Goal: Task Accomplishment & Management: Manage account settings

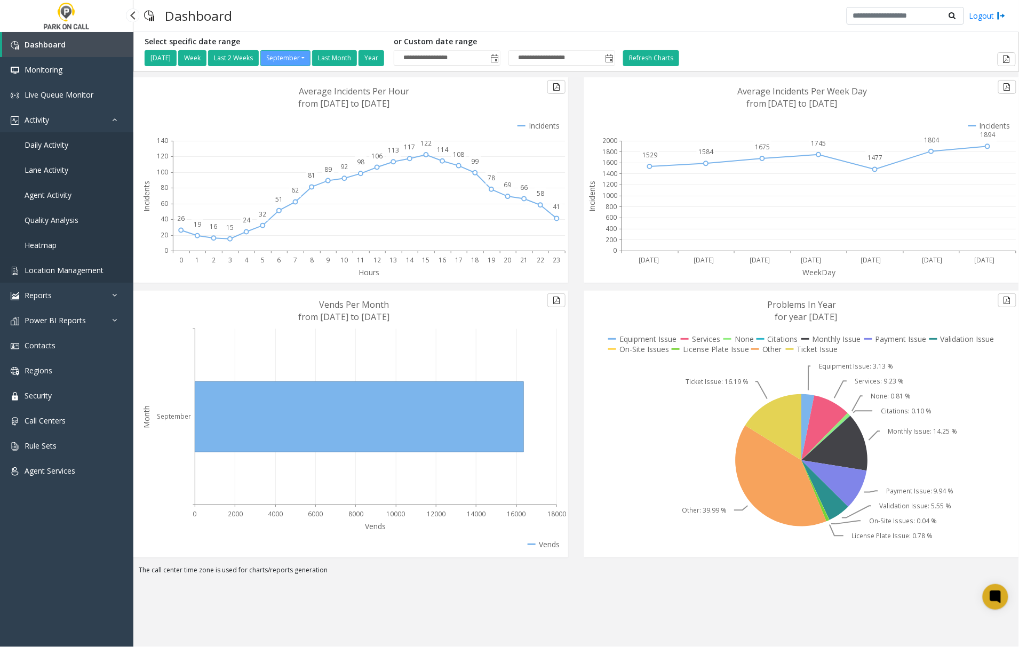
click at [35, 266] on span "Location Management" at bounding box center [64, 270] width 79 height 10
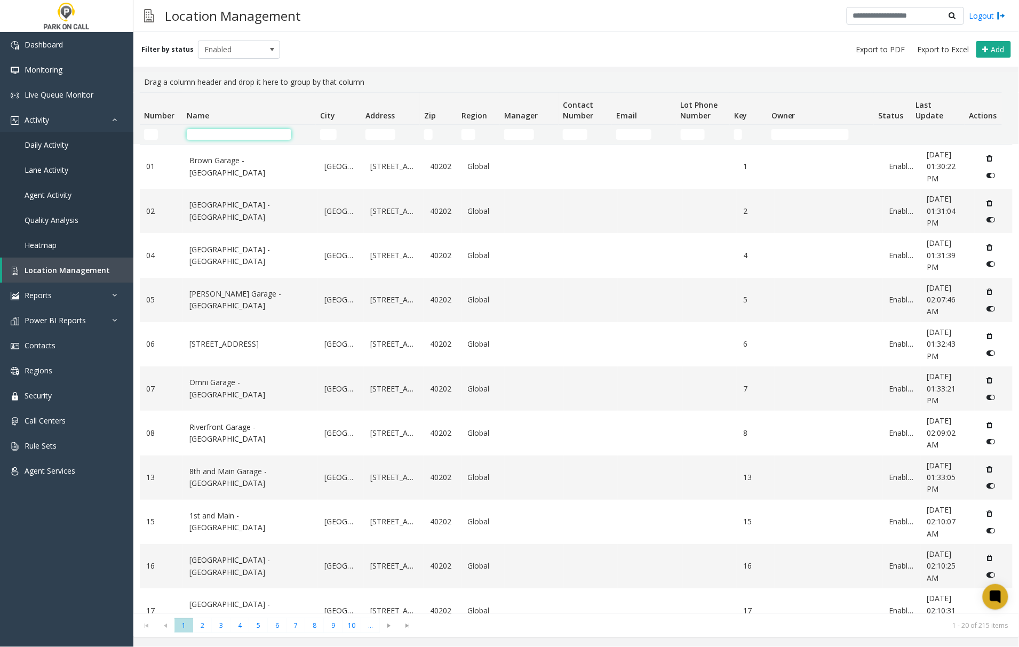
click at [220, 134] on input "Name Filter" at bounding box center [239, 134] width 105 height 11
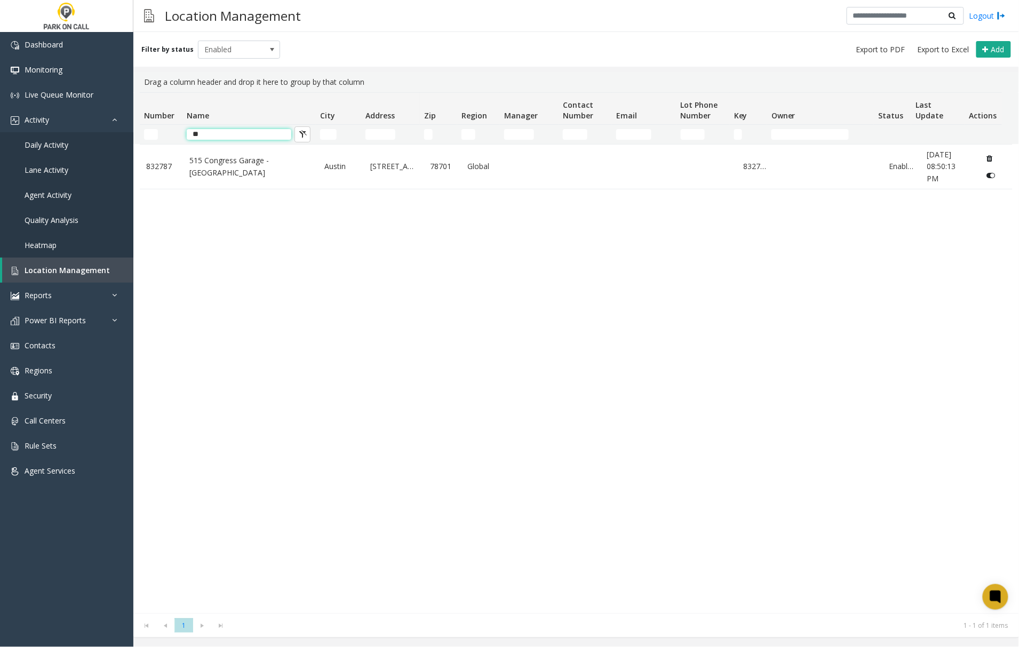
type input "*"
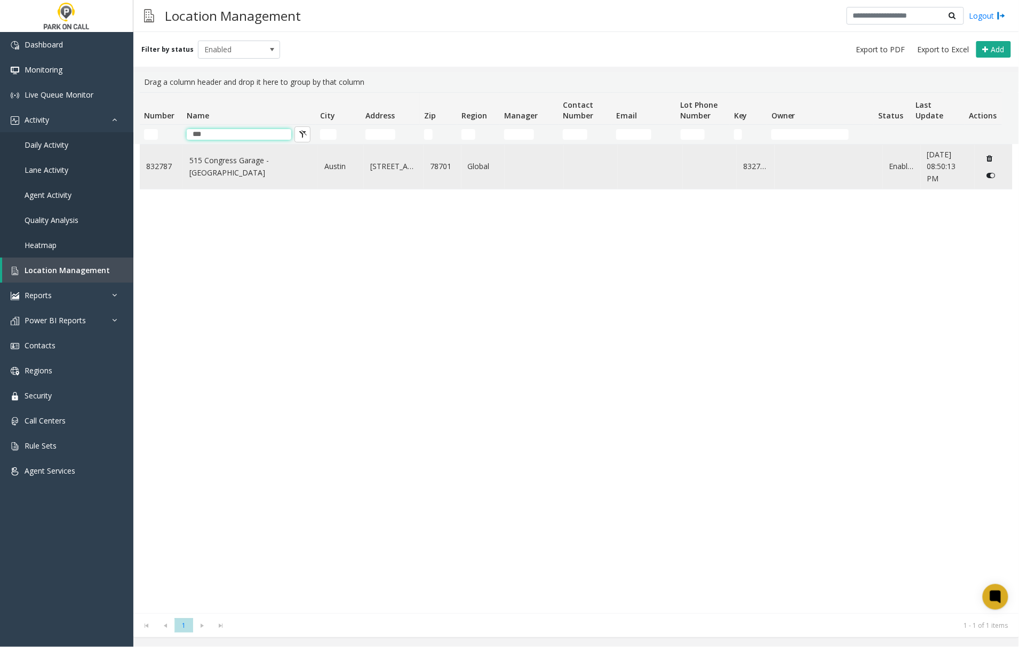
type input "***"
click at [242, 163] on link "515 Congress Garage - [GEOGRAPHIC_DATA]" at bounding box center [250, 167] width 122 height 24
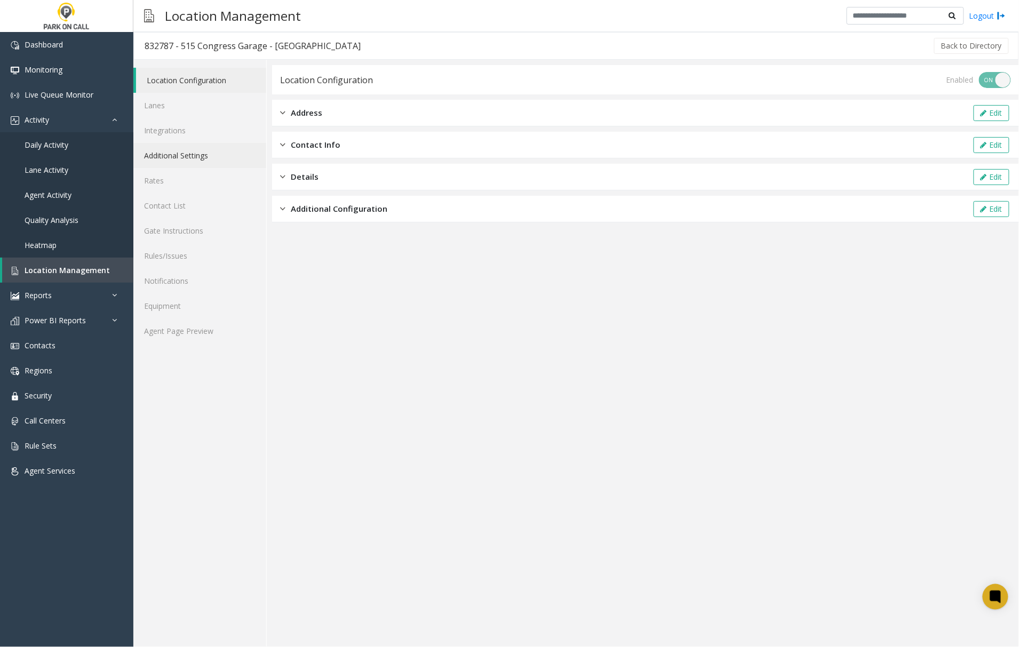
click at [192, 148] on link "Additional Settings" at bounding box center [199, 155] width 133 height 25
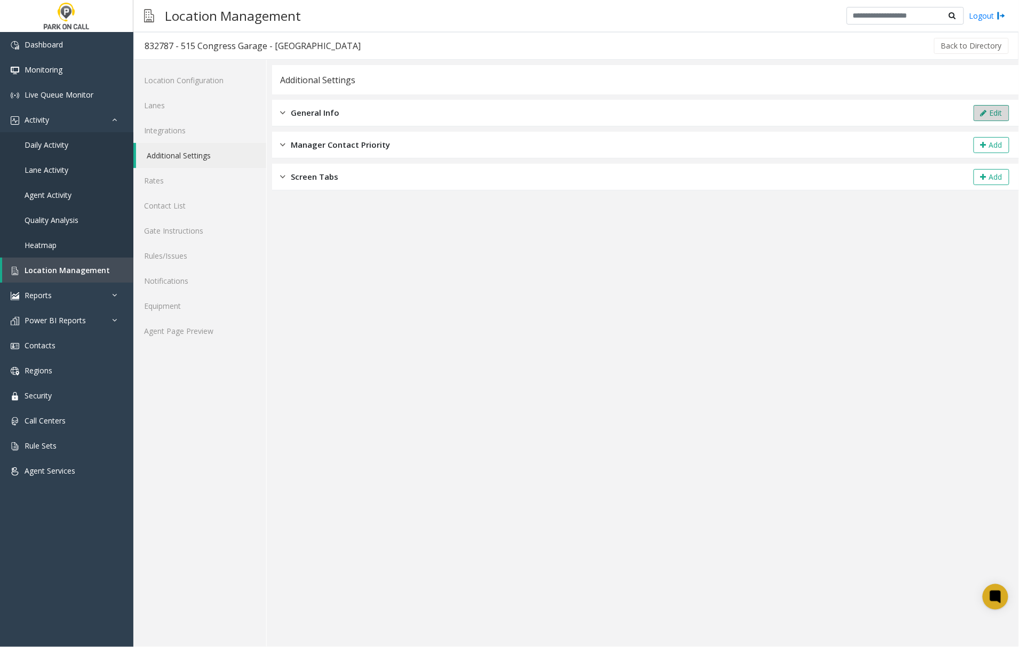
click at [1000, 111] on button "Edit" at bounding box center [992, 113] width 36 height 16
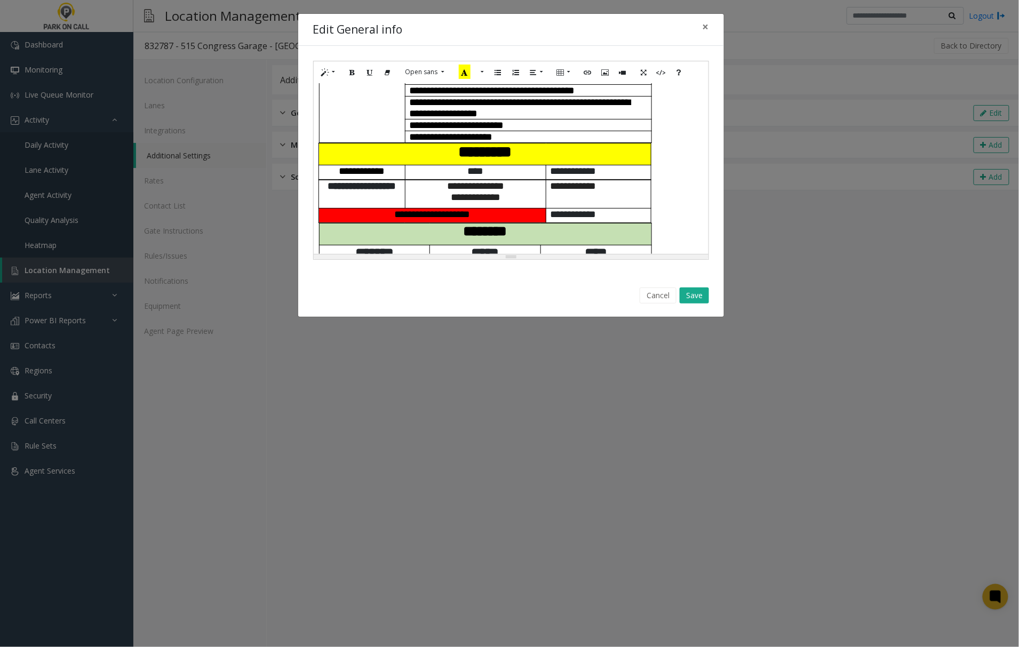
scroll to position [427, 0]
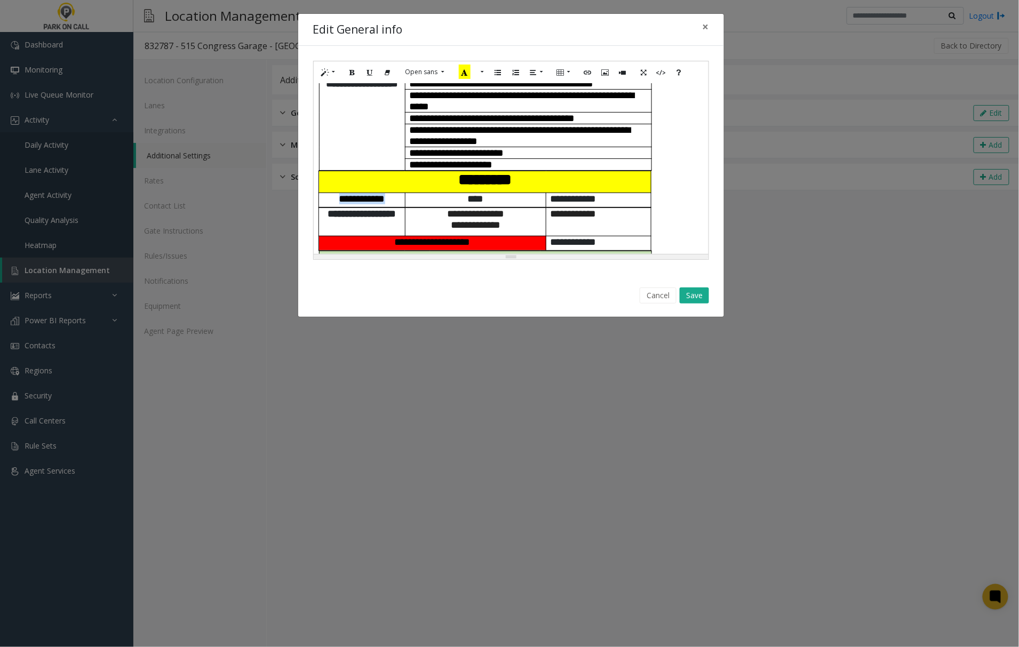
drag, startPoint x: 335, startPoint y: 202, endPoint x: 389, endPoint y: 197, distance: 54.1
click at [389, 197] on p "**********" at bounding box center [362, 198] width 78 height 11
click at [671, 214] on div "**********" at bounding box center [511, 168] width 394 height 171
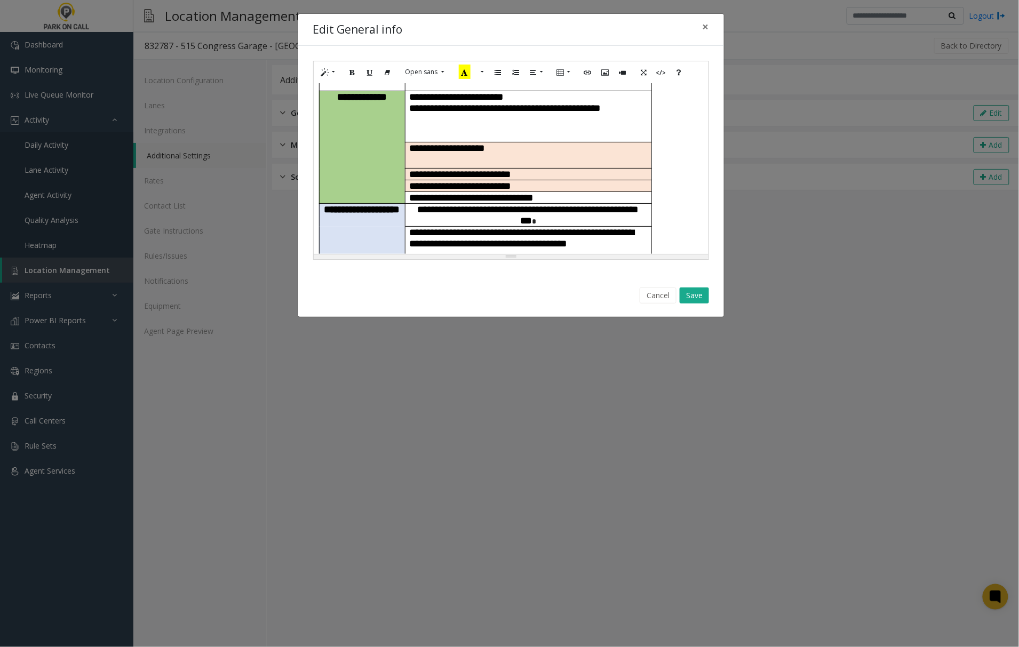
scroll to position [213, 0]
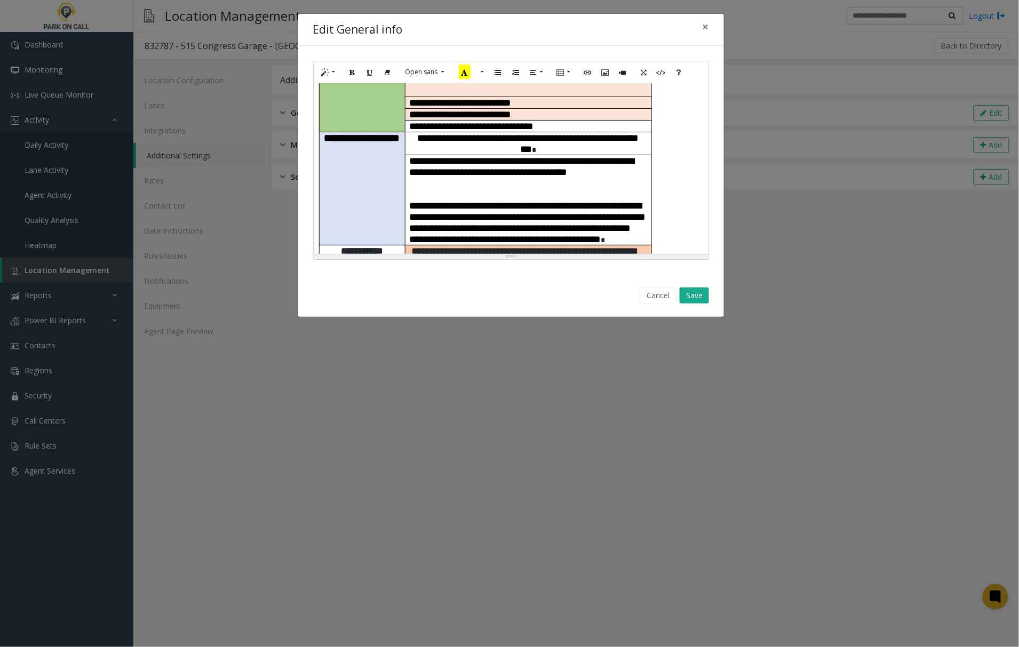
click at [660, 300] on button "Cancel" at bounding box center [658, 296] width 37 height 16
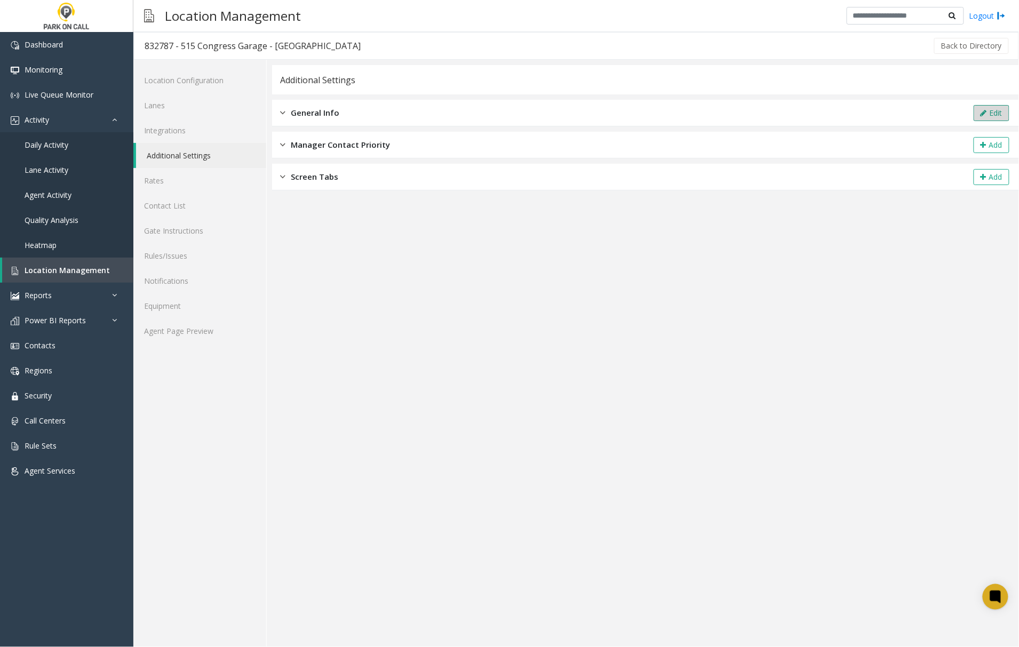
click at [987, 110] on button "Edit" at bounding box center [992, 113] width 36 height 16
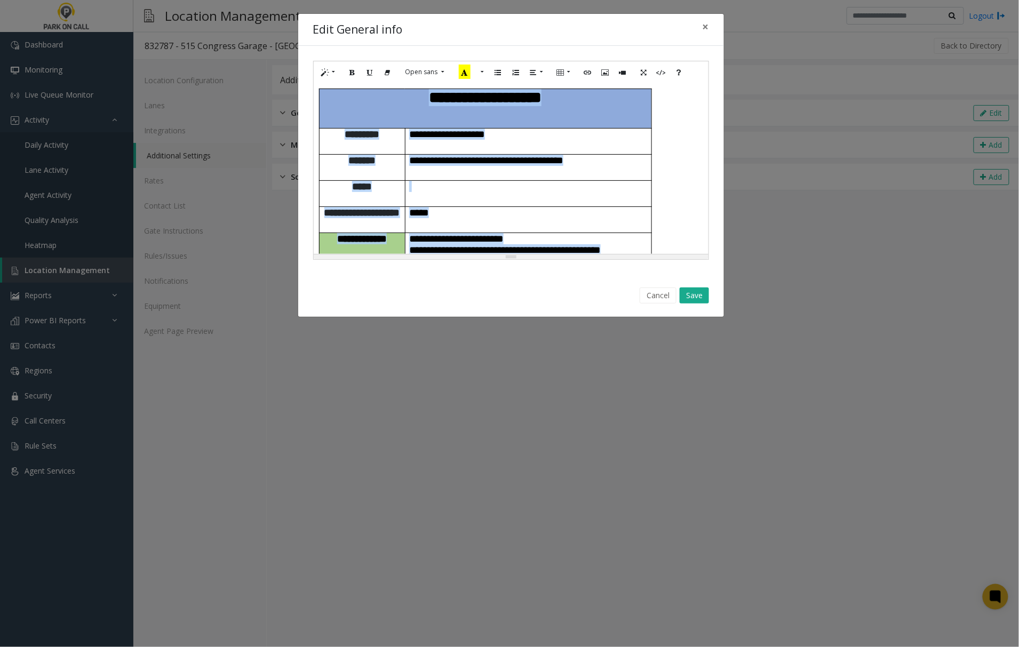
scroll to position [591, 0]
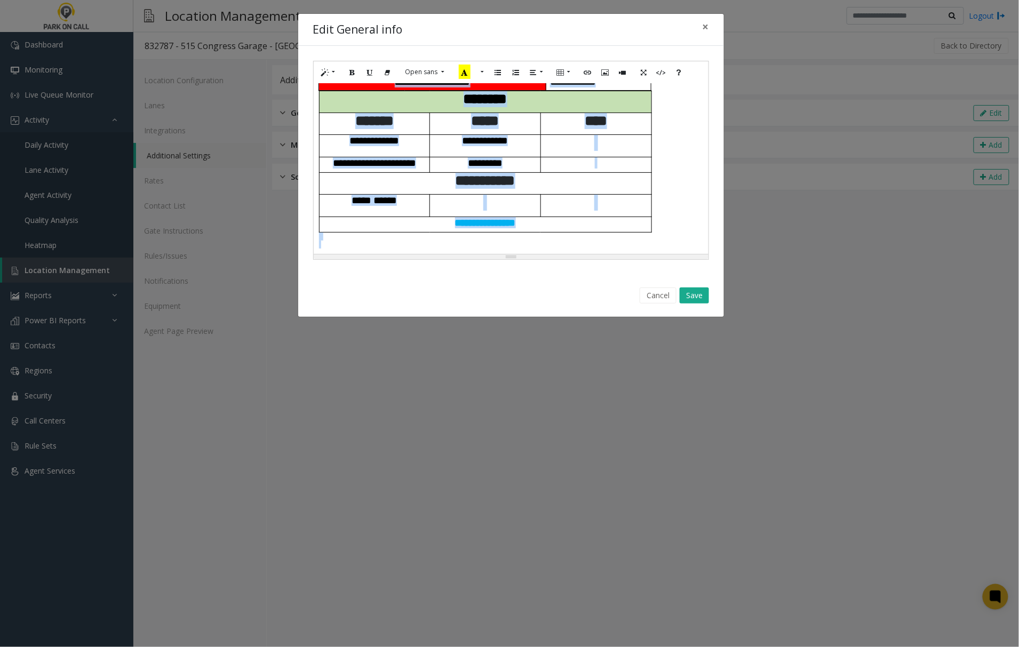
drag, startPoint x: 316, startPoint y: 94, endPoint x: 689, endPoint y: 365, distance: 461.5
click at [694, 372] on div "**********" at bounding box center [509, 323] width 1019 height 647
paste div
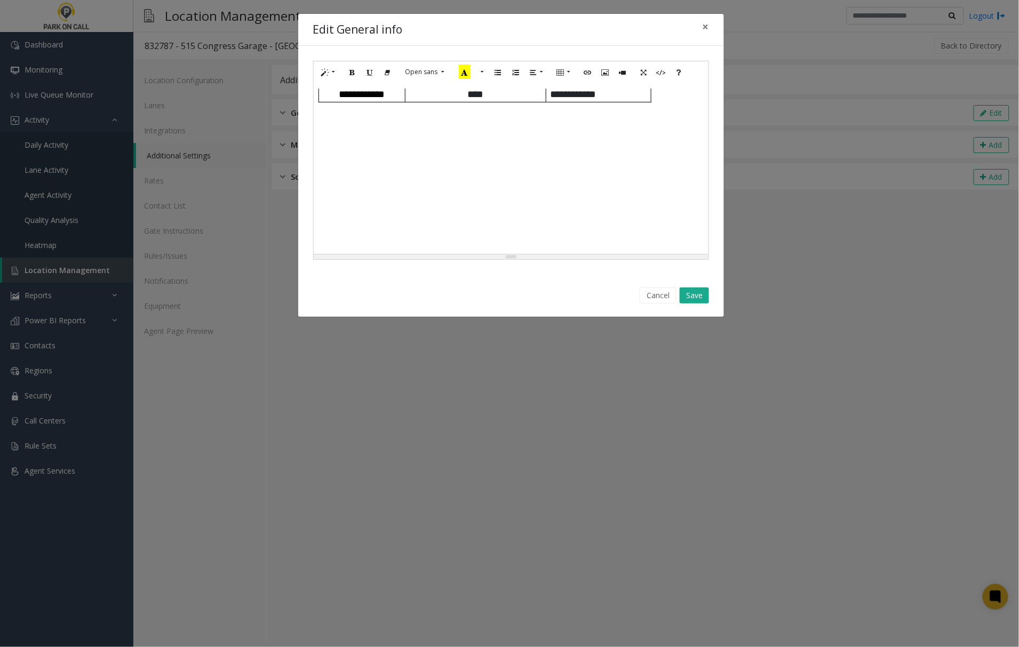
scroll to position [0, 0]
click at [657, 297] on button "Cancel" at bounding box center [658, 296] width 37 height 16
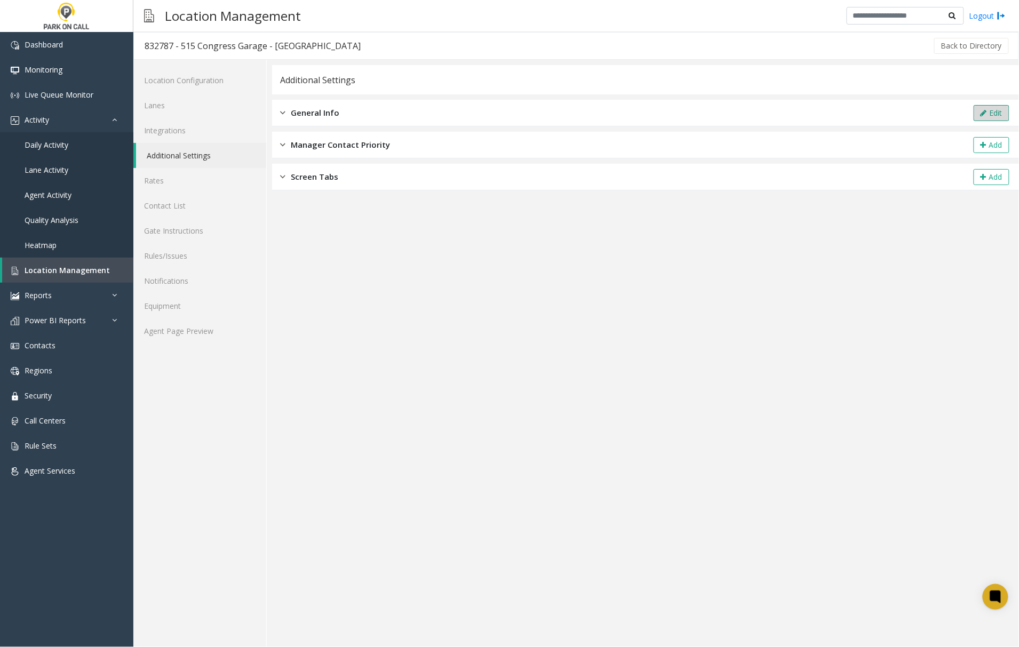
click at [1000, 111] on button "Edit" at bounding box center [992, 113] width 36 height 16
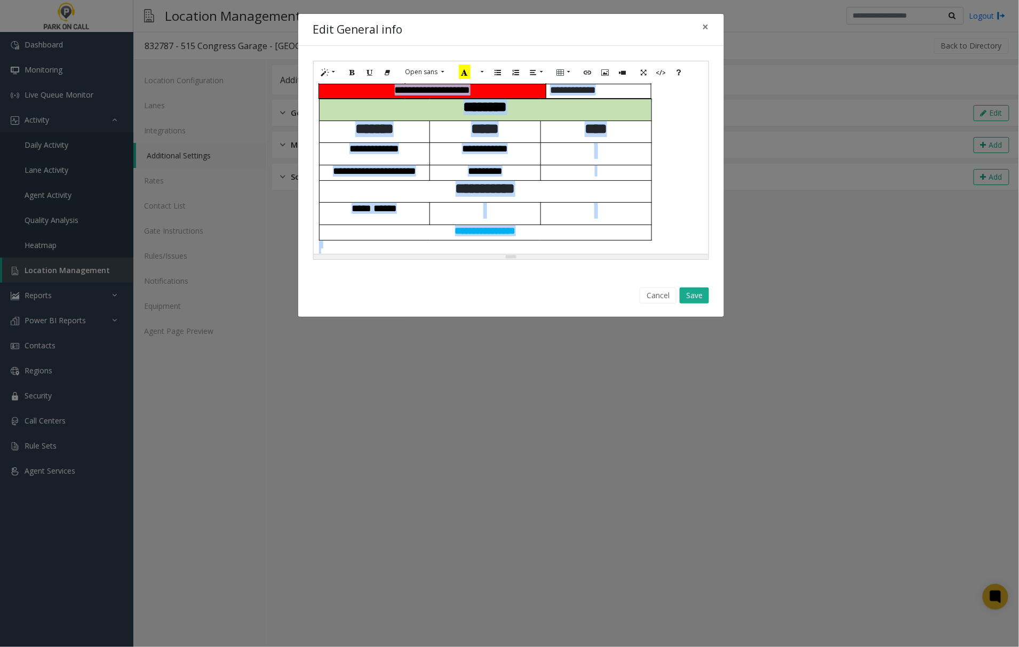
scroll to position [591, 0]
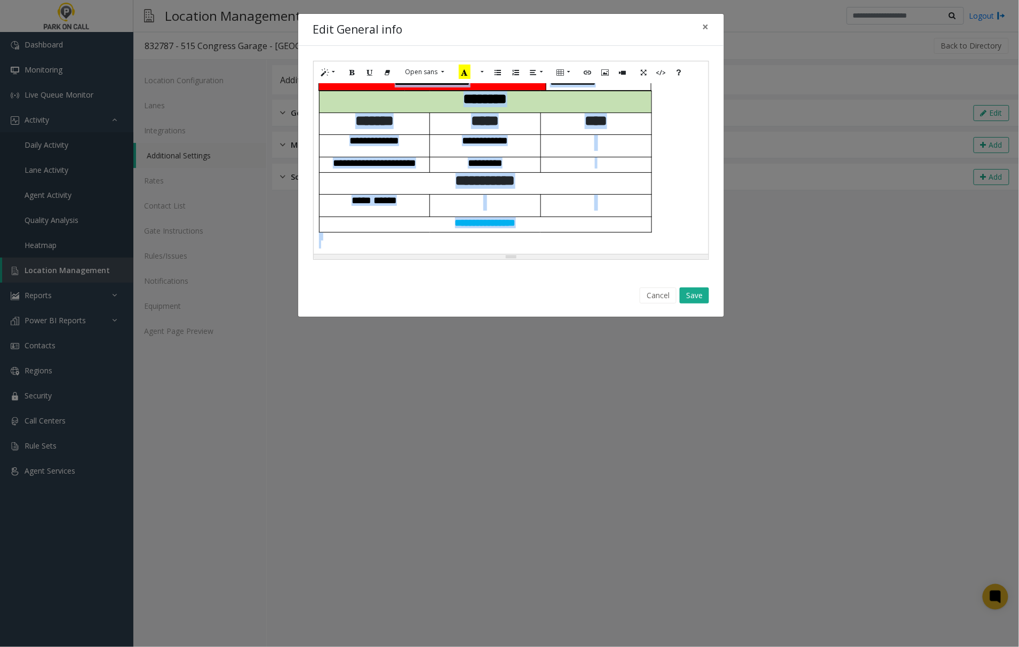
drag, startPoint x: 316, startPoint y: 96, endPoint x: 686, endPoint y: 365, distance: 457.5
click at [686, 365] on div "**********" at bounding box center [509, 323] width 1019 height 647
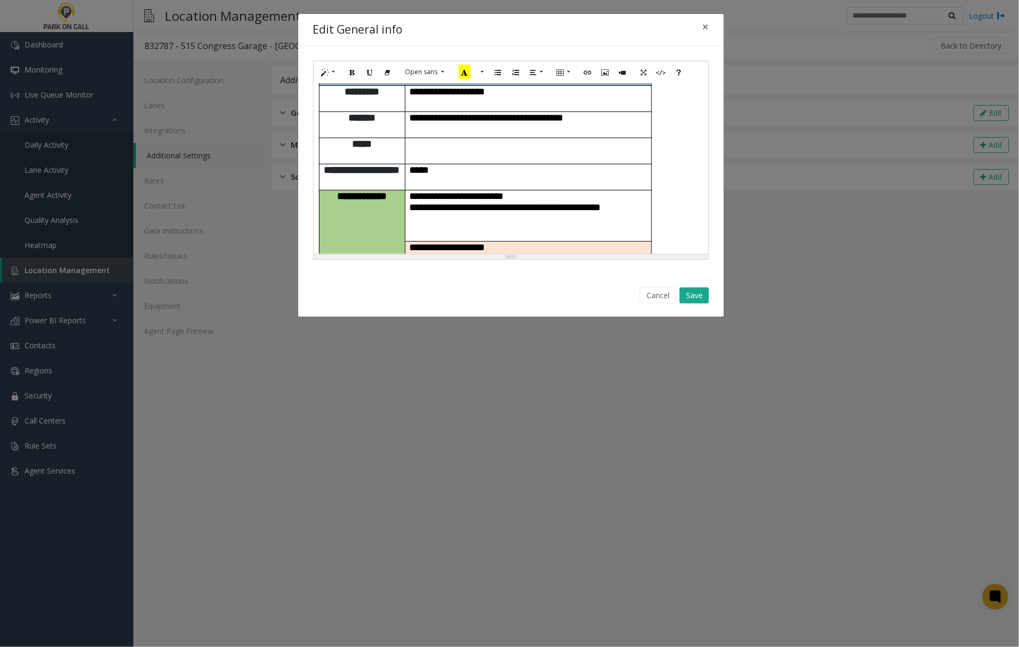
scroll to position [0, 0]
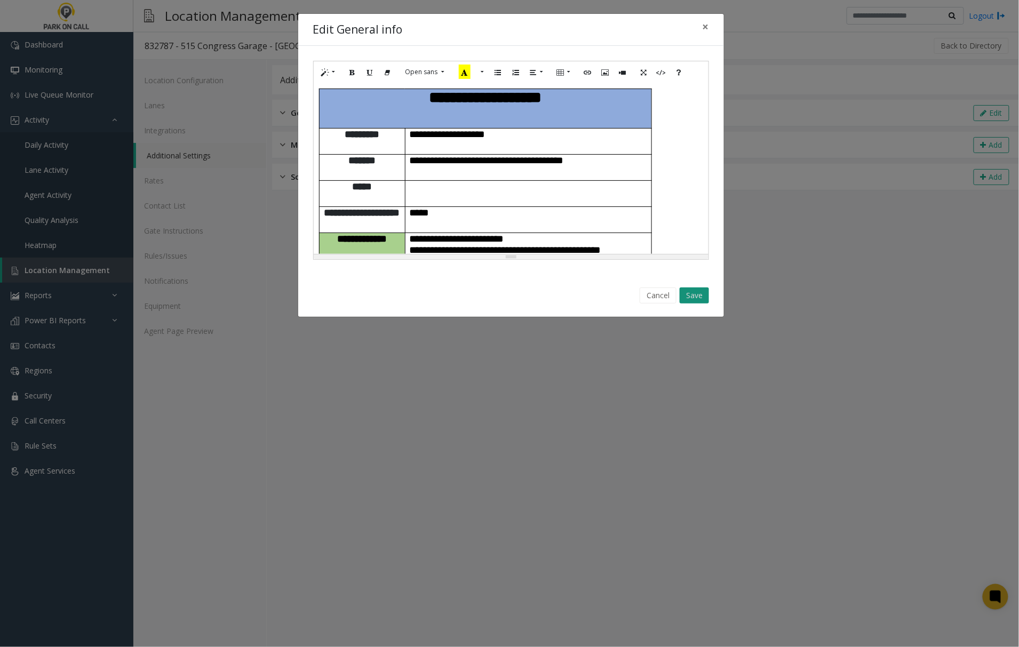
click at [692, 297] on button "Save" at bounding box center [694, 296] width 29 height 16
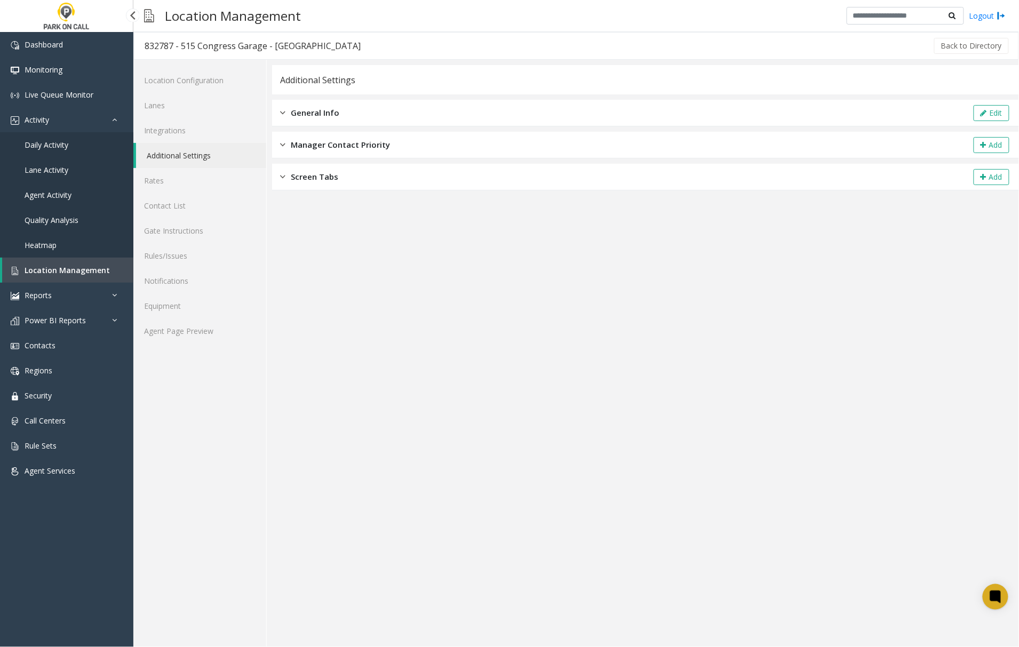
click at [85, 268] on span "Location Management" at bounding box center [67, 270] width 85 height 10
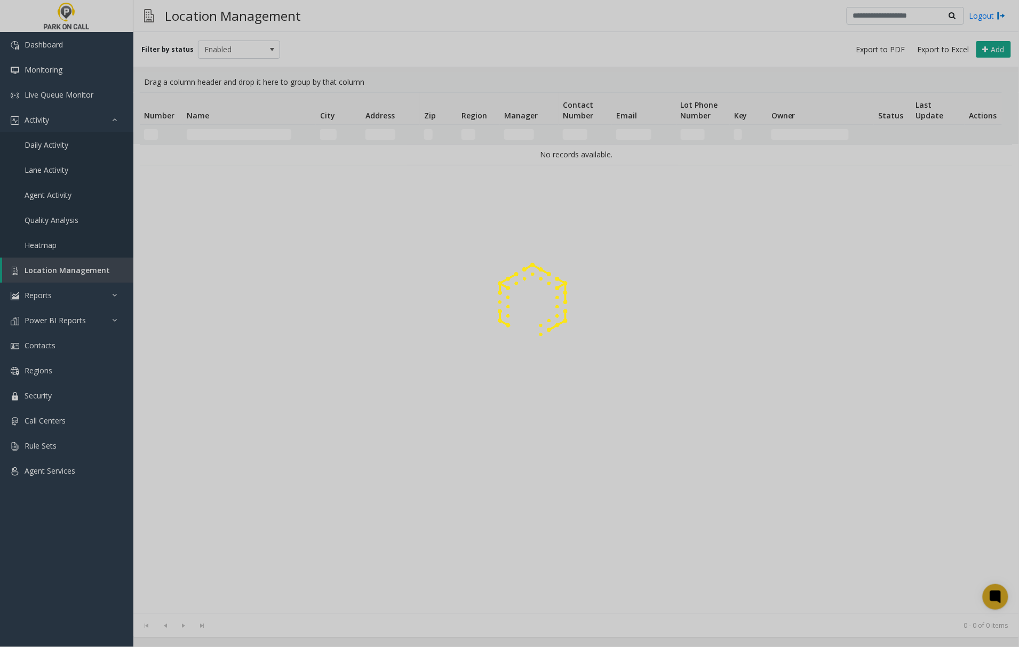
click at [214, 135] on div at bounding box center [509, 323] width 1019 height 647
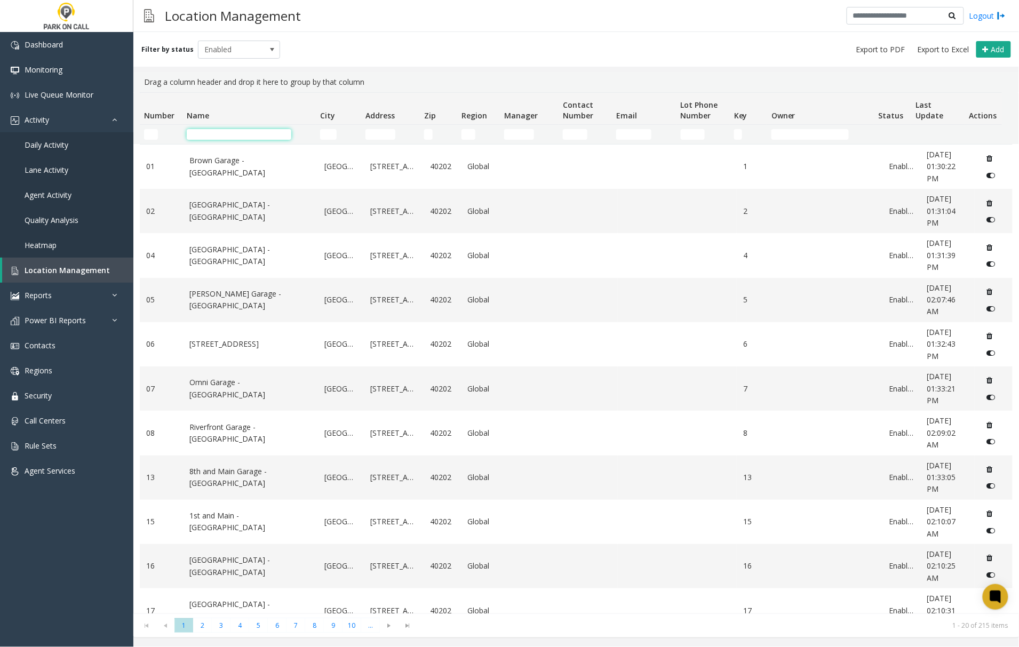
click at [218, 136] on input "Name Filter" at bounding box center [239, 134] width 105 height 11
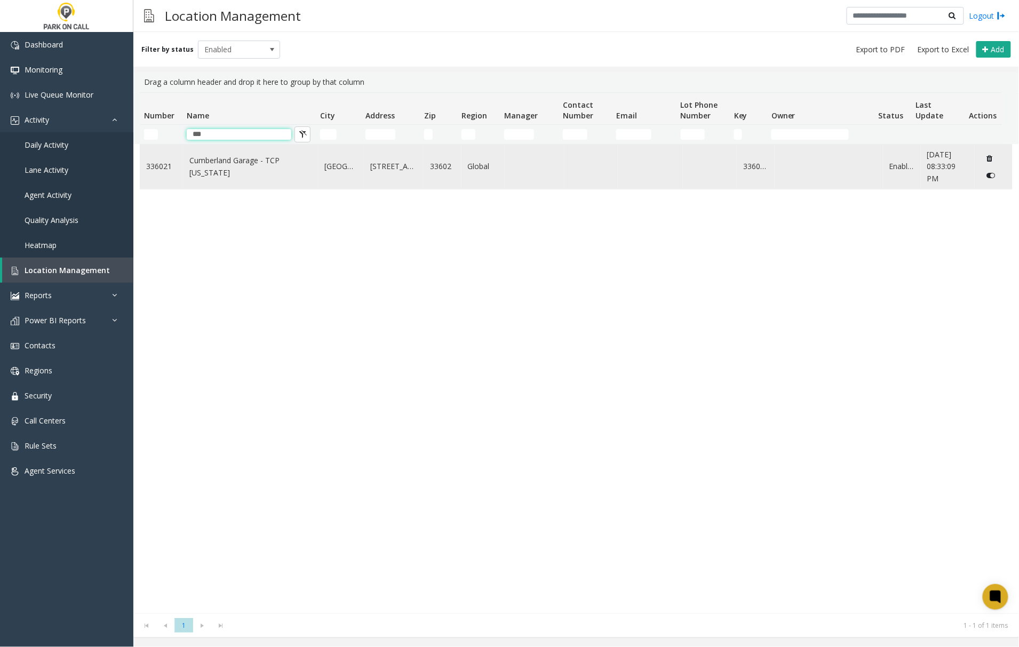
type input "***"
click at [222, 170] on link "Cumberland Garage - TCP [US_STATE]" at bounding box center [250, 167] width 122 height 24
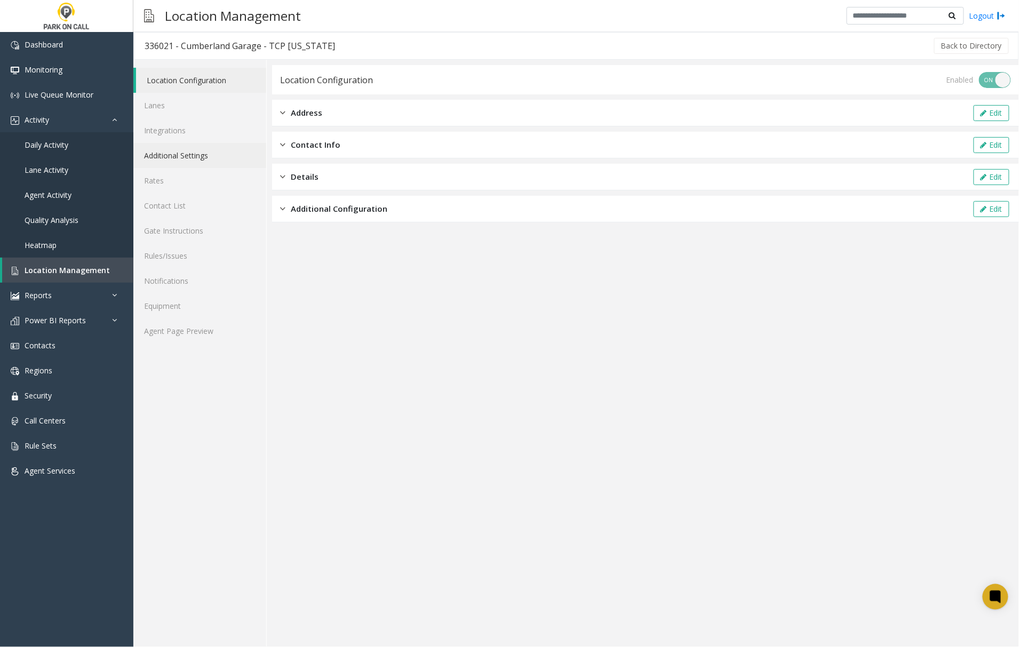
click at [186, 156] on link "Additional Settings" at bounding box center [199, 155] width 133 height 25
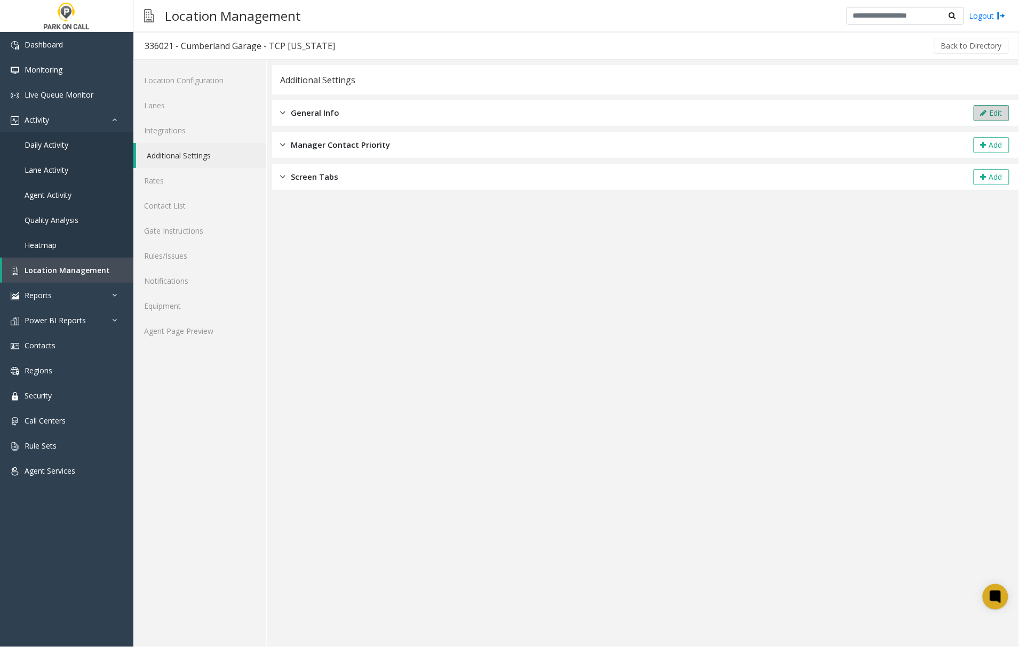
click at [991, 111] on button "Edit" at bounding box center [992, 113] width 36 height 16
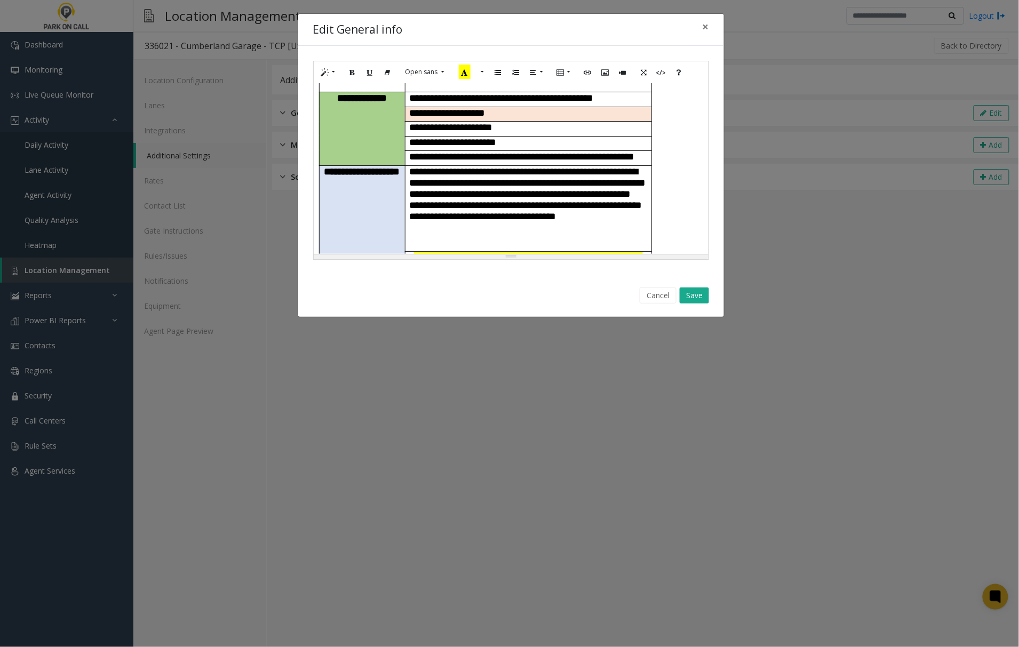
scroll to position [213, 0]
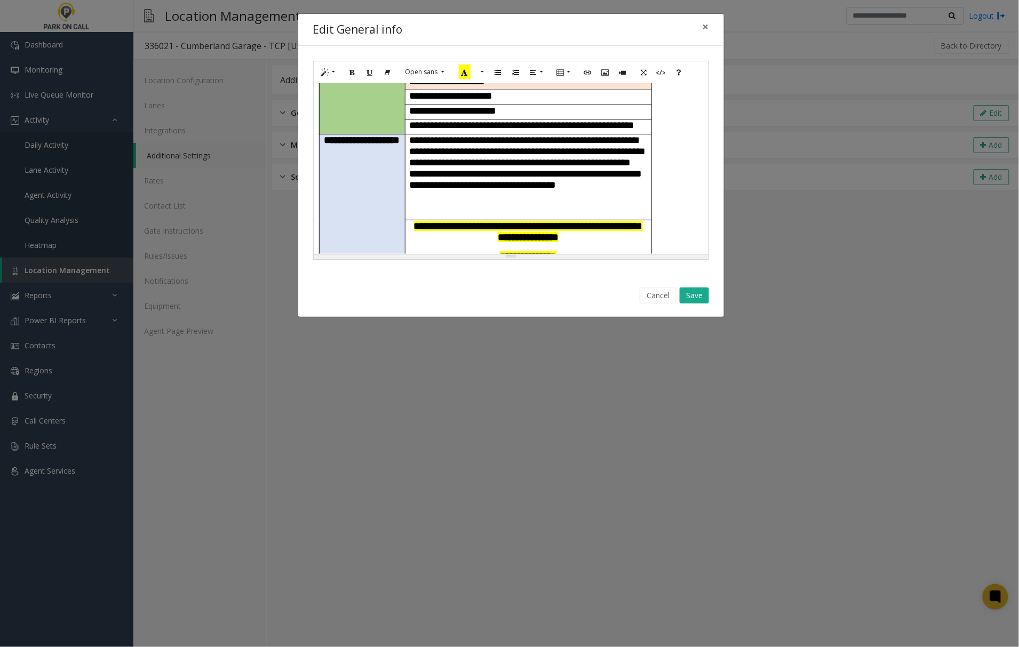
click at [546, 251] on span "**********" at bounding box center [528, 261] width 72 height 21
click at [560, 251] on span "**********" at bounding box center [528, 261] width 72 height 21
click at [685, 295] on button "Save" at bounding box center [694, 296] width 29 height 16
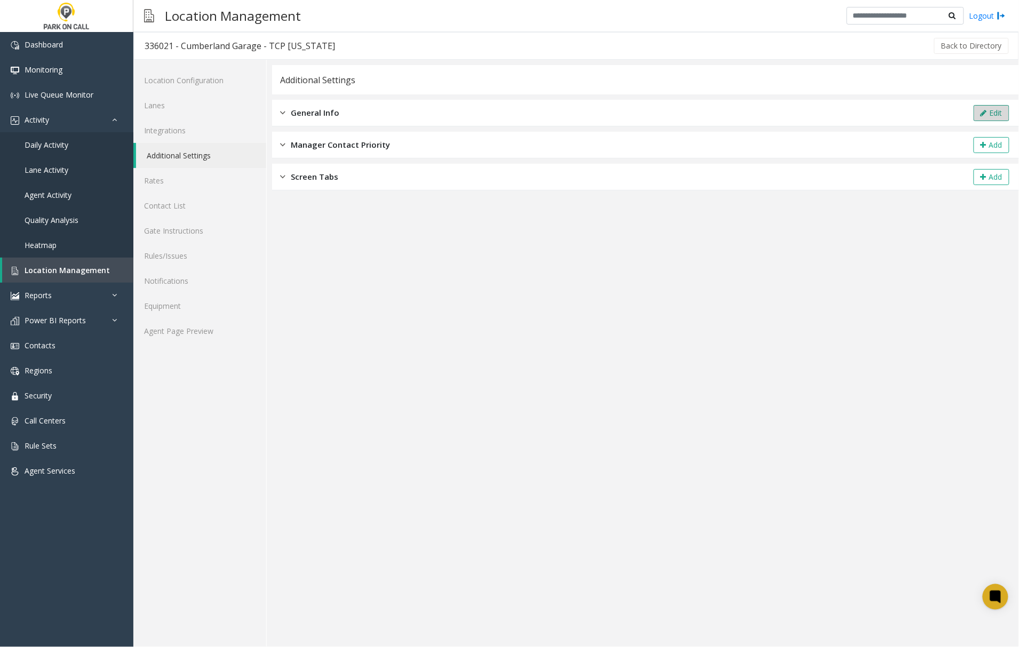
click at [978, 115] on button "Edit" at bounding box center [992, 113] width 36 height 16
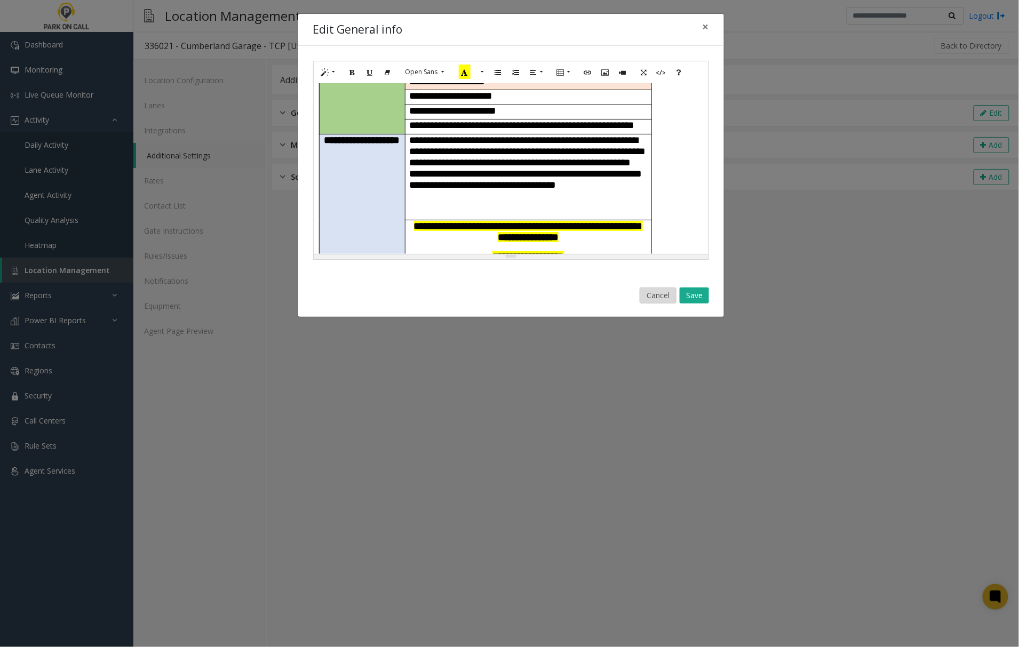
click at [664, 293] on button "Cancel" at bounding box center [658, 296] width 37 height 16
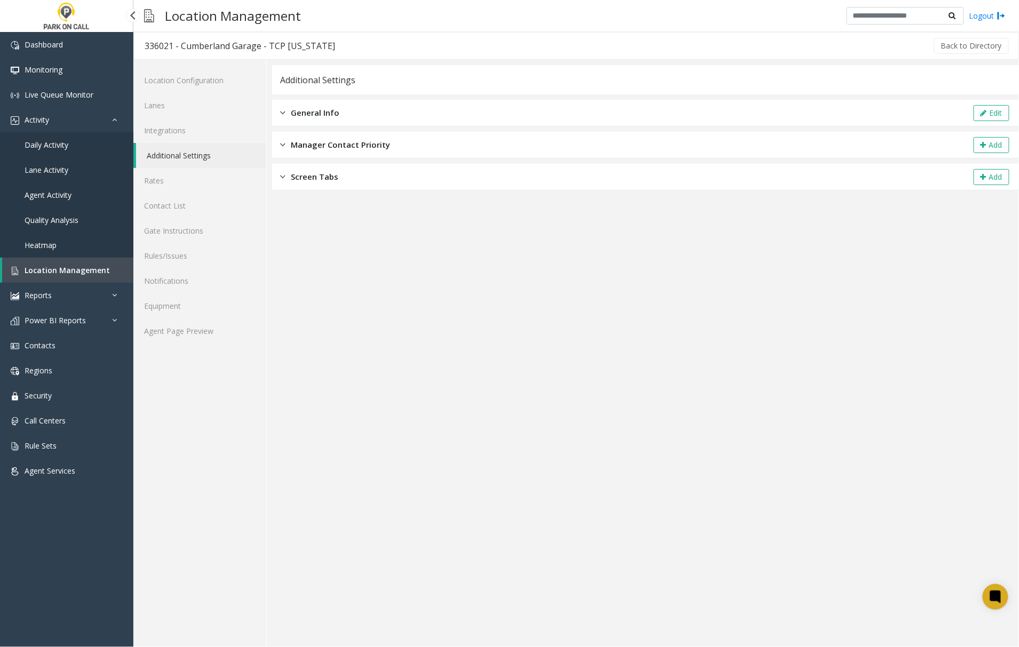
click at [44, 269] on span "Location Management" at bounding box center [67, 270] width 85 height 10
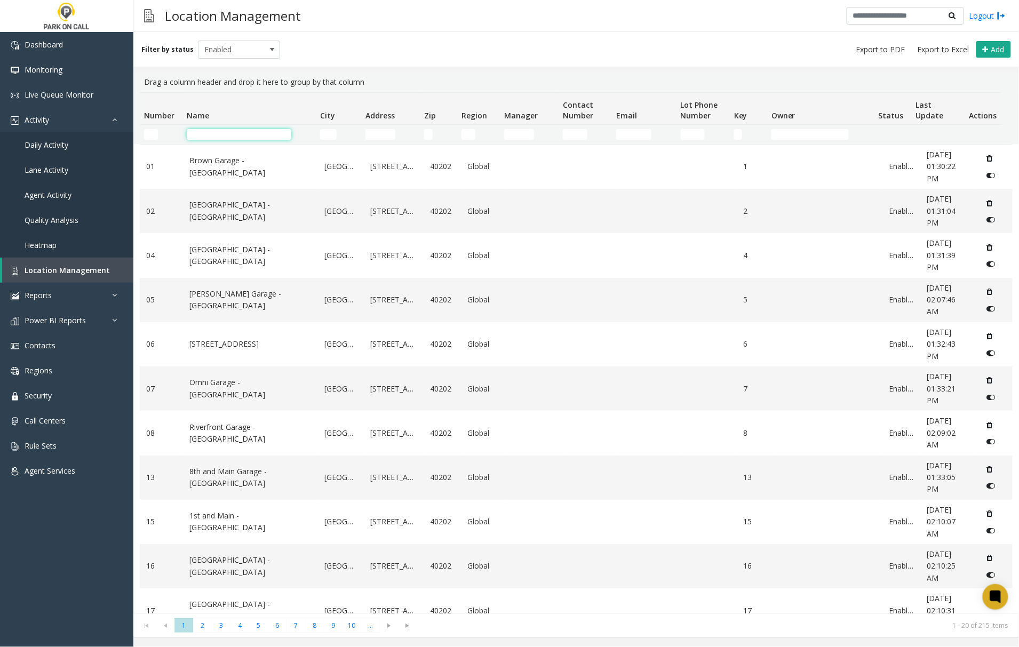
click at [228, 136] on input "Name Filter" at bounding box center [239, 134] width 105 height 11
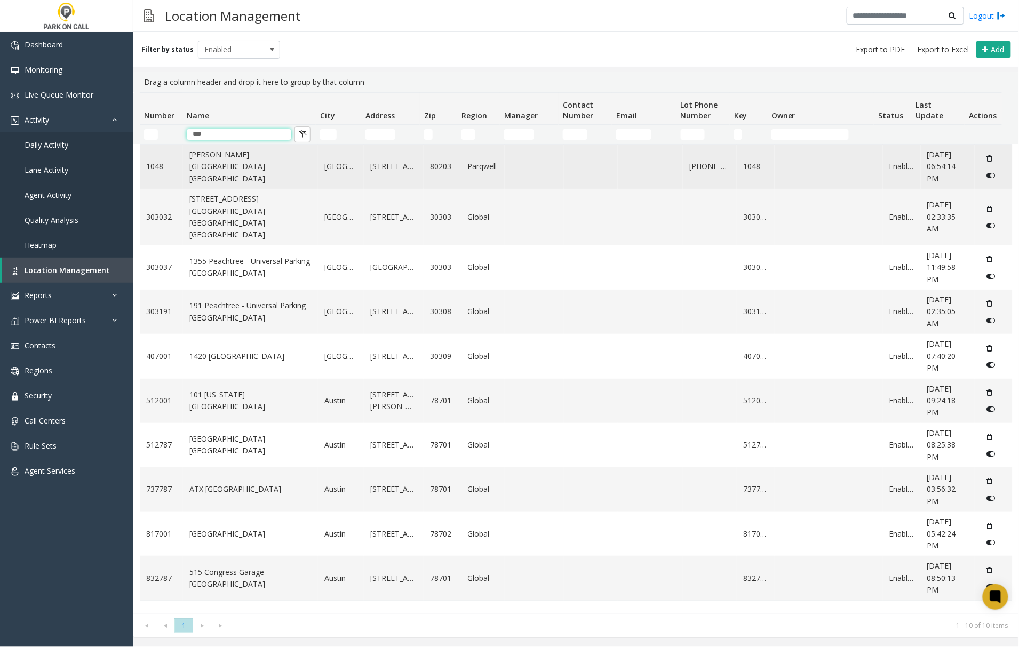
type input "***"
click at [240, 173] on td "[PERSON_NAME][GEOGRAPHIC_DATA] - [GEOGRAPHIC_DATA]" at bounding box center [250, 167] width 135 height 44
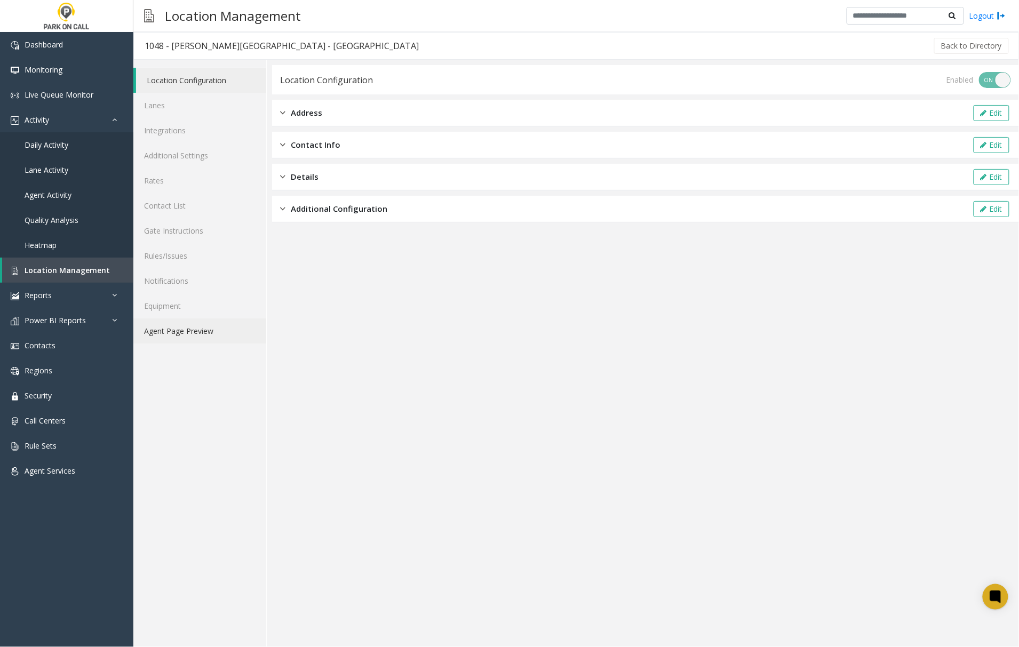
click at [185, 332] on link "Agent Page Preview" at bounding box center [199, 331] width 133 height 25
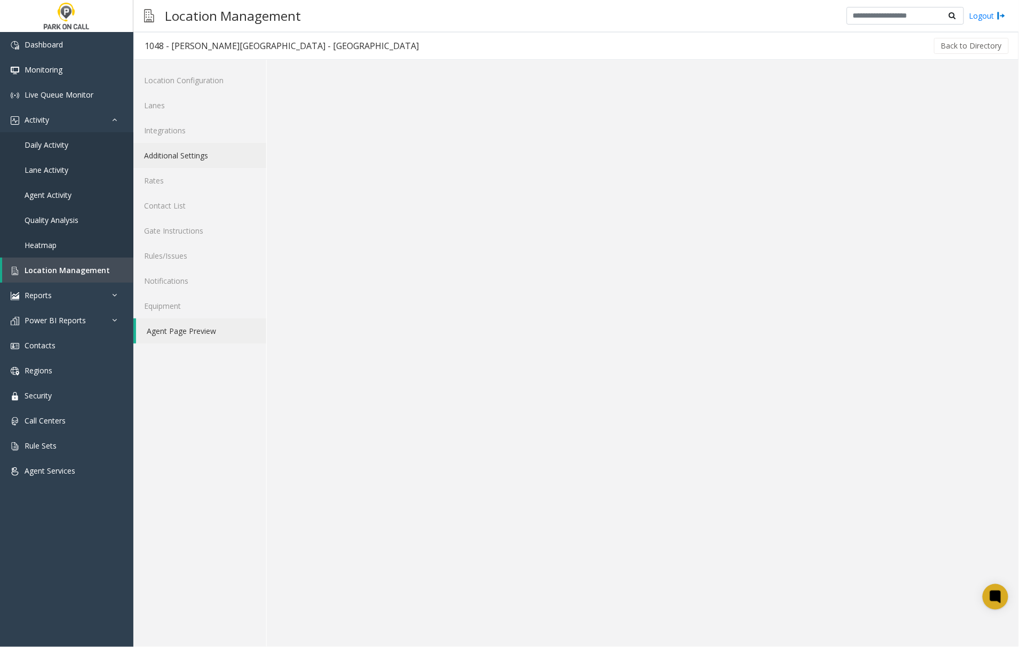
click at [184, 157] on link "Additional Settings" at bounding box center [199, 155] width 133 height 25
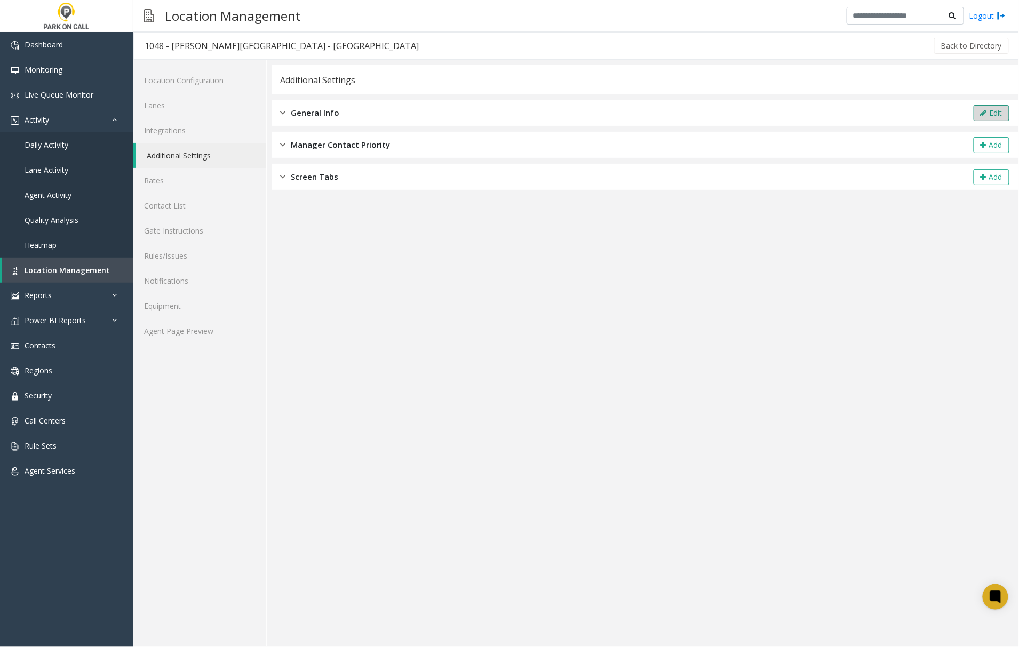
click at [993, 114] on button "Edit" at bounding box center [992, 113] width 36 height 16
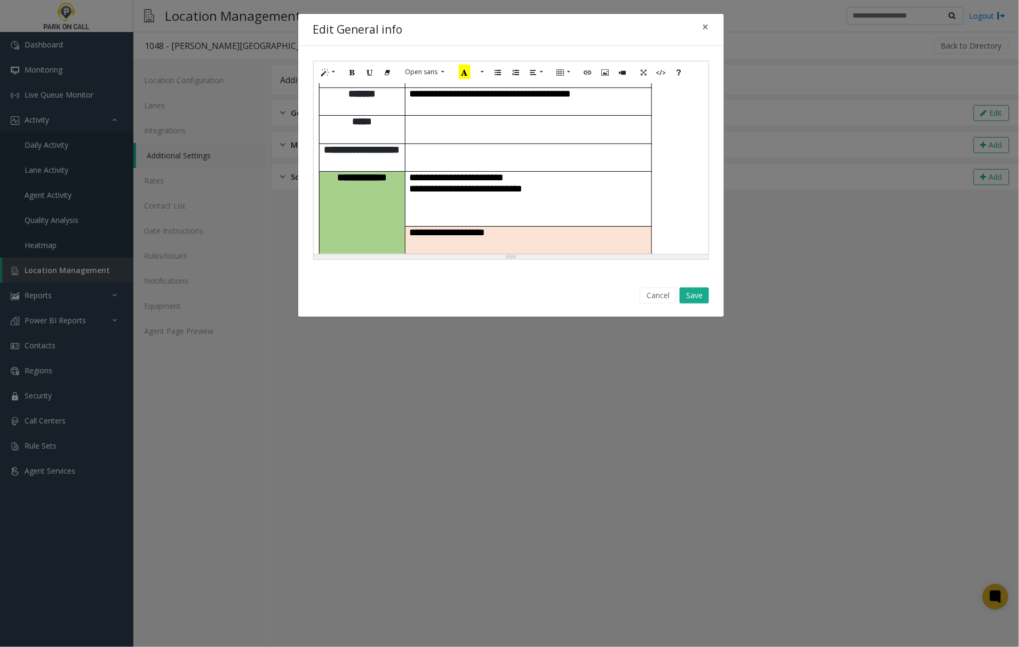
scroll to position [142, 0]
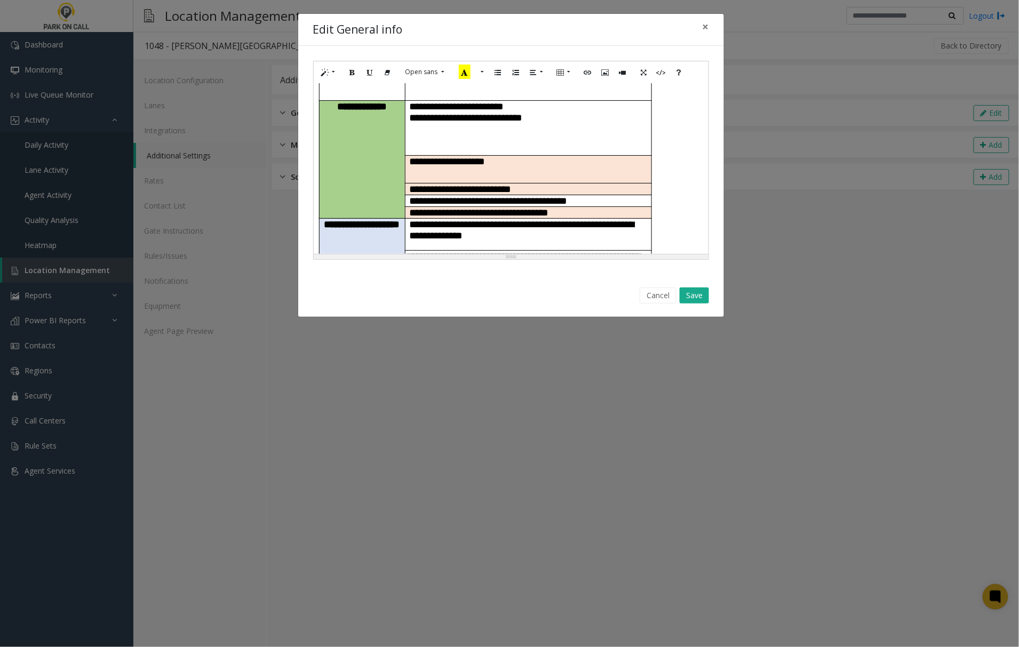
click at [655, 296] on button "Cancel" at bounding box center [658, 296] width 37 height 16
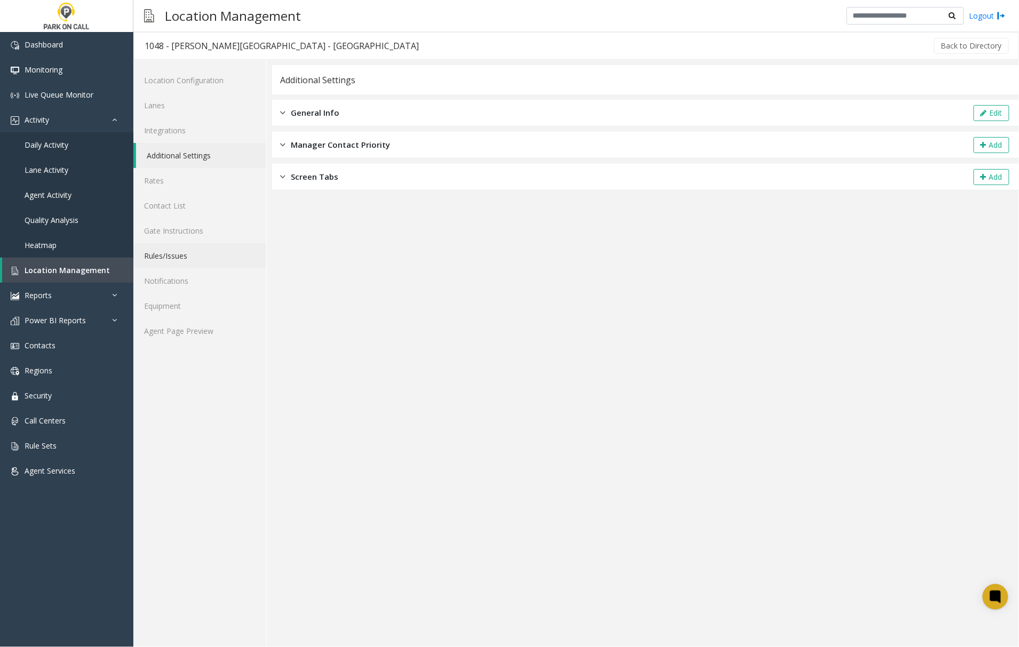
click at [171, 255] on link "Rules/Issues" at bounding box center [199, 255] width 133 height 25
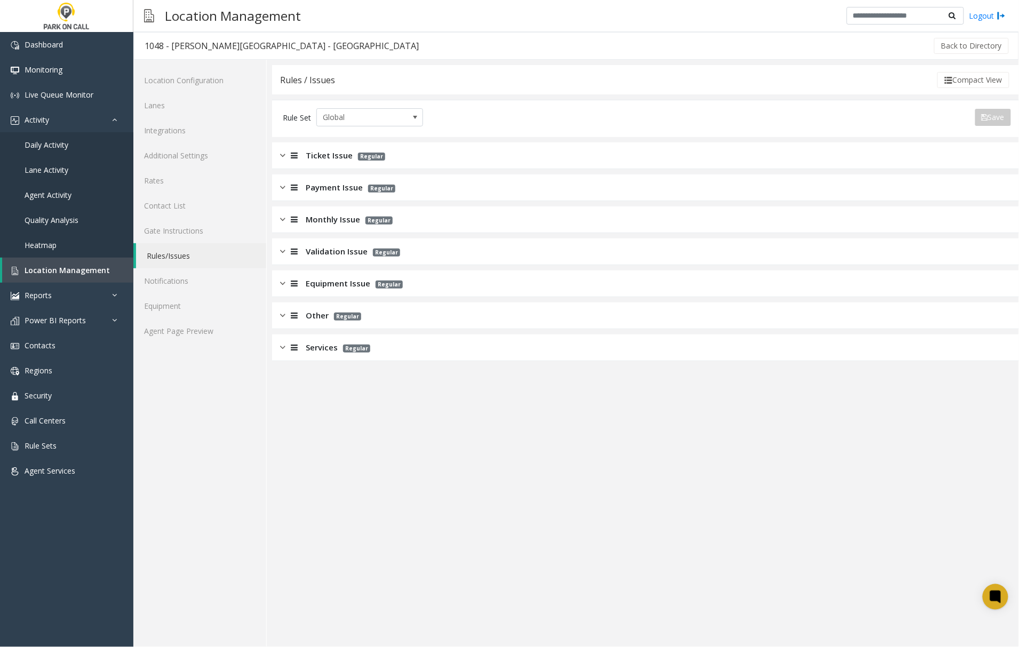
click at [281, 157] on img at bounding box center [282, 155] width 5 height 12
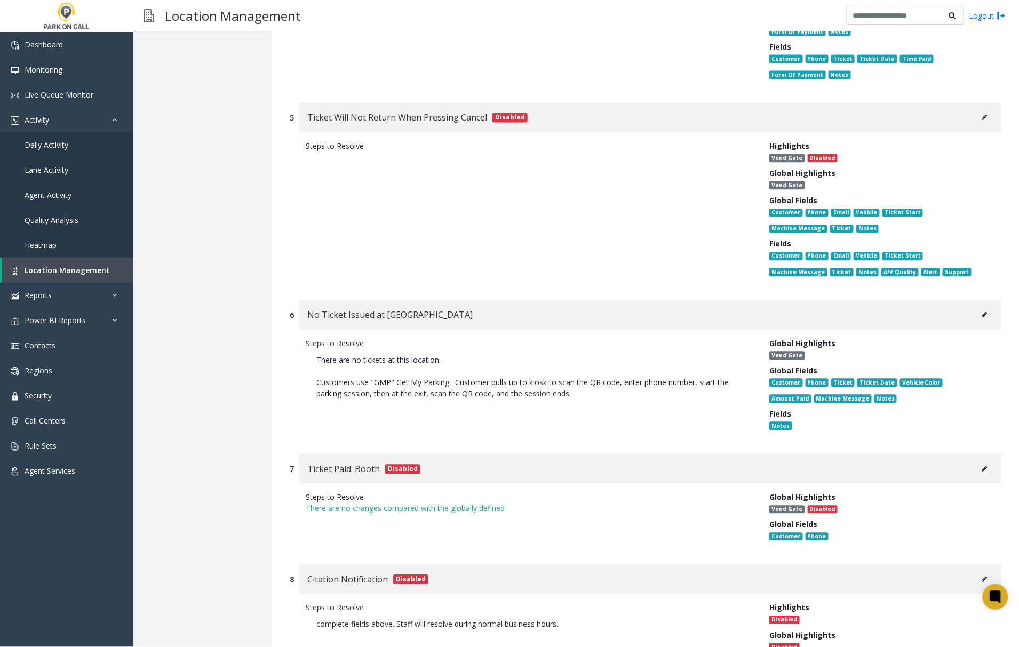
scroll to position [854, 0]
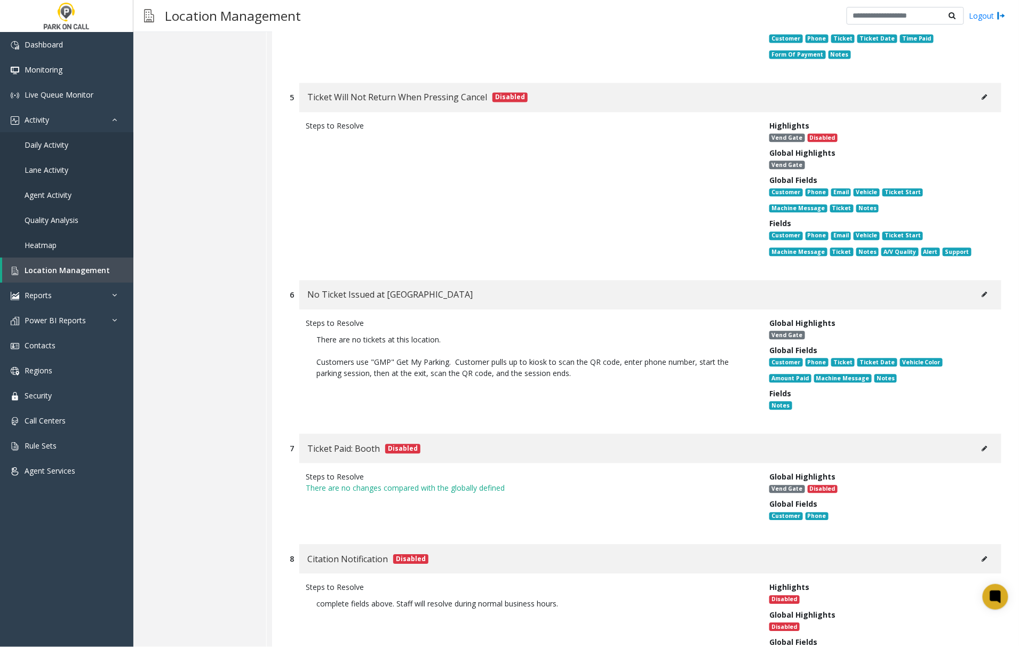
click at [977, 287] on button at bounding box center [984, 295] width 17 height 16
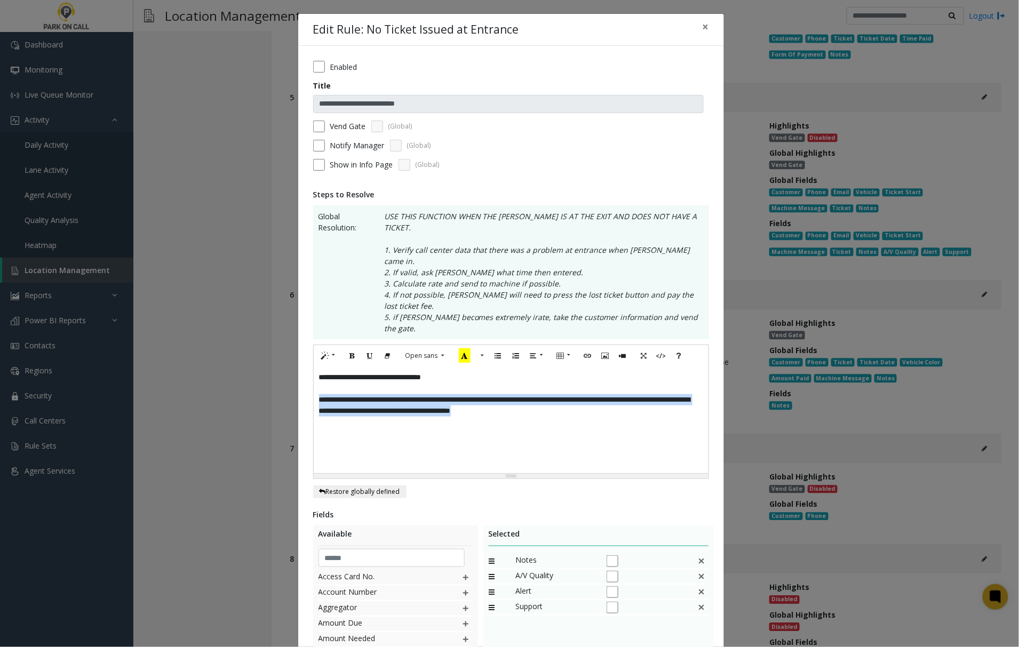
drag, startPoint x: 314, startPoint y: 369, endPoint x: 607, endPoint y: 385, distance: 292.8
click at [607, 385] on div "**********" at bounding box center [511, 420] width 395 height 107
click at [449, 402] on div "**********" at bounding box center [511, 420] width 395 height 107
click at [703, 25] on span "×" at bounding box center [706, 26] width 6 height 15
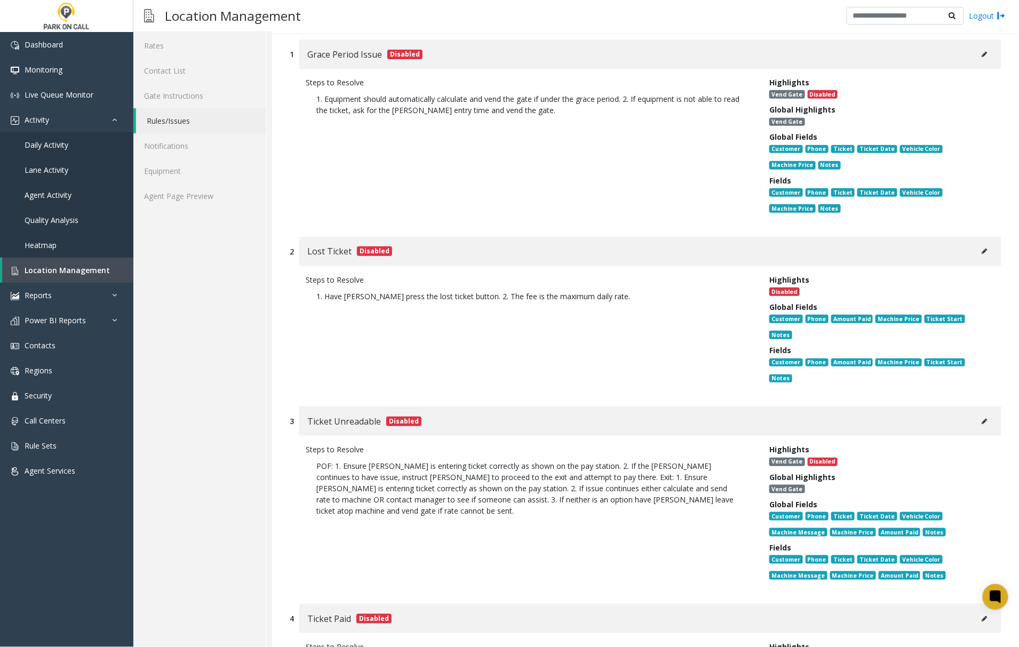
scroll to position [0, 0]
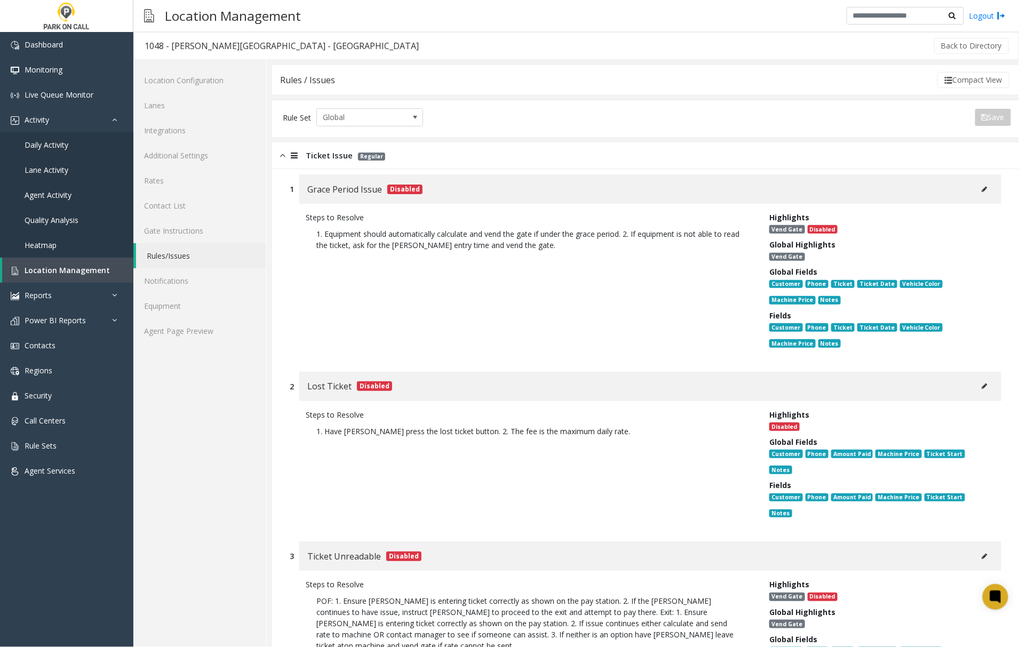
click at [283, 158] on img at bounding box center [282, 155] width 5 height 12
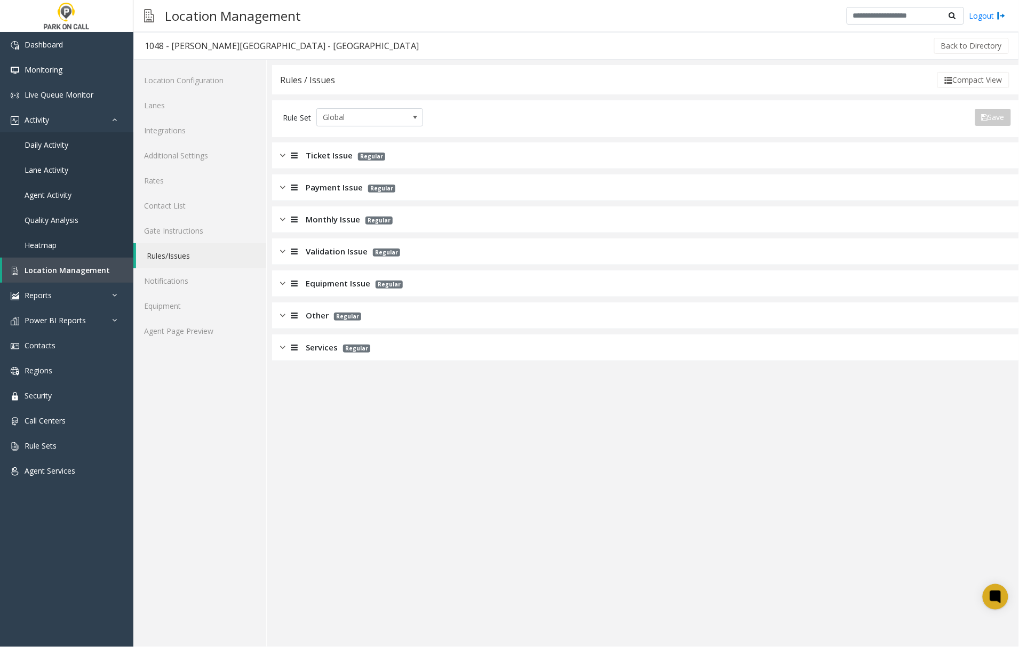
click at [285, 185] on div at bounding box center [292, 187] width 15 height 12
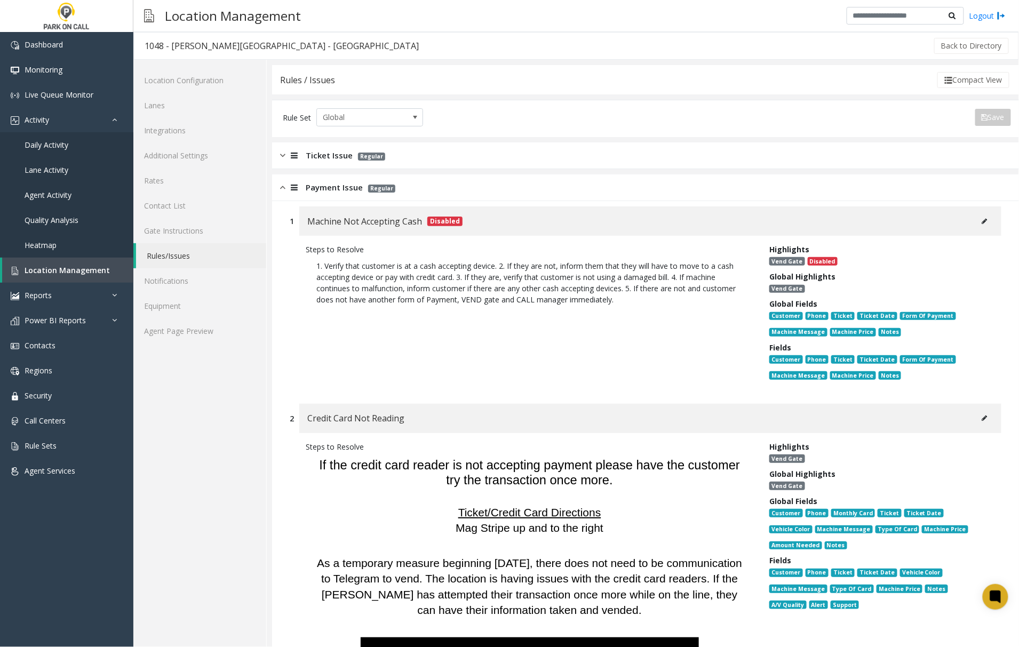
click at [287, 187] on div at bounding box center [292, 187] width 15 height 12
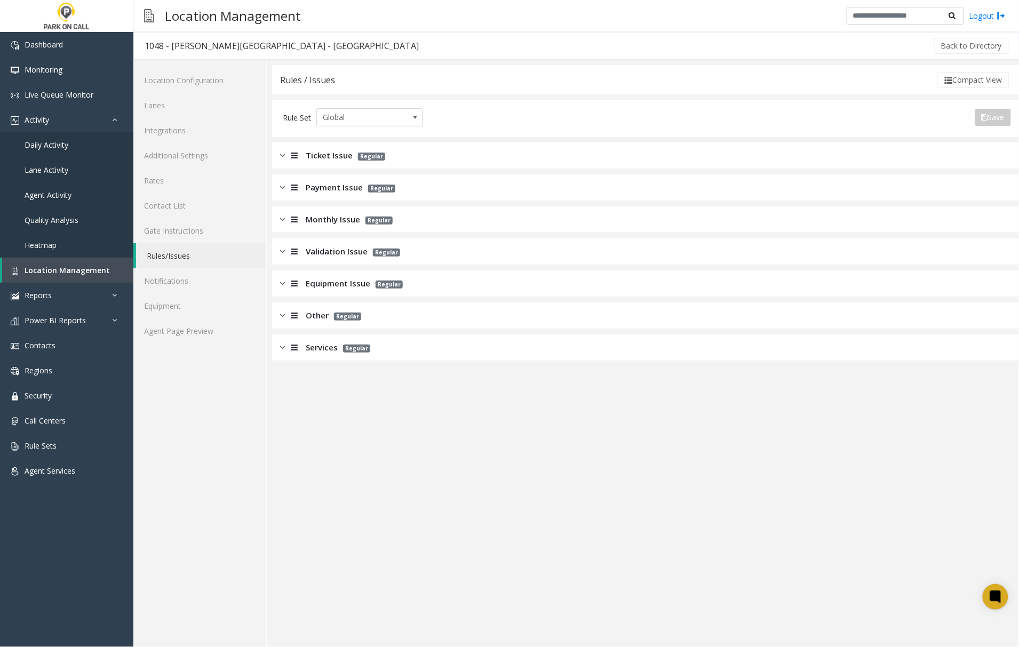
click at [282, 156] on img at bounding box center [282, 155] width 5 height 12
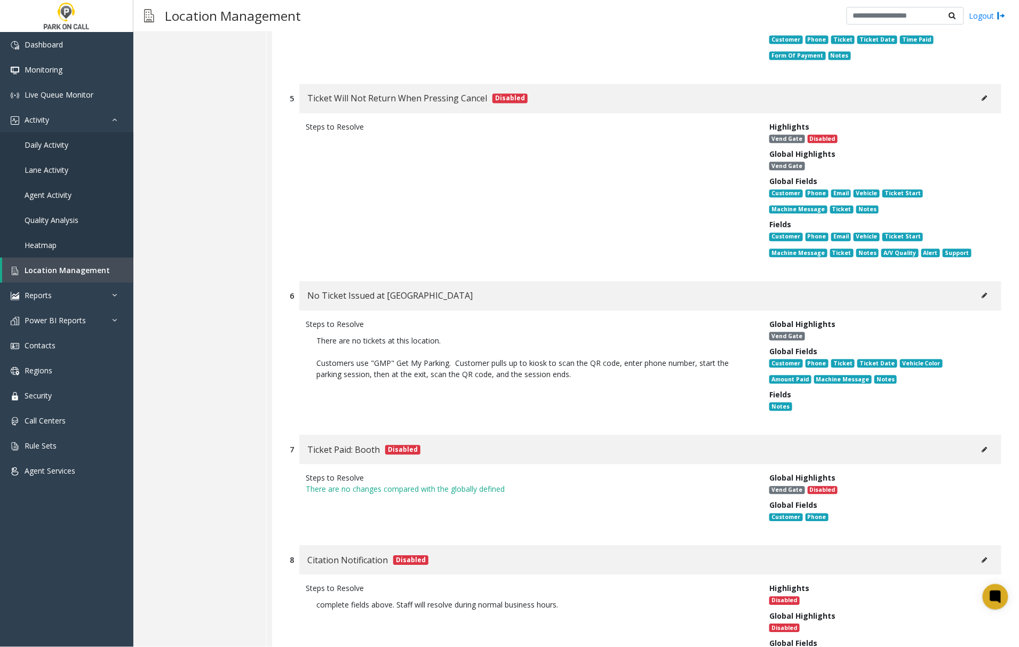
scroll to position [854, 0]
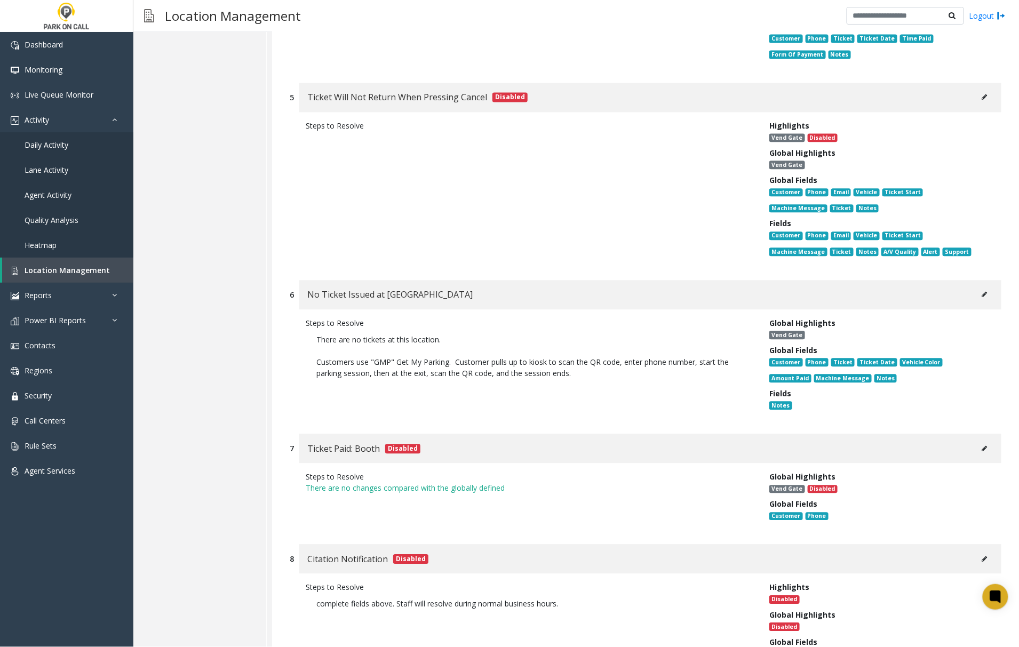
click at [578, 356] on p "Customers use "GMP" Get My Parking. Customer pulls up to kiosk to scan the QR c…" at bounding box center [529, 367] width 426 height 22
click at [982, 291] on icon at bounding box center [984, 294] width 5 height 6
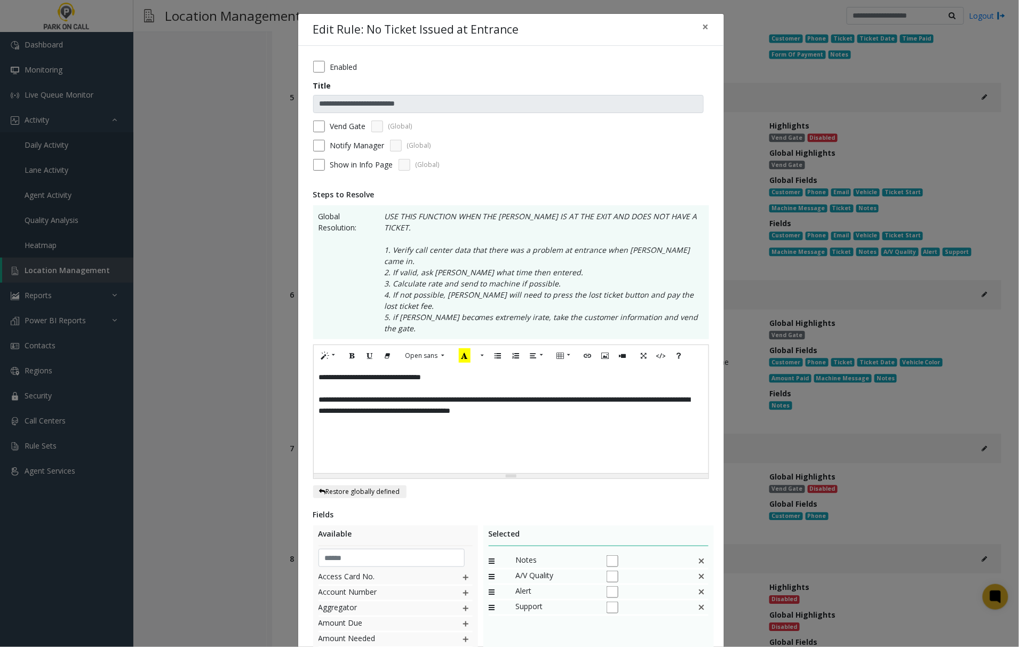
click at [616, 385] on div "**********" at bounding box center [511, 420] width 395 height 107
drag, startPoint x: 319, startPoint y: 393, endPoint x: 324, endPoint y: 407, distance: 14.6
click at [319, 417] on p "**********" at bounding box center [511, 422] width 384 height 11
drag, startPoint x: 383, startPoint y: 391, endPoint x: 387, endPoint y: 398, distance: 8.1
click at [383, 417] on p "**********" at bounding box center [511, 422] width 384 height 11
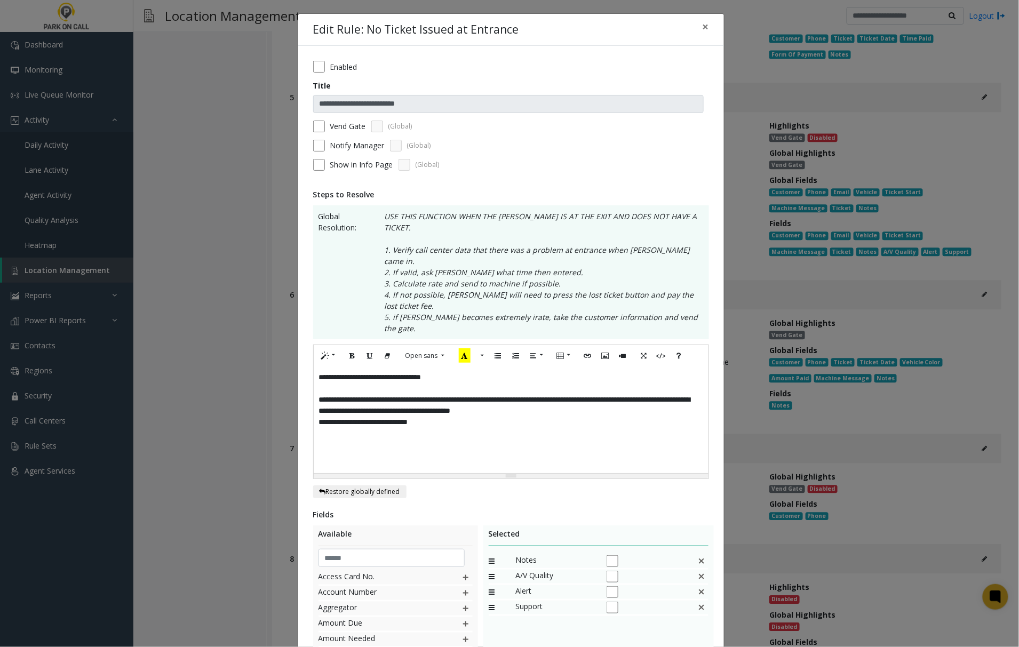
click at [439, 397] on div "**********" at bounding box center [511, 420] width 395 height 107
drag, startPoint x: 433, startPoint y: 392, endPoint x: 307, endPoint y: 389, distance: 125.9
click at [313, 389] on div "**********" at bounding box center [511, 412] width 396 height 135
click at [349, 351] on icon "Bold (CTRL+B)" at bounding box center [352, 355] width 6 height 9
click at [499, 415] on div "**********" at bounding box center [511, 420] width 395 height 107
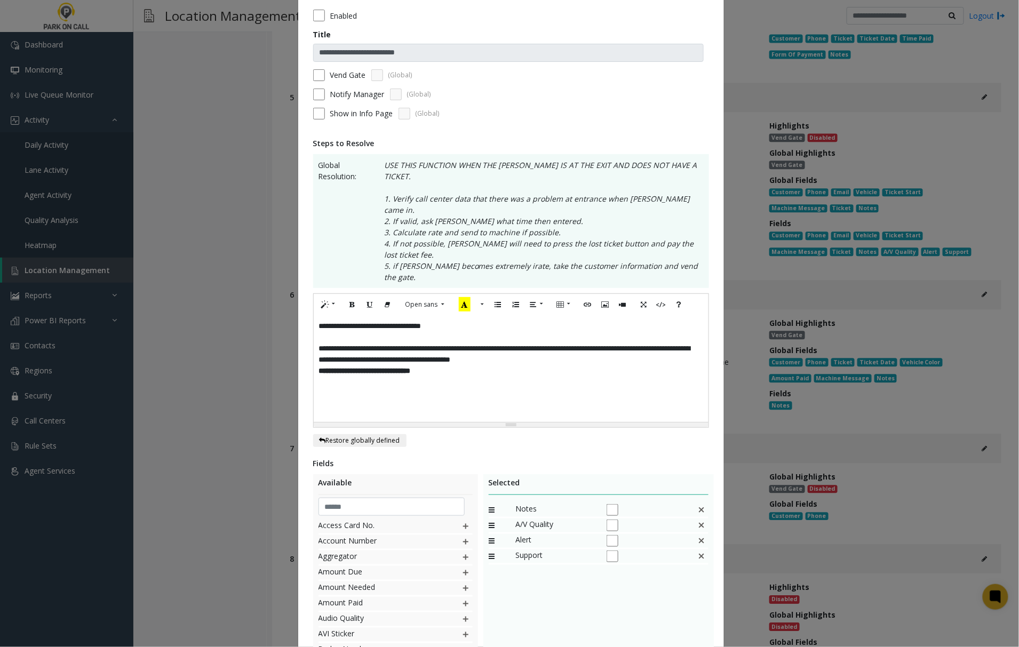
scroll to position [133, 0]
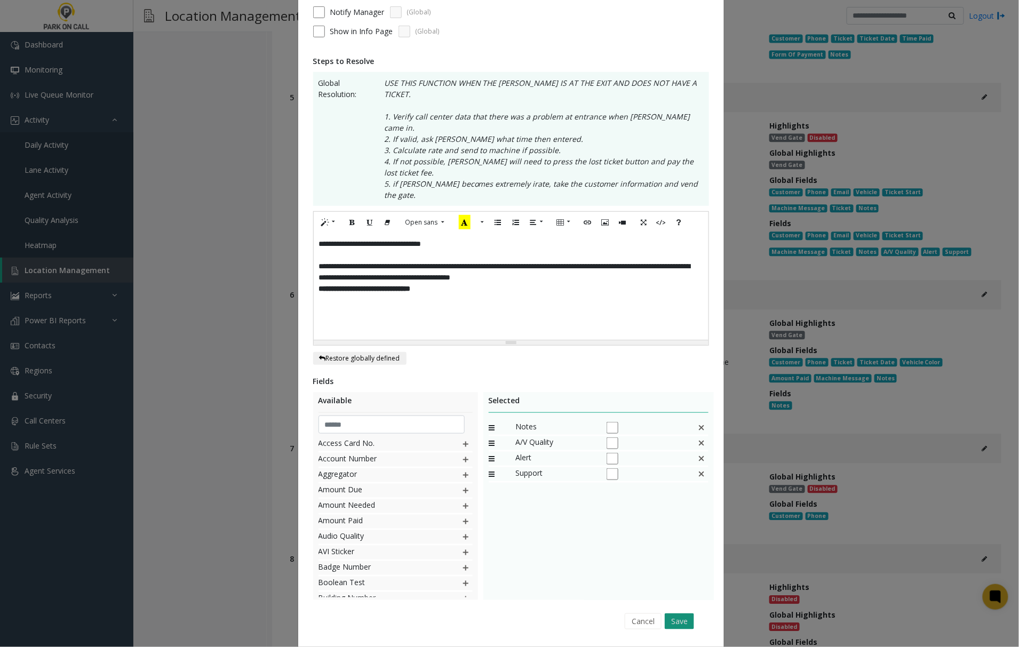
click at [668, 614] on button "Save" at bounding box center [679, 622] width 29 height 16
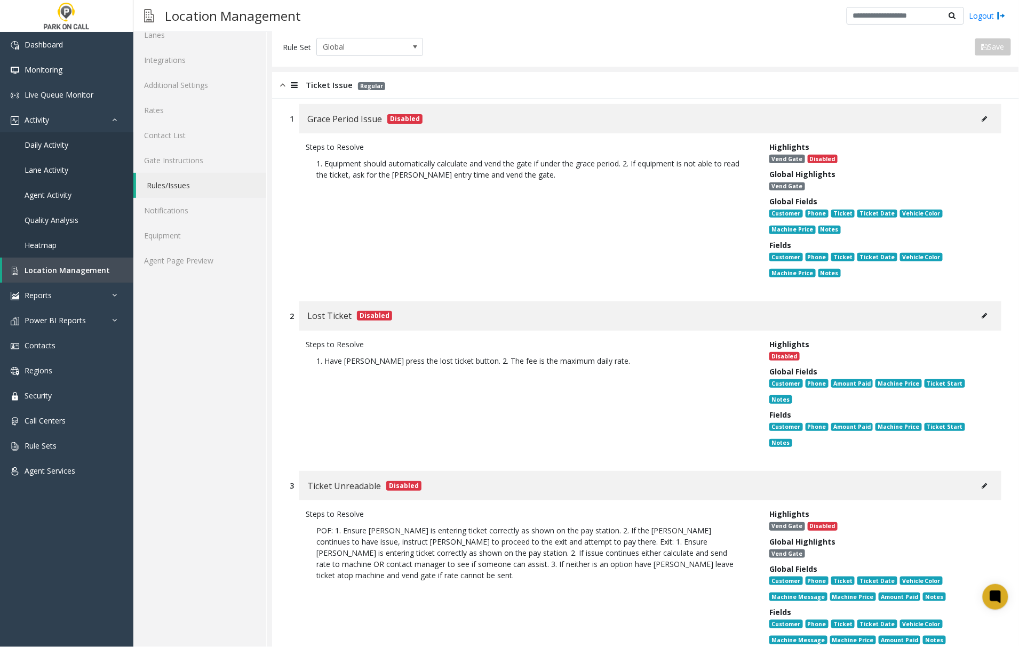
scroll to position [0, 0]
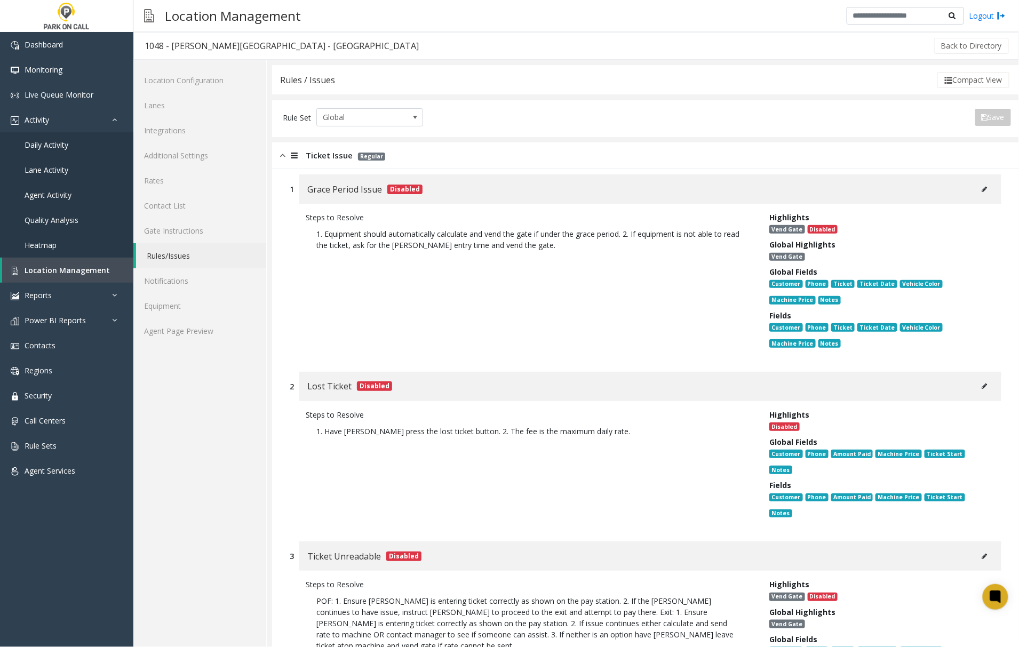
click at [282, 157] on img at bounding box center [282, 155] width 5 height 12
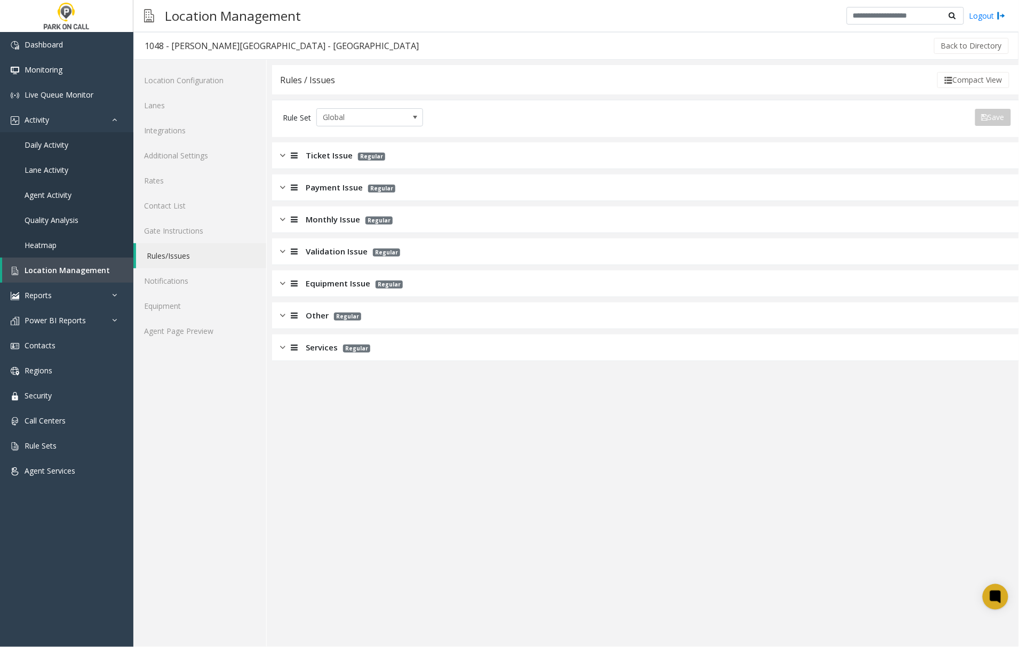
click at [284, 189] on img at bounding box center [282, 187] width 5 height 12
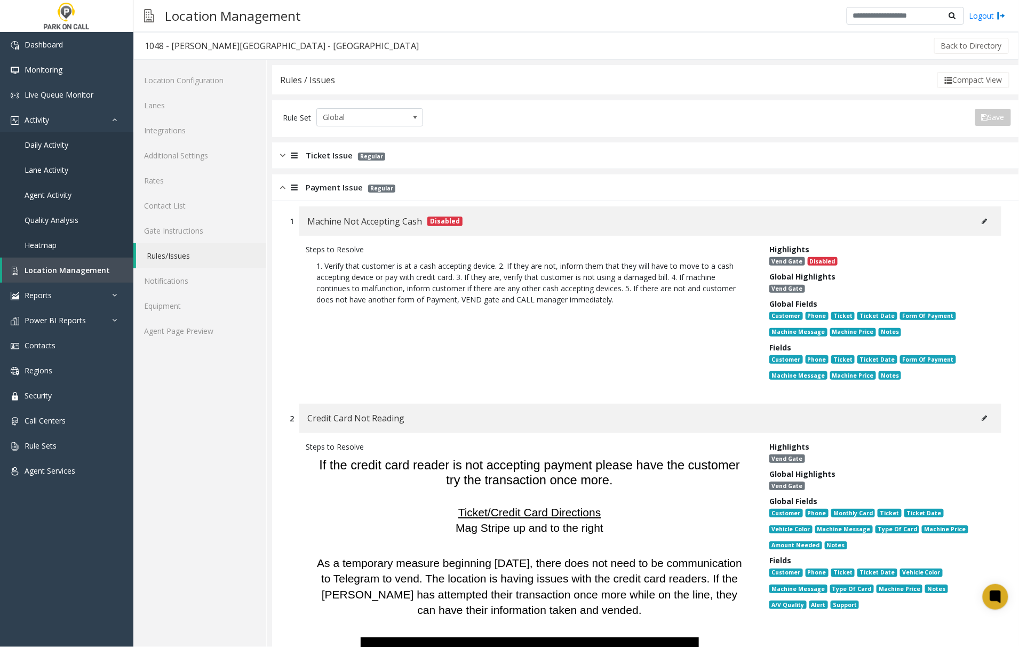
click at [283, 188] on img at bounding box center [282, 187] width 5 height 12
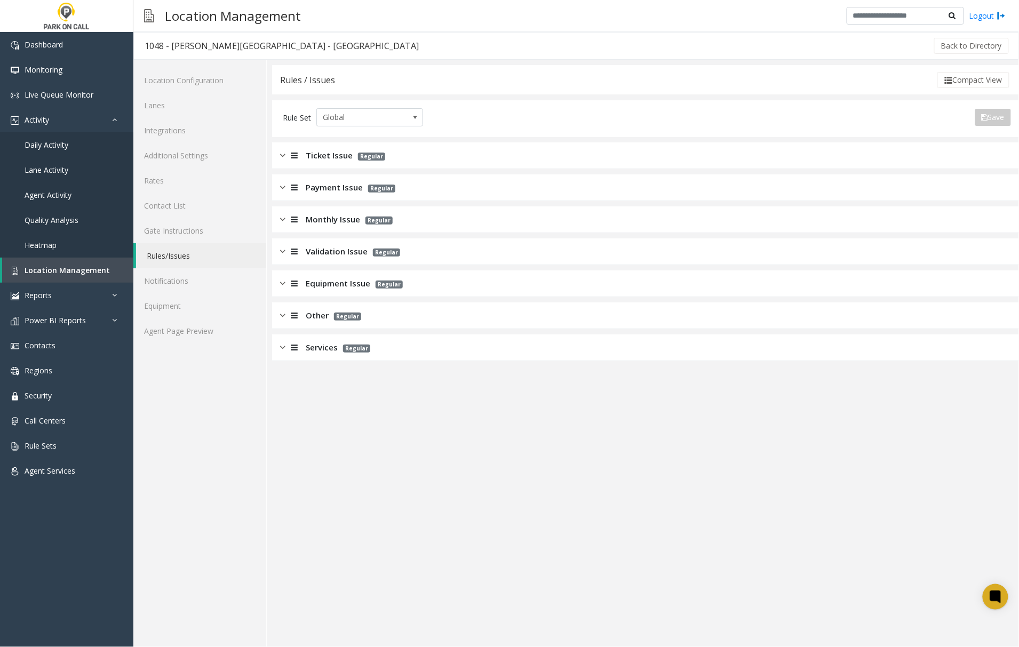
click at [283, 252] on img at bounding box center [282, 251] width 5 height 12
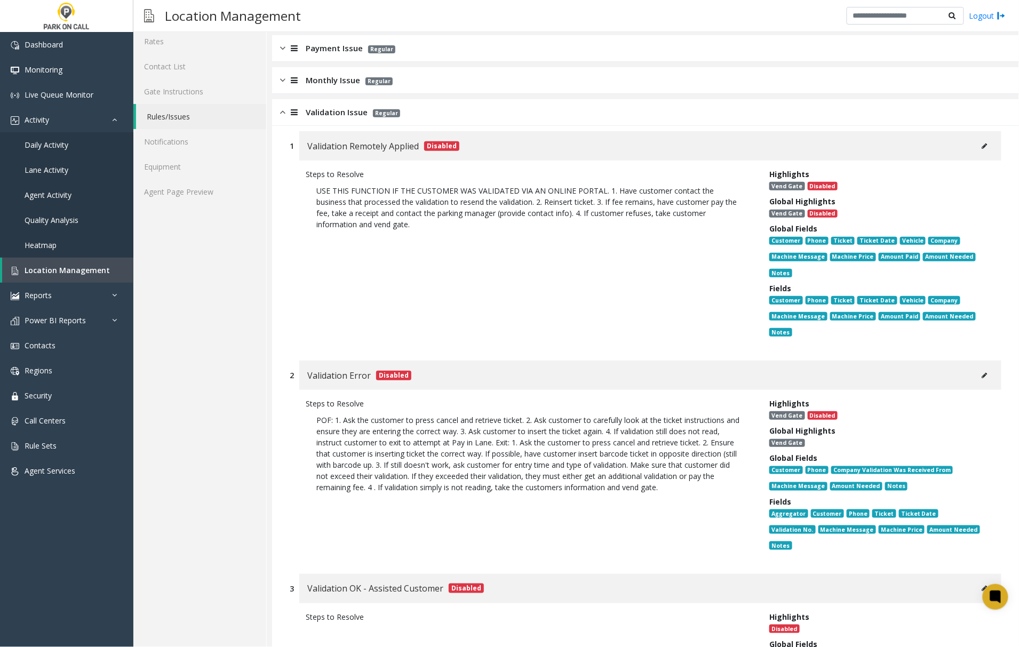
scroll to position [213, 0]
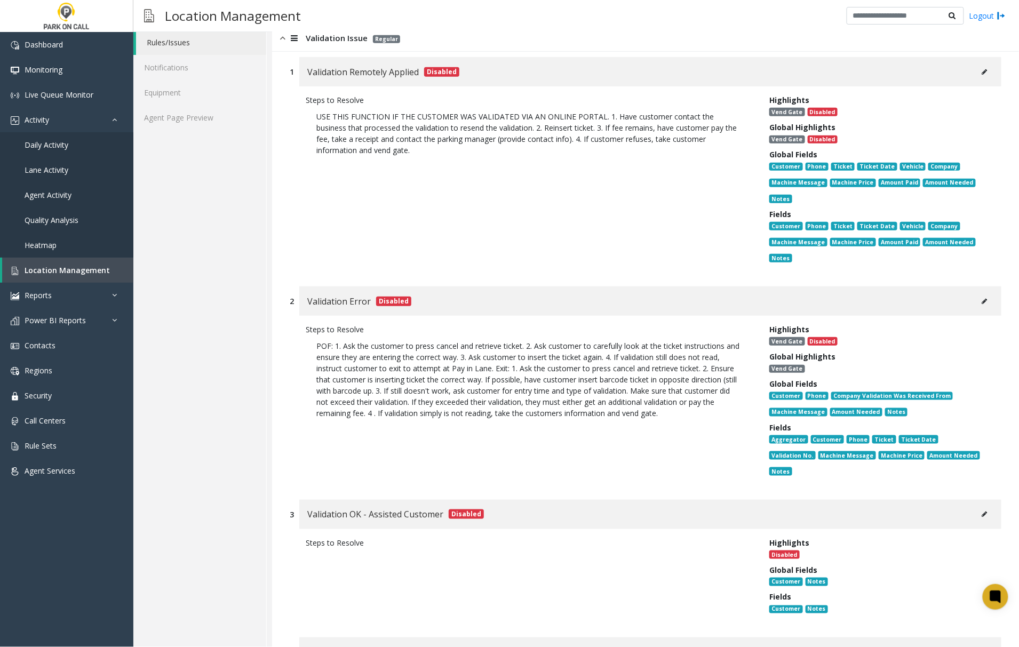
click at [982, 300] on icon at bounding box center [984, 301] width 5 height 6
type input "**********"
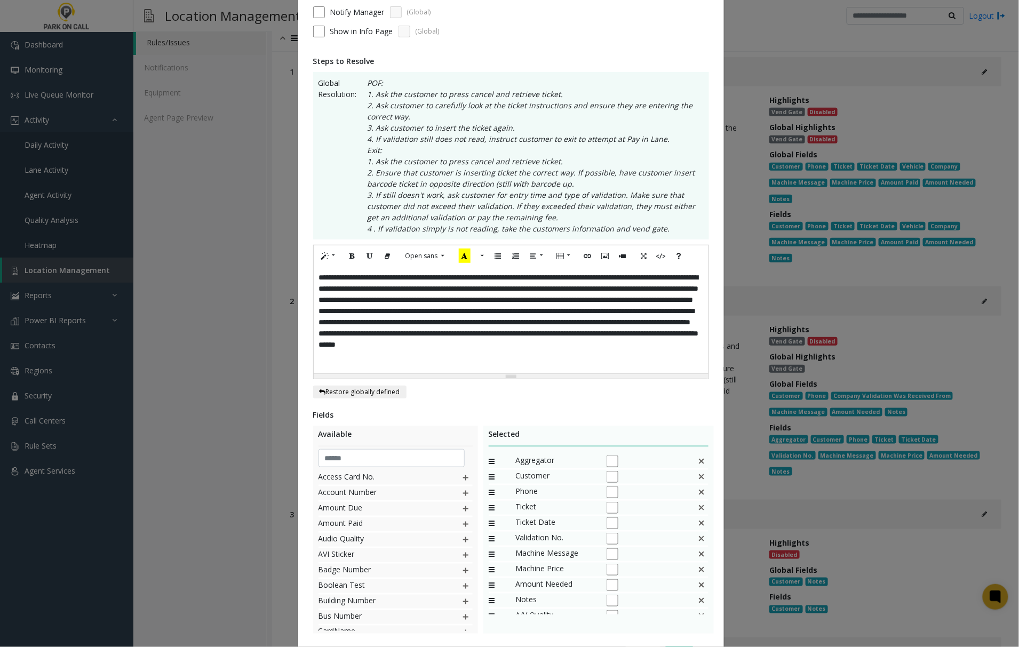
scroll to position [0, 0]
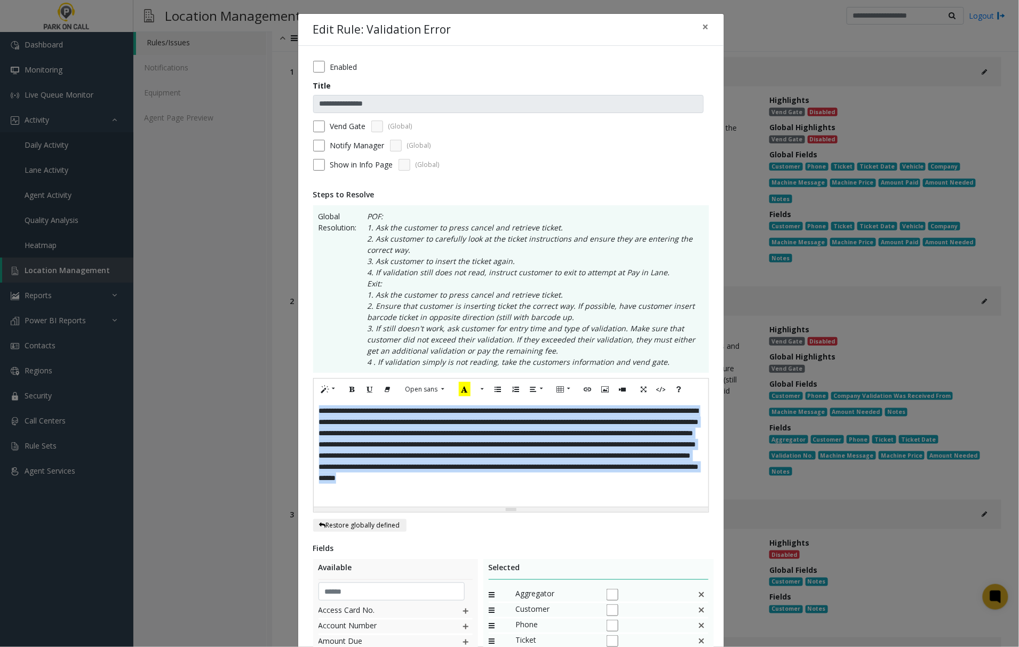
drag, startPoint x: 601, startPoint y: 495, endPoint x: 305, endPoint y: 412, distance: 307.1
click at [305, 412] on div "**********" at bounding box center [511, 439] width 426 height 787
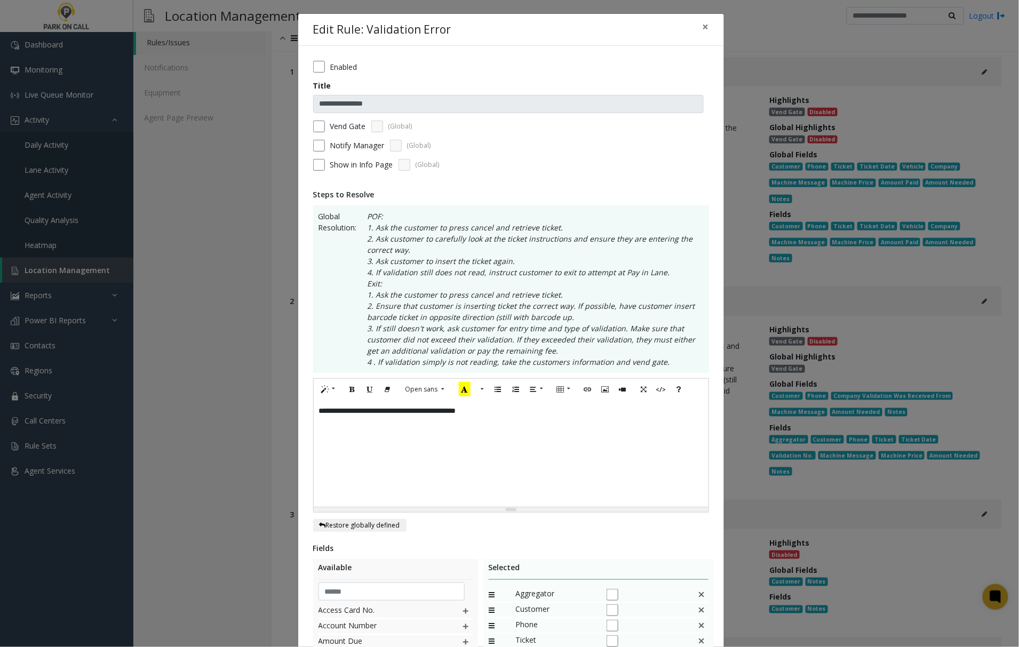
click at [516, 417] on div "**********" at bounding box center [511, 453] width 394 height 107
click at [592, 416] on div "**********" at bounding box center [511, 453] width 394 height 107
drag, startPoint x: 312, startPoint y: 415, endPoint x: 594, endPoint y: 418, distance: 282.3
click at [594, 418] on div "**********" at bounding box center [511, 453] width 394 height 107
click at [439, 389] on button "Open sans" at bounding box center [425, 389] width 51 height 16
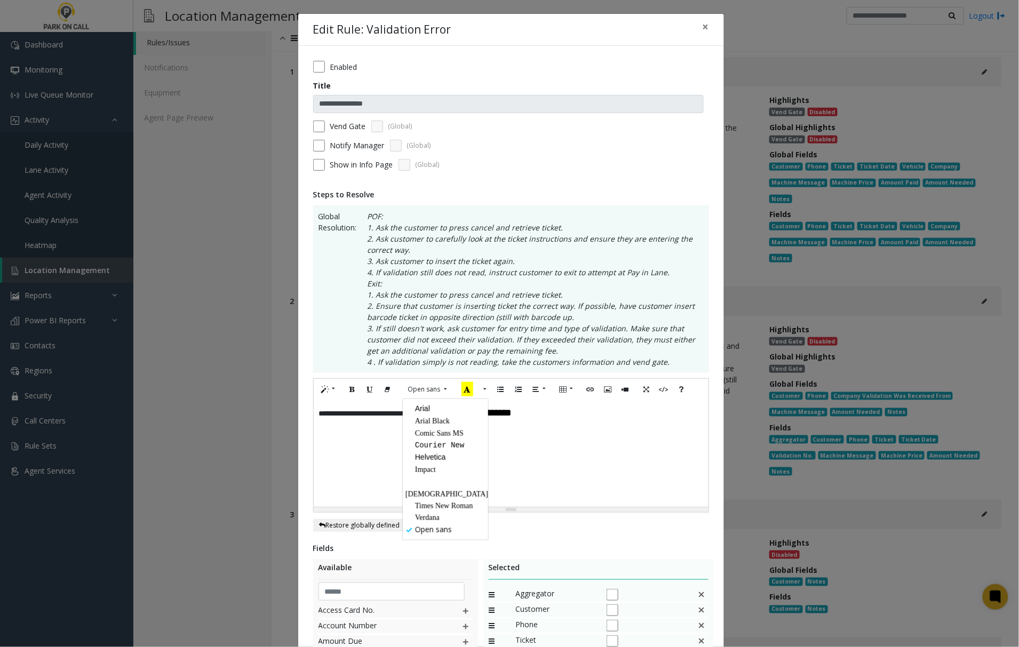
click at [429, 409] on li "Arial" at bounding box center [446, 409] width 83 height 12
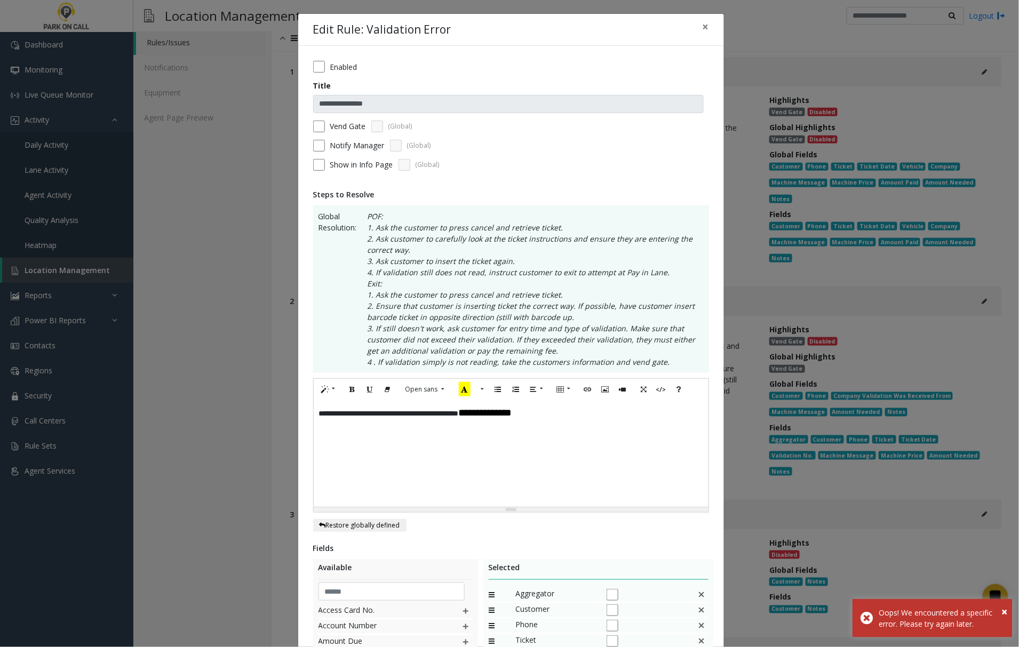
drag, startPoint x: 558, startPoint y: 445, endPoint x: 566, endPoint y: 443, distance: 8.3
click at [559, 445] on div "**********" at bounding box center [511, 453] width 394 height 107
click at [570, 415] on div "**********" at bounding box center [511, 453] width 394 height 107
drag, startPoint x: 573, startPoint y: 416, endPoint x: 491, endPoint y: 423, distance: 81.9
click at [491, 423] on div "**********" at bounding box center [511, 453] width 394 height 107
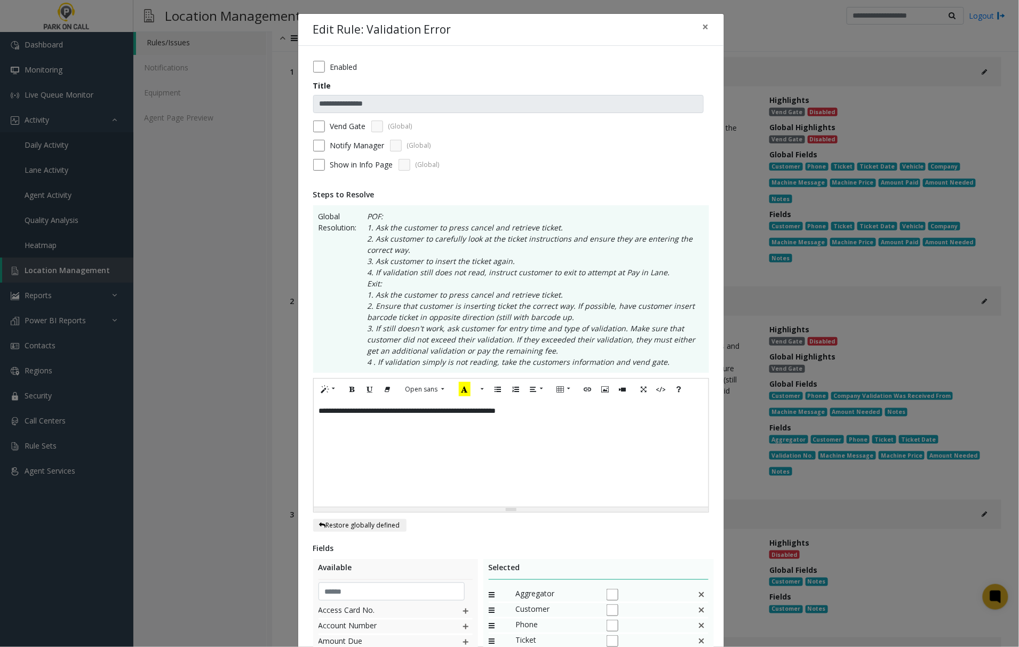
click at [572, 408] on div "**********" at bounding box center [511, 453] width 394 height 107
click at [563, 419] on div "**********" at bounding box center [511, 453] width 394 height 107
drag, startPoint x: 434, startPoint y: 437, endPoint x: 296, endPoint y: 444, distance: 138.9
click at [298, 444] on div "**********" at bounding box center [511, 439] width 426 height 787
click at [562, 428] on p at bounding box center [511, 422] width 384 height 11
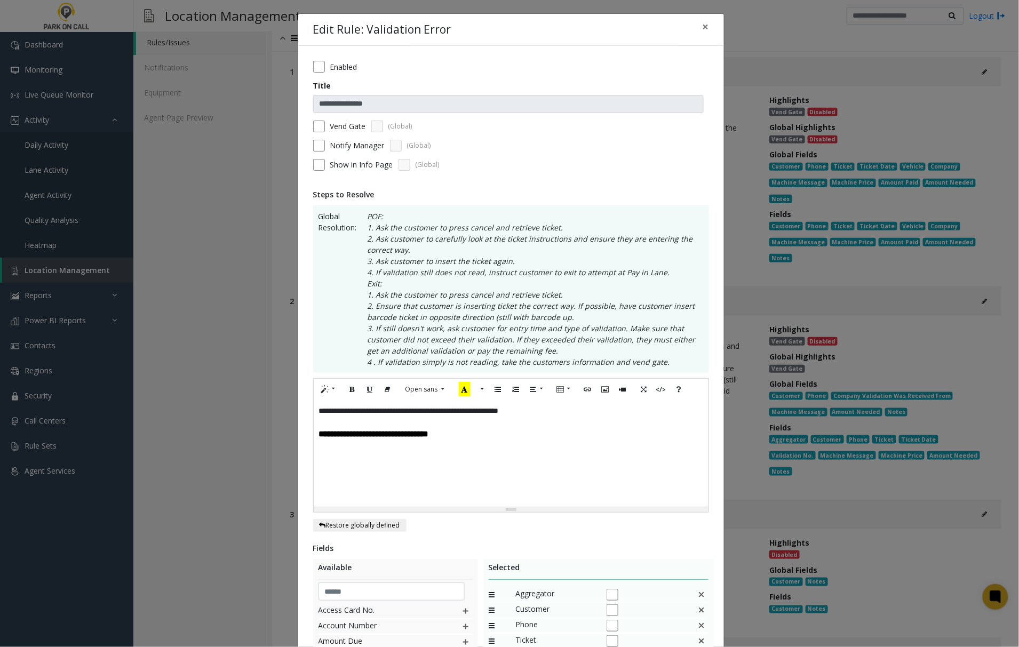
drag, startPoint x: 404, startPoint y: 414, endPoint x: 423, endPoint y: 431, distance: 24.9
click at [405, 414] on p "**********" at bounding box center [511, 410] width 384 height 11
click at [582, 432] on p "**********" at bounding box center [511, 434] width 384 height 13
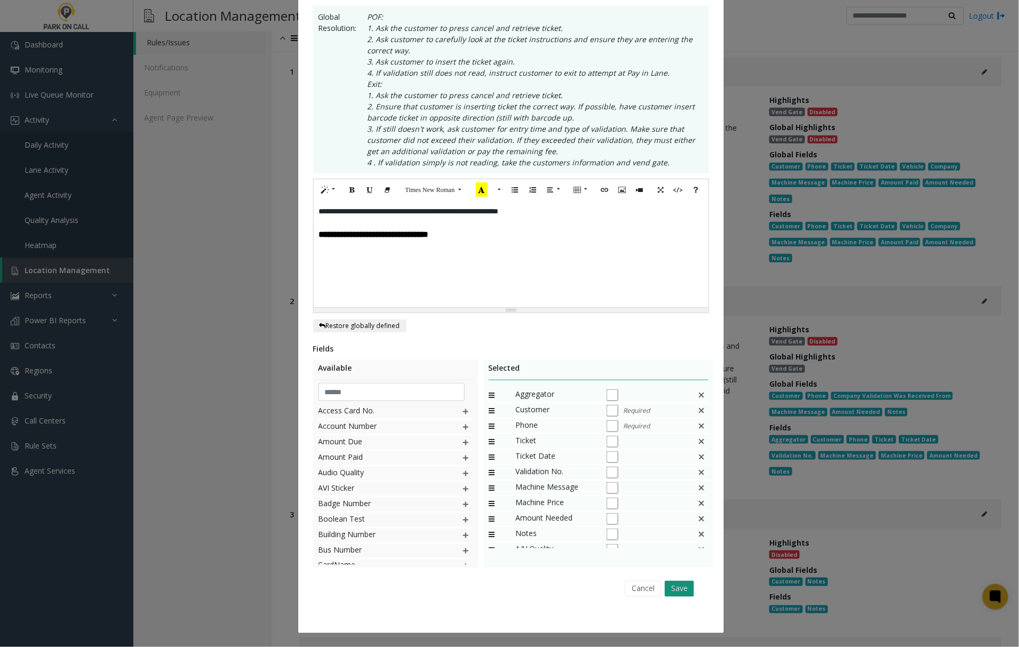
click at [673, 592] on button "Save" at bounding box center [679, 589] width 29 height 16
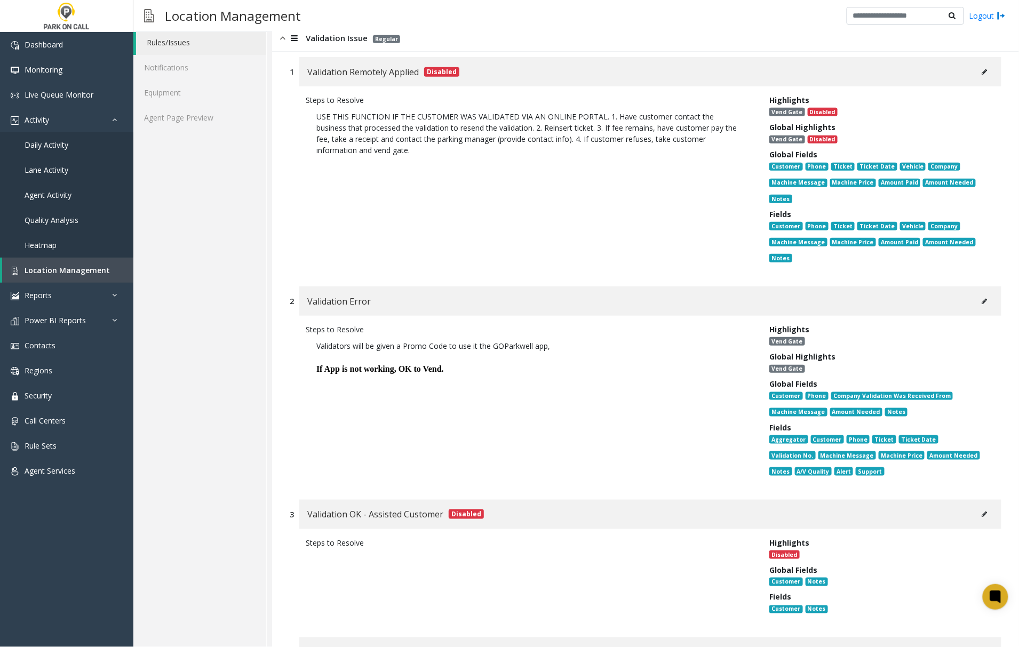
click at [977, 299] on button at bounding box center [984, 301] width 17 height 16
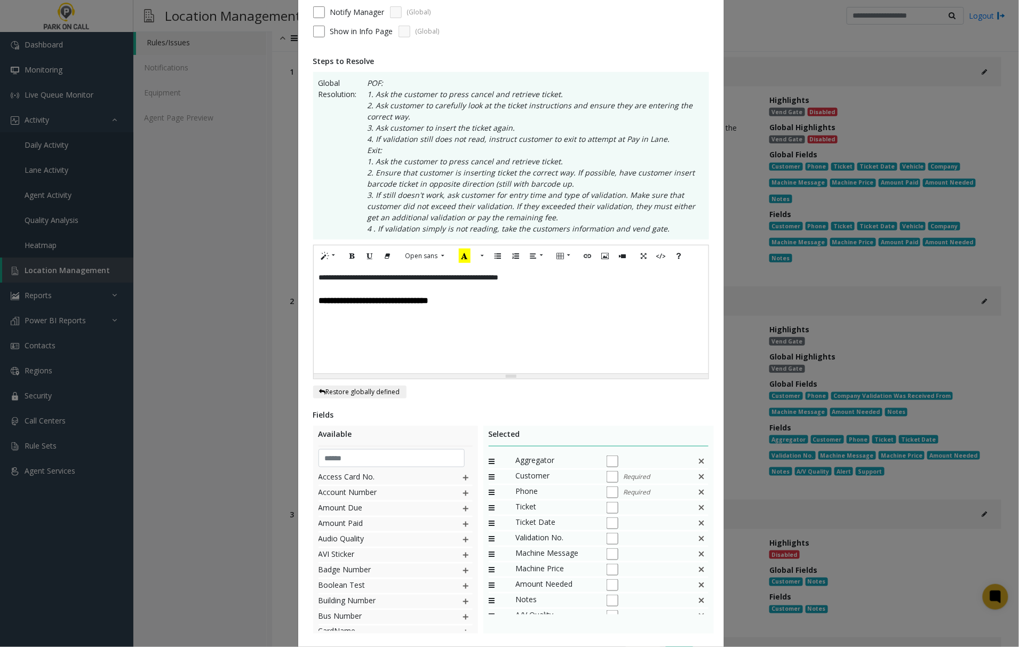
scroll to position [201, 0]
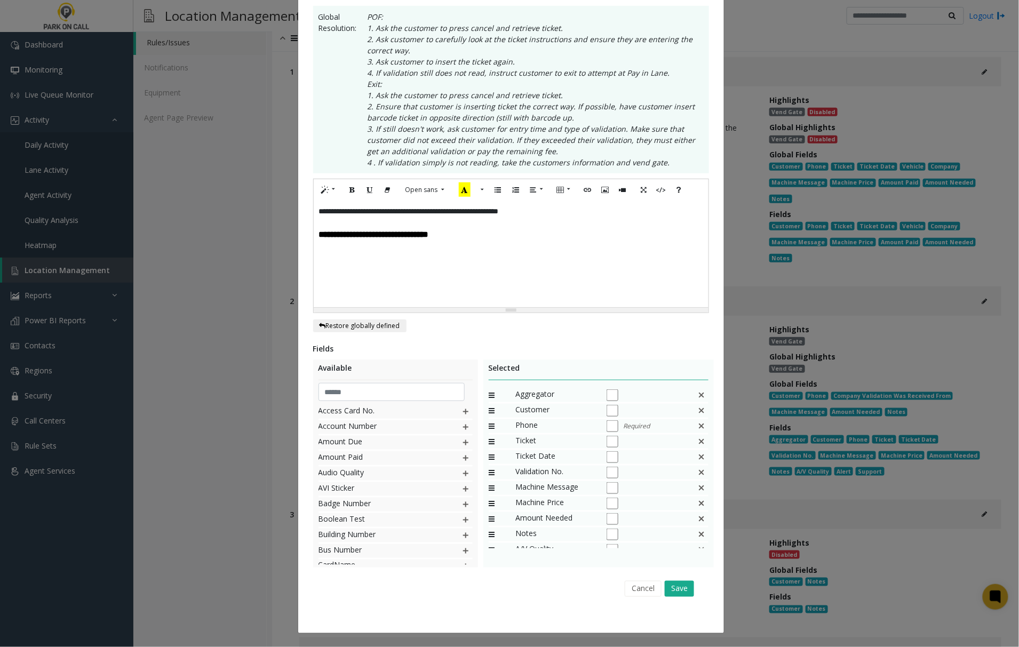
click at [607, 419] on div "Required" at bounding box center [647, 426] width 80 height 14
click at [462, 444] on img at bounding box center [466, 443] width 9 height 14
click at [462, 473] on img at bounding box center [466, 474] width 9 height 14
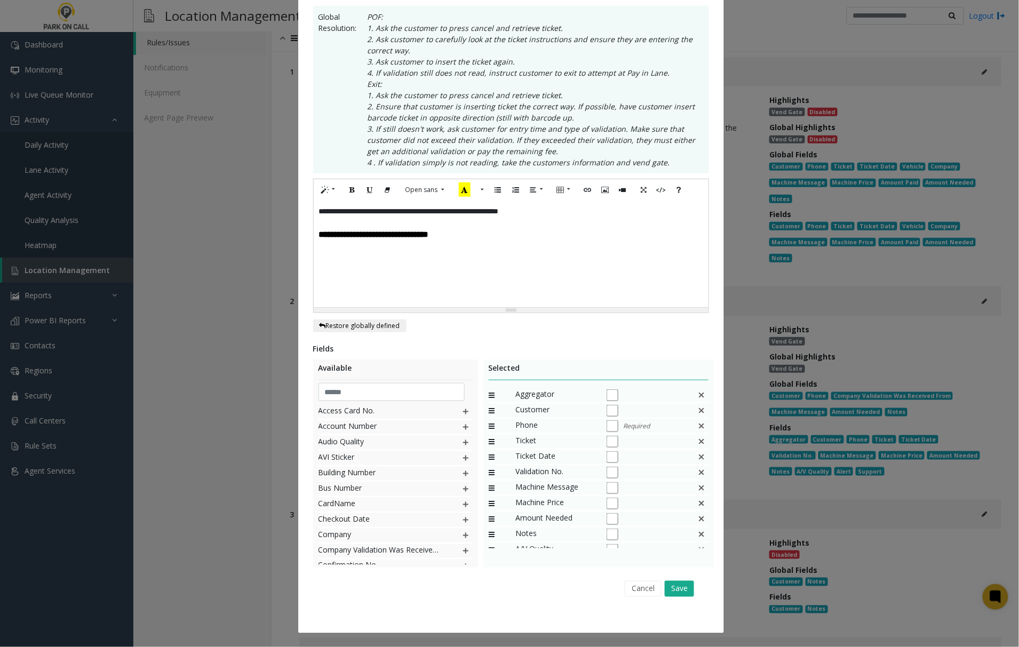
click at [462, 473] on img at bounding box center [466, 474] width 9 height 14
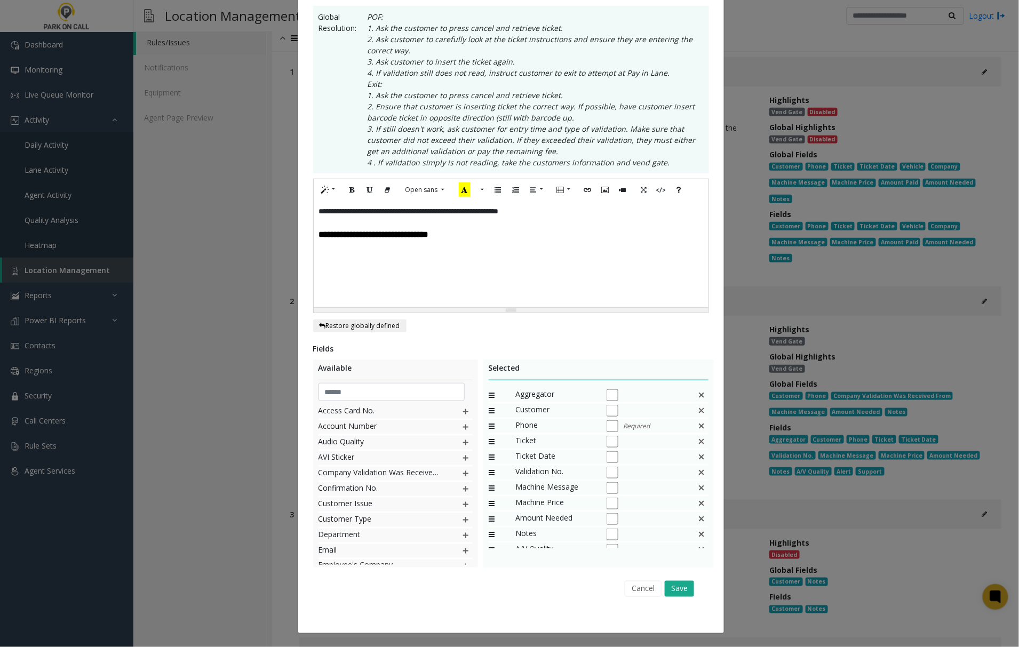
click at [462, 490] on img at bounding box center [466, 489] width 9 height 14
click at [462, 410] on img at bounding box center [466, 412] width 9 height 14
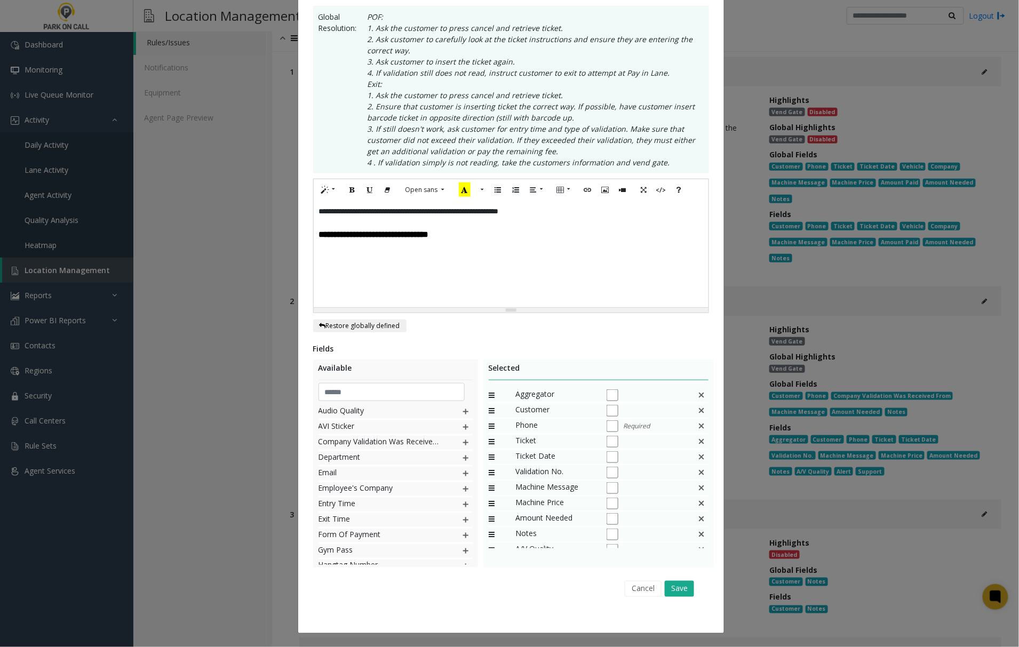
click at [462, 410] on img at bounding box center [466, 412] width 9 height 14
click at [462, 426] on img at bounding box center [466, 427] width 9 height 14
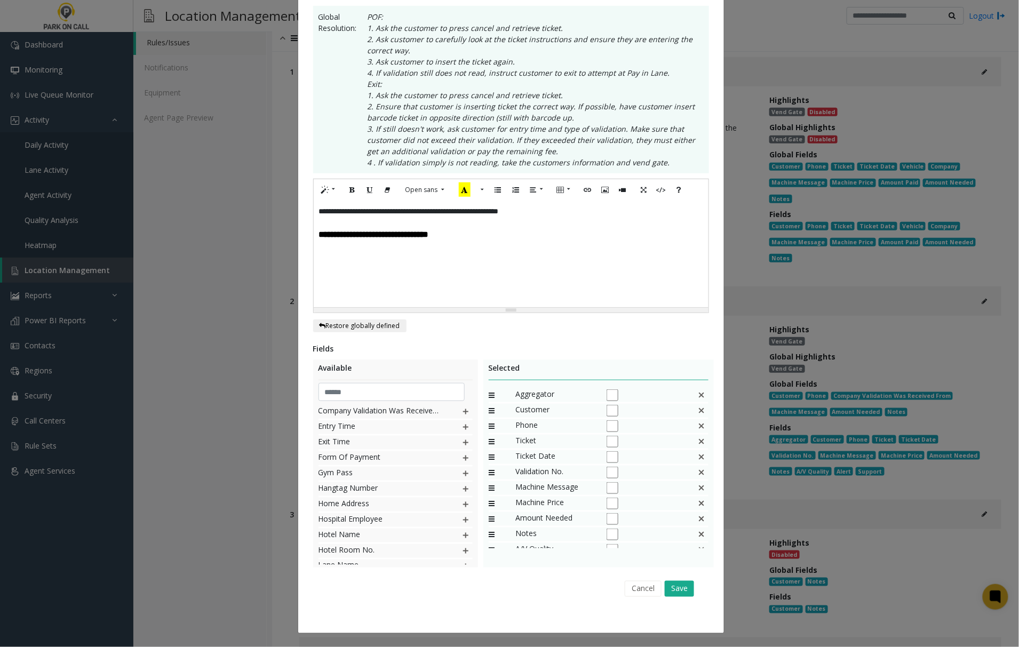
click at [462, 426] on img at bounding box center [466, 427] width 9 height 14
click at [462, 427] on img at bounding box center [466, 427] width 9 height 14
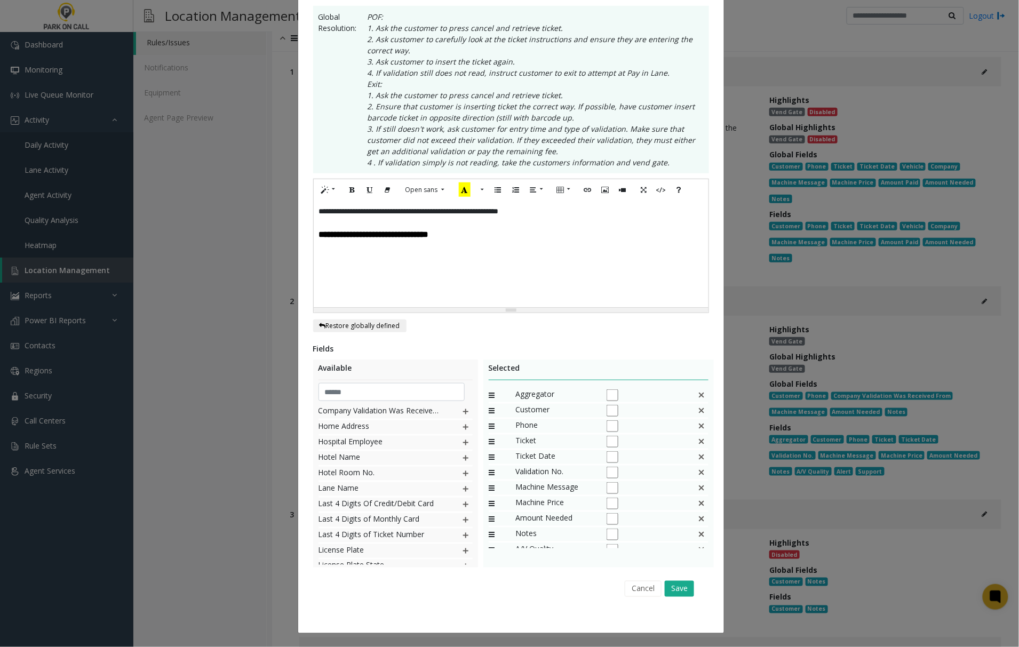
click at [462, 427] on img at bounding box center [466, 427] width 9 height 14
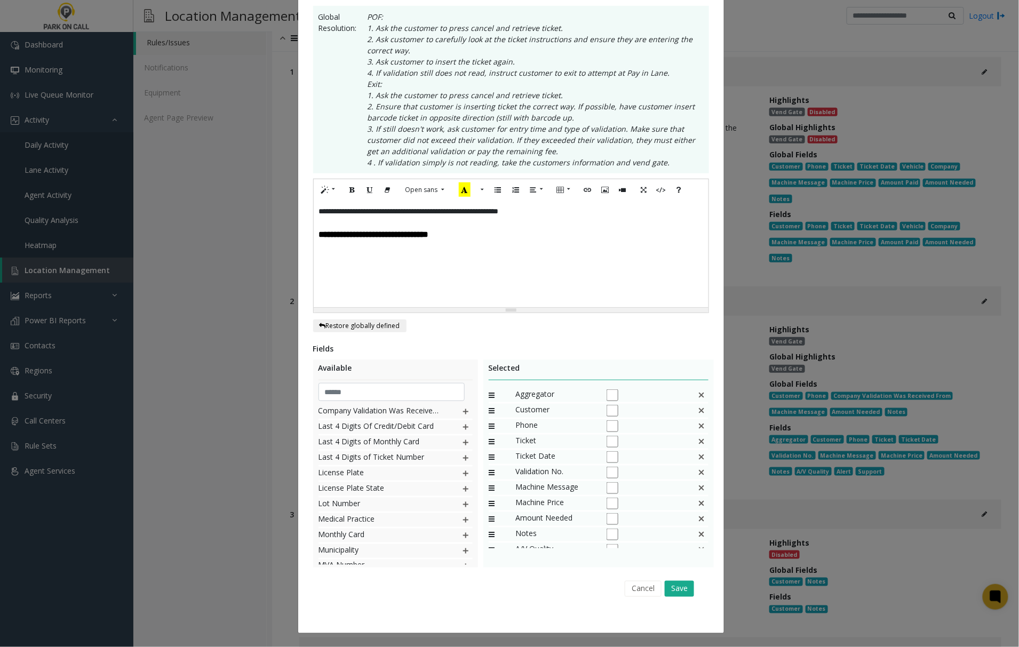
click at [462, 427] on img at bounding box center [466, 427] width 9 height 14
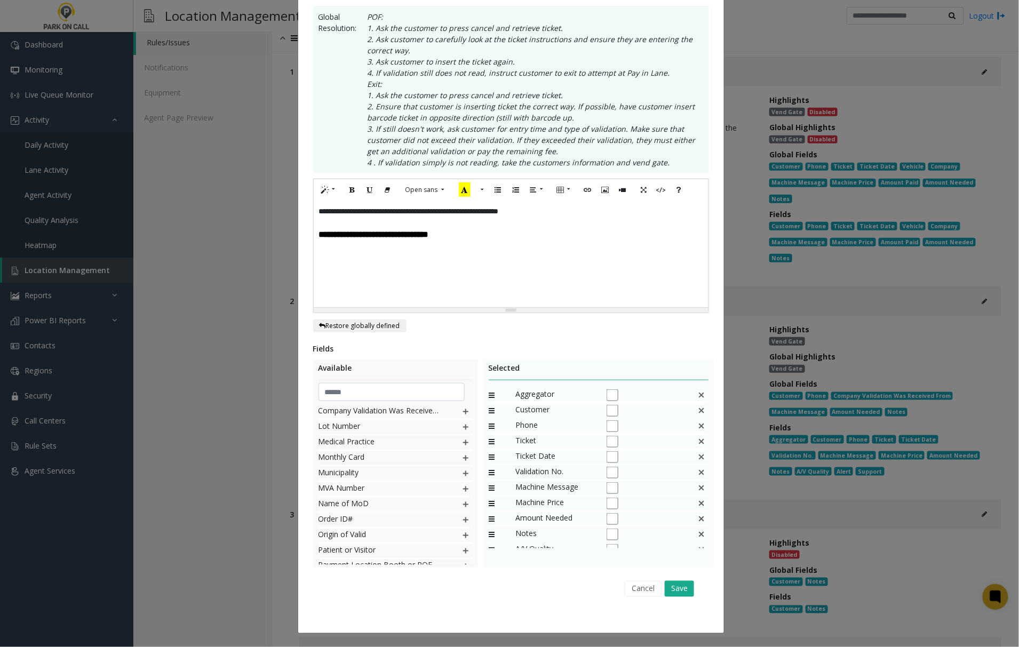
click at [462, 427] on img at bounding box center [466, 427] width 9 height 14
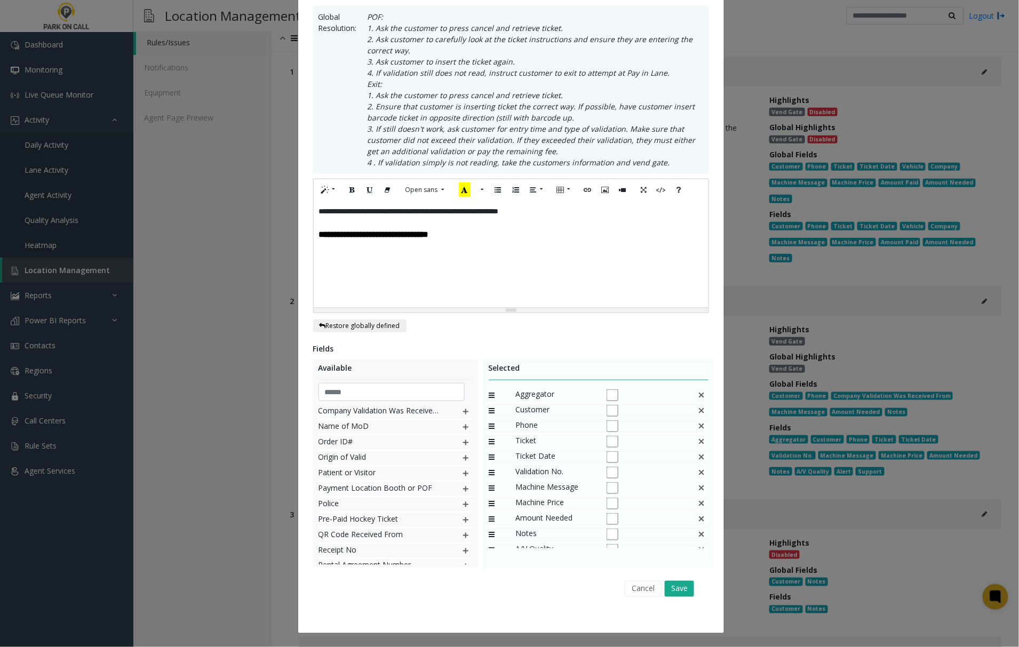
click at [462, 427] on img at bounding box center [466, 427] width 9 height 14
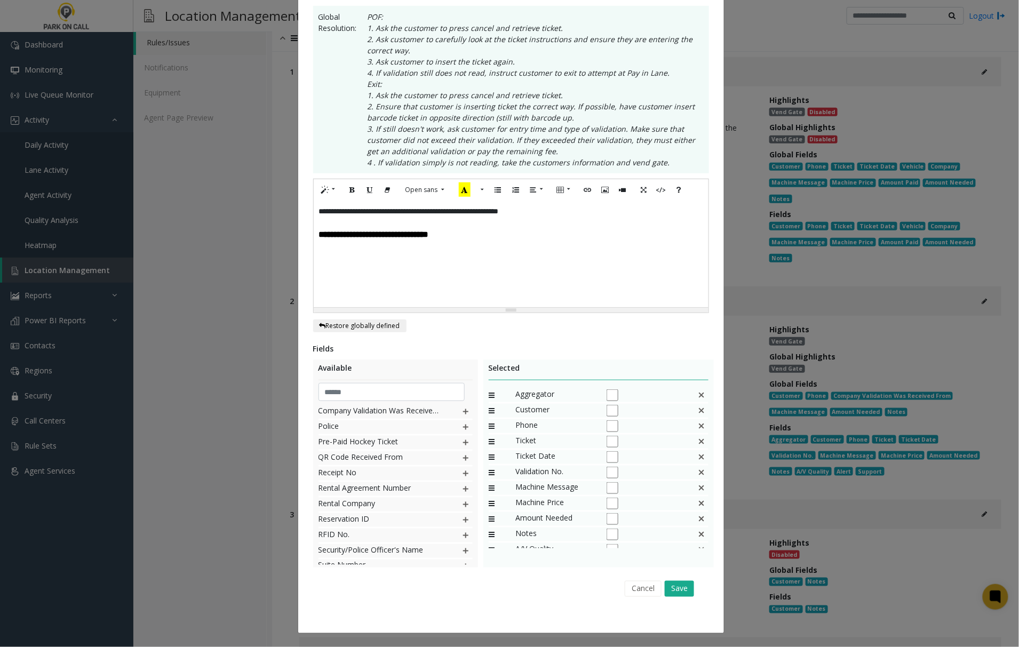
click at [462, 427] on img at bounding box center [466, 427] width 9 height 14
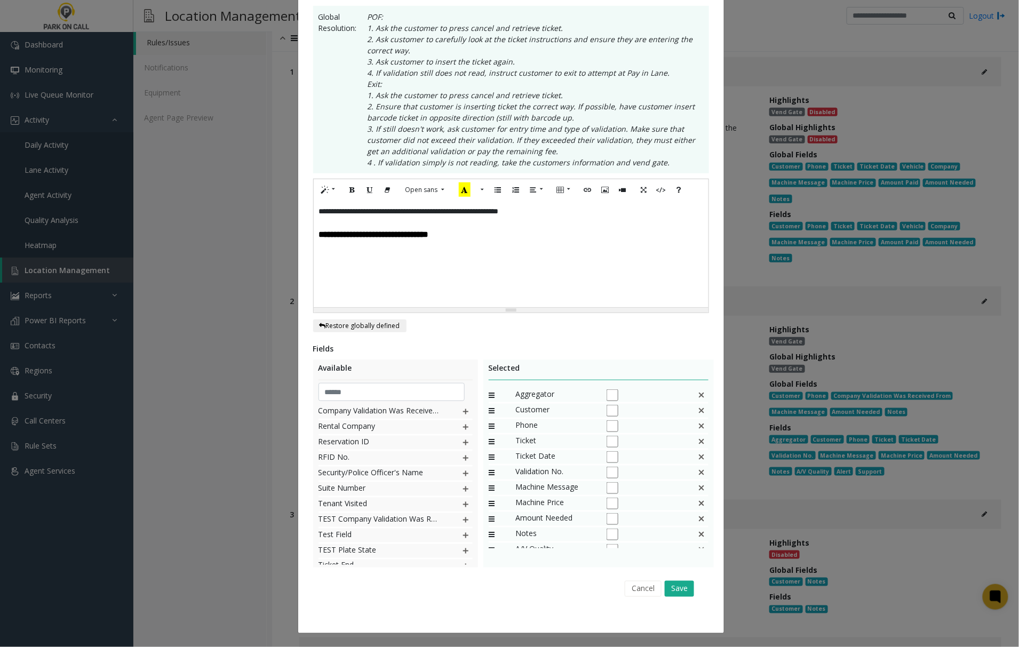
click at [462, 427] on img at bounding box center [466, 427] width 9 height 14
click at [462, 436] on img at bounding box center [466, 443] width 9 height 14
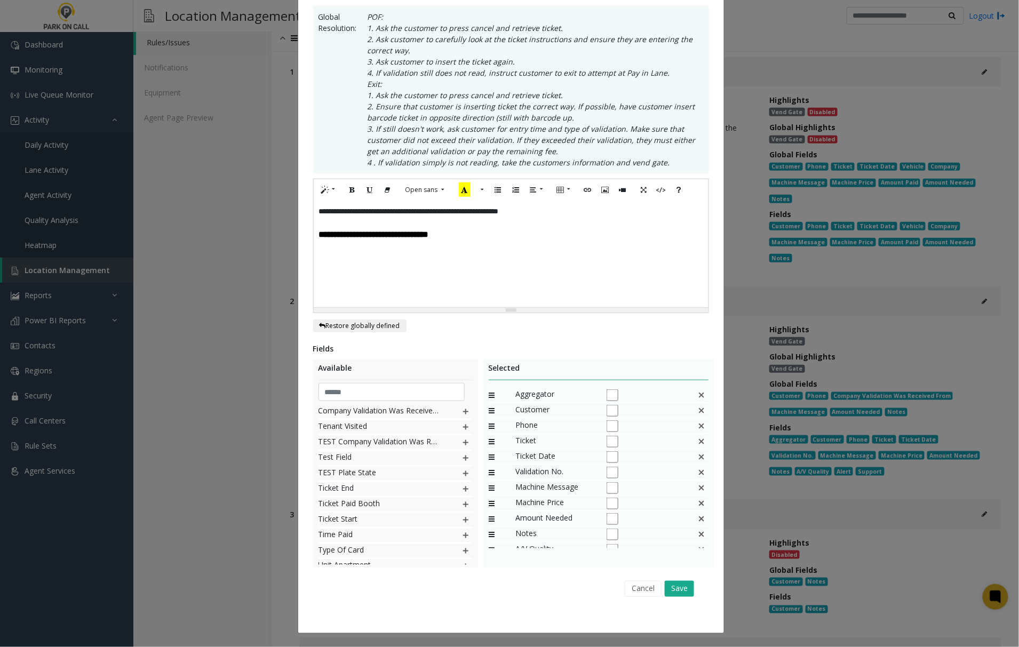
click at [462, 427] on img at bounding box center [466, 427] width 9 height 14
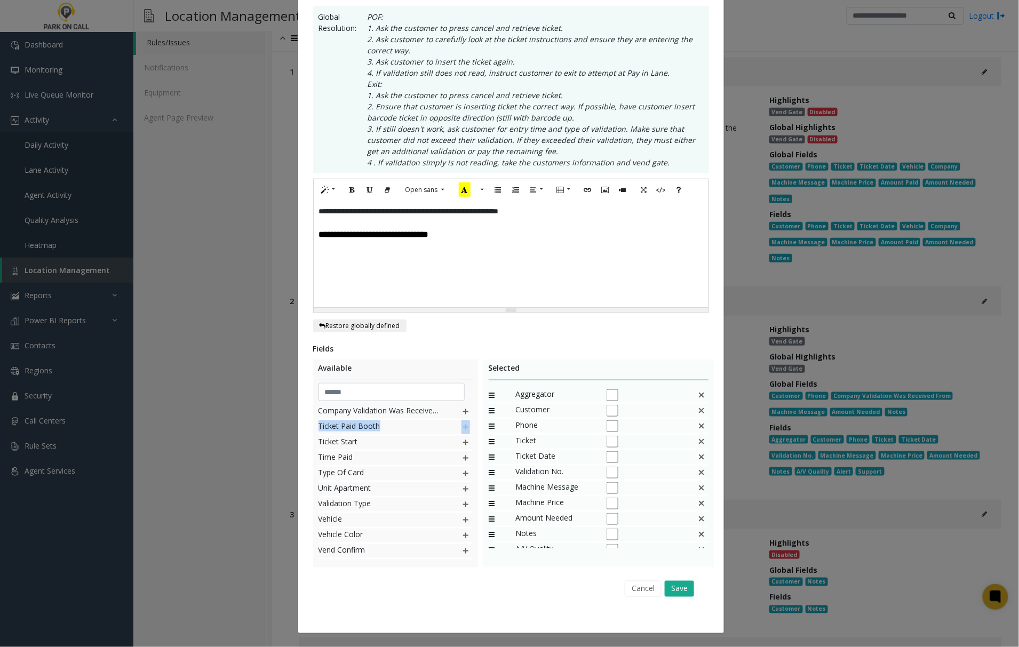
click at [449, 427] on div "Ticket Paid Booth" at bounding box center [396, 427] width 154 height 15
click at [697, 394] on img at bounding box center [701, 395] width 9 height 14
click at [697, 426] on img at bounding box center [701, 426] width 9 height 14
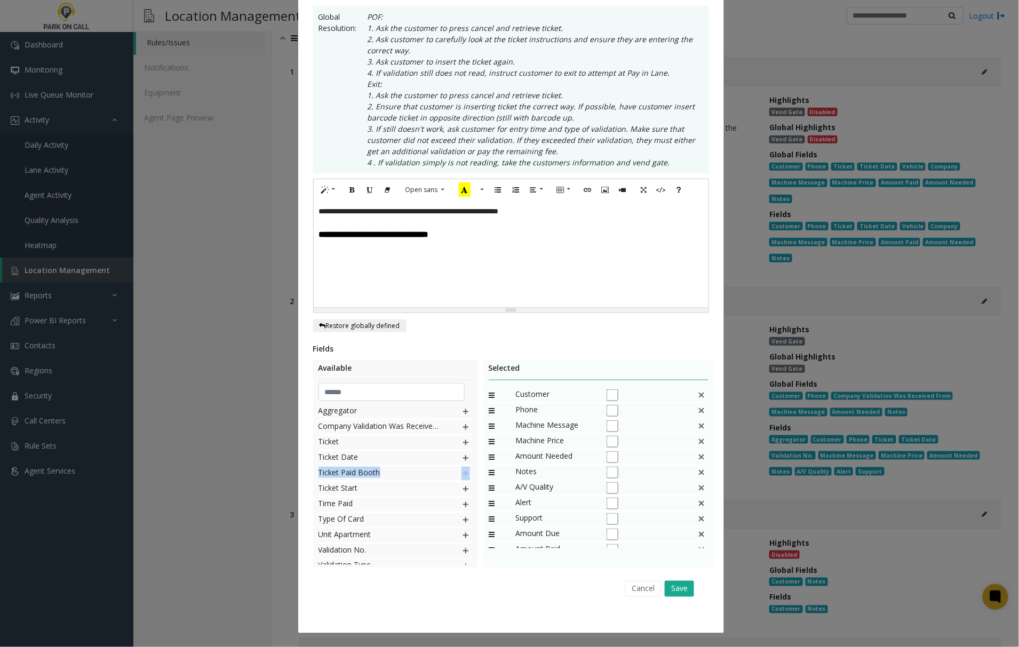
click at [697, 426] on img at bounding box center [701, 426] width 9 height 14
click at [697, 489] on img at bounding box center [701, 488] width 9 height 14
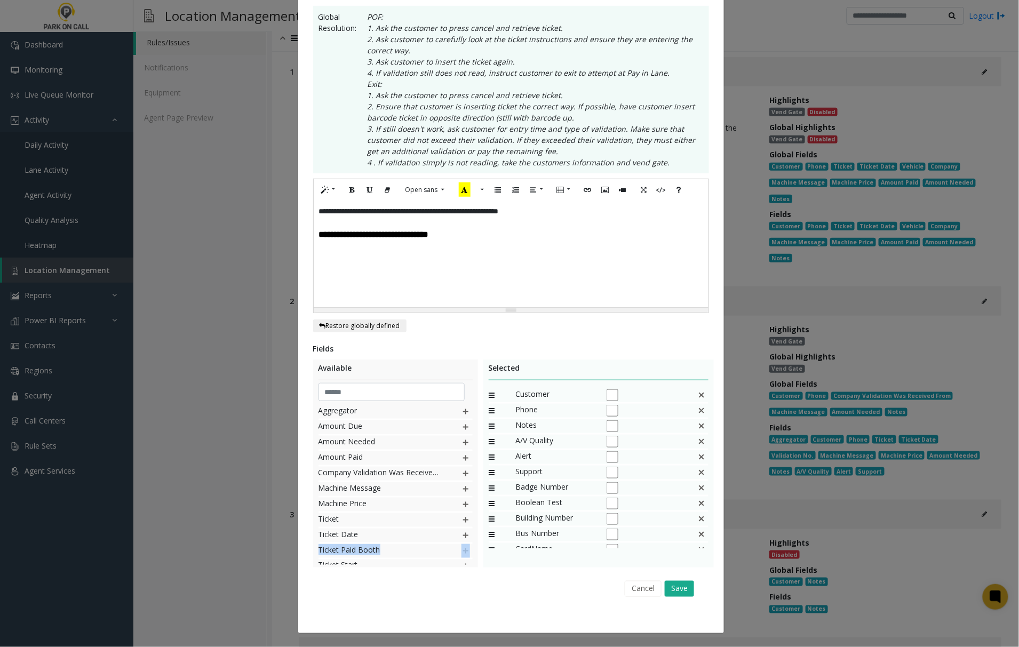
click at [697, 489] on img at bounding box center [701, 488] width 9 height 14
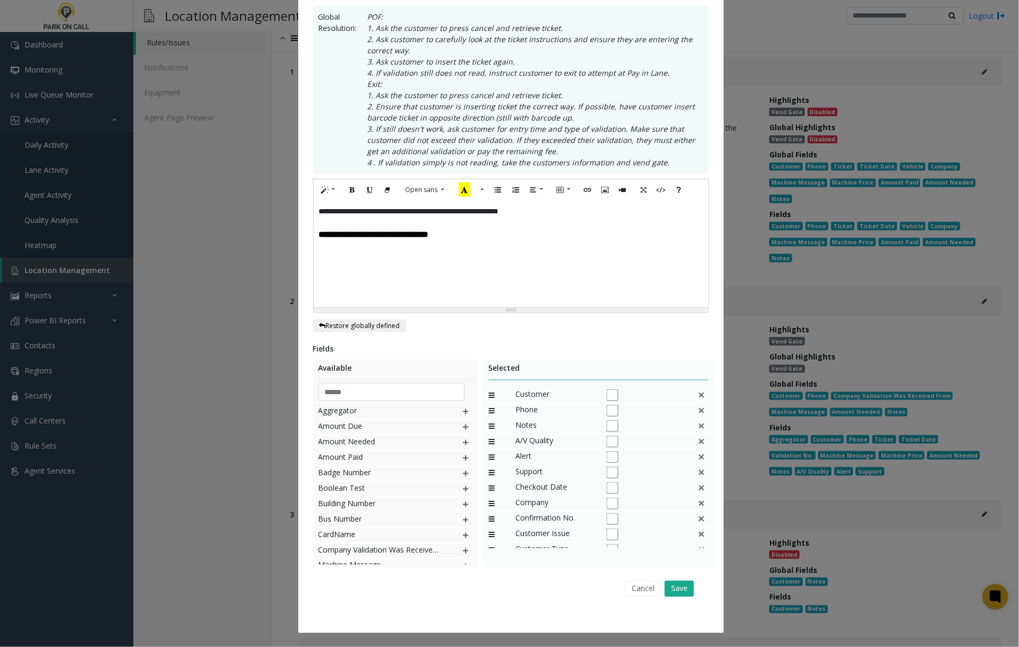
click at [697, 489] on img at bounding box center [701, 488] width 9 height 14
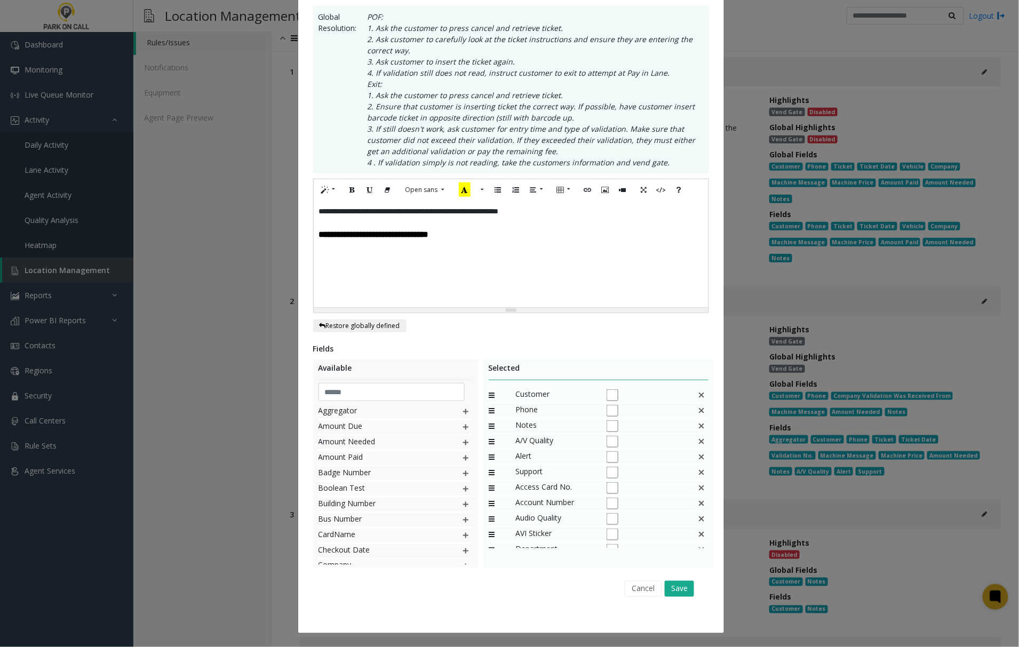
click at [697, 489] on img at bounding box center [701, 488] width 9 height 14
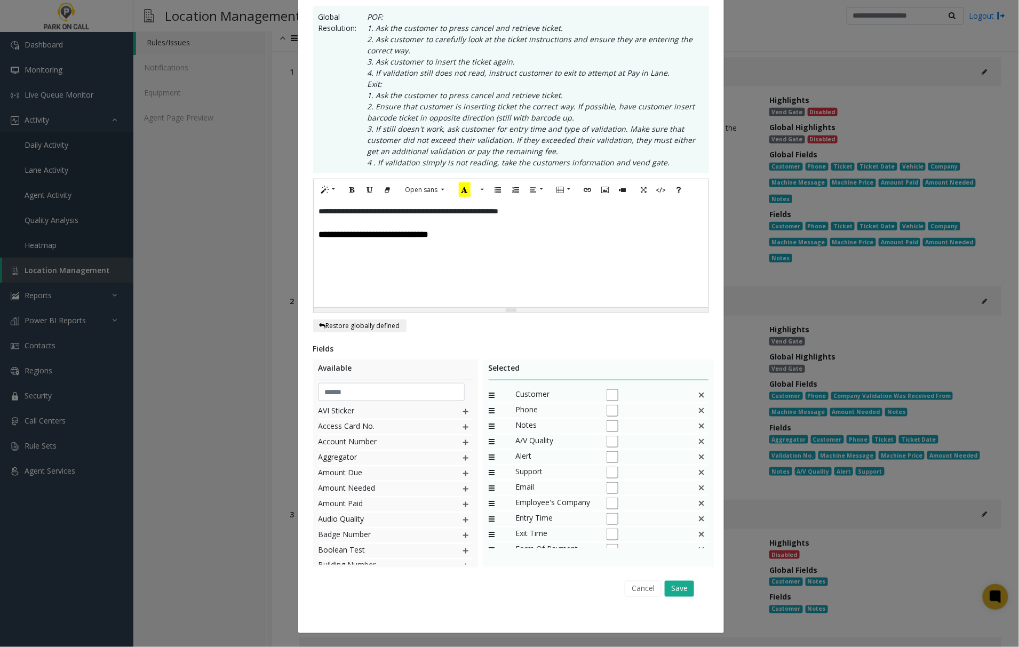
click at [697, 489] on img at bounding box center [701, 488] width 9 height 14
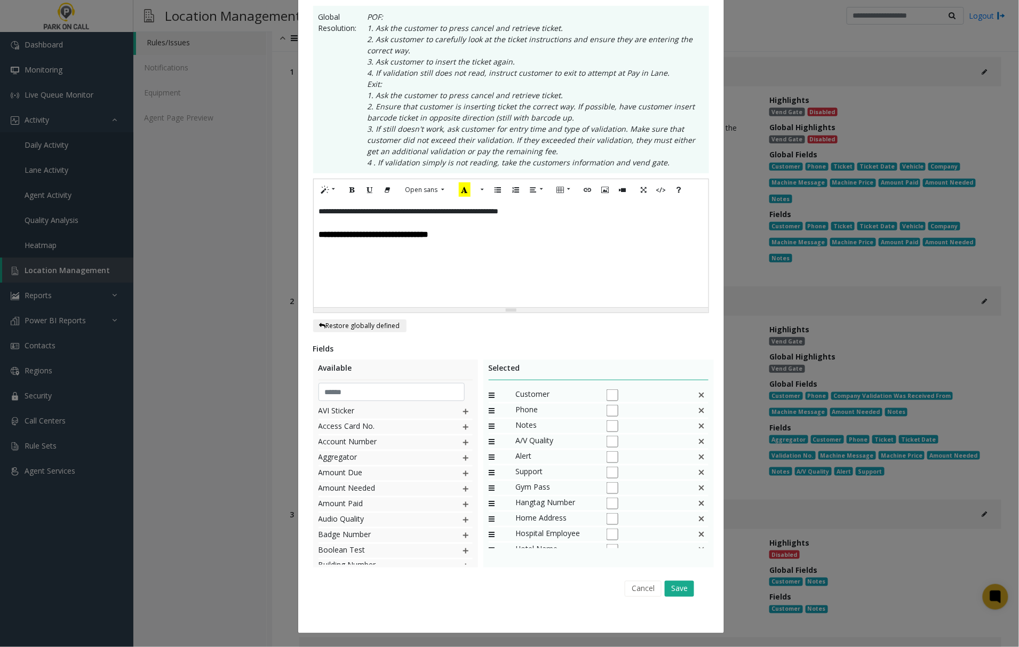
click at [697, 489] on img at bounding box center [701, 488] width 9 height 14
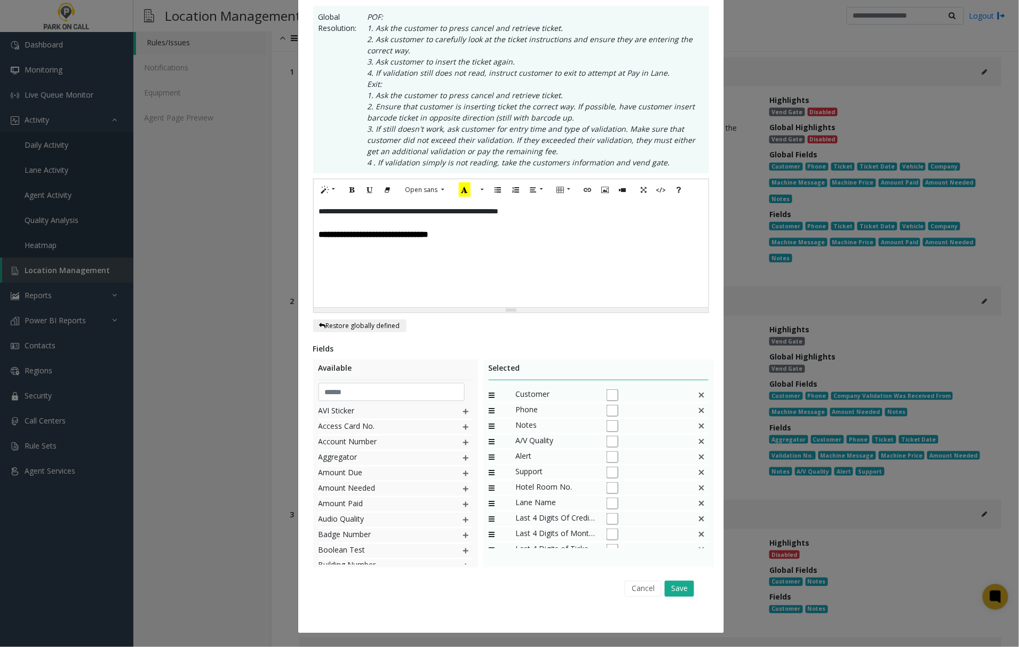
click at [697, 489] on img at bounding box center [701, 488] width 9 height 14
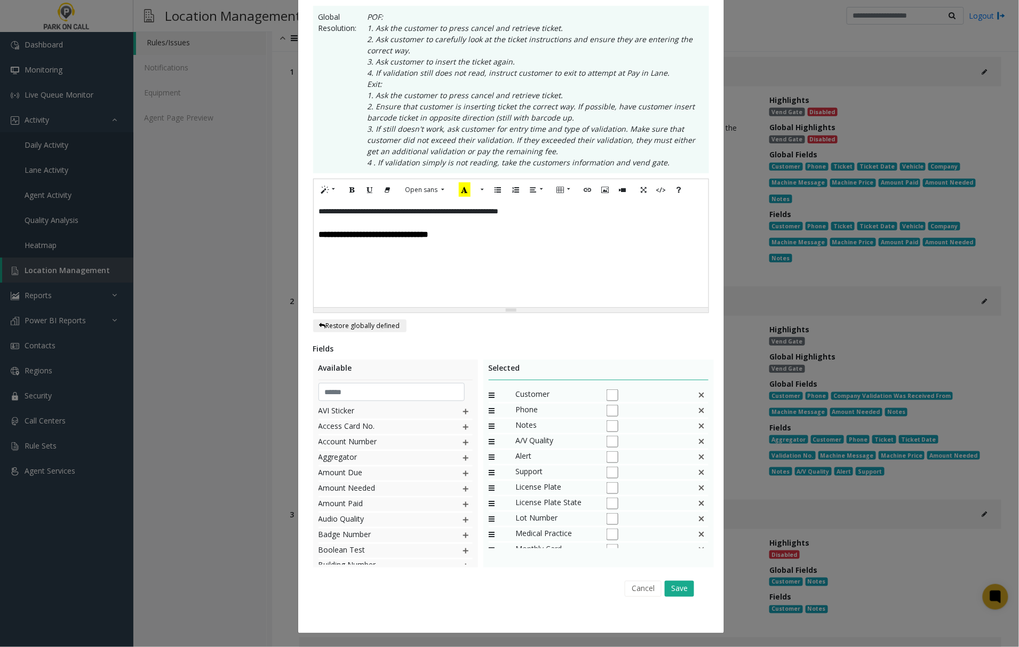
click at [697, 489] on img at bounding box center [701, 488] width 9 height 14
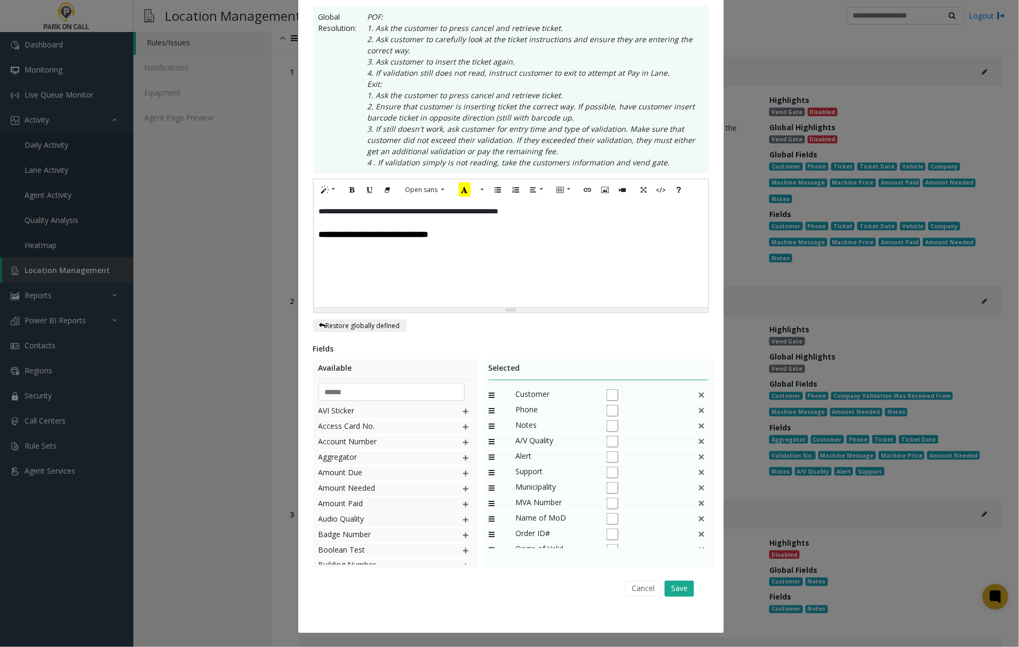
click at [697, 489] on img at bounding box center [701, 488] width 9 height 14
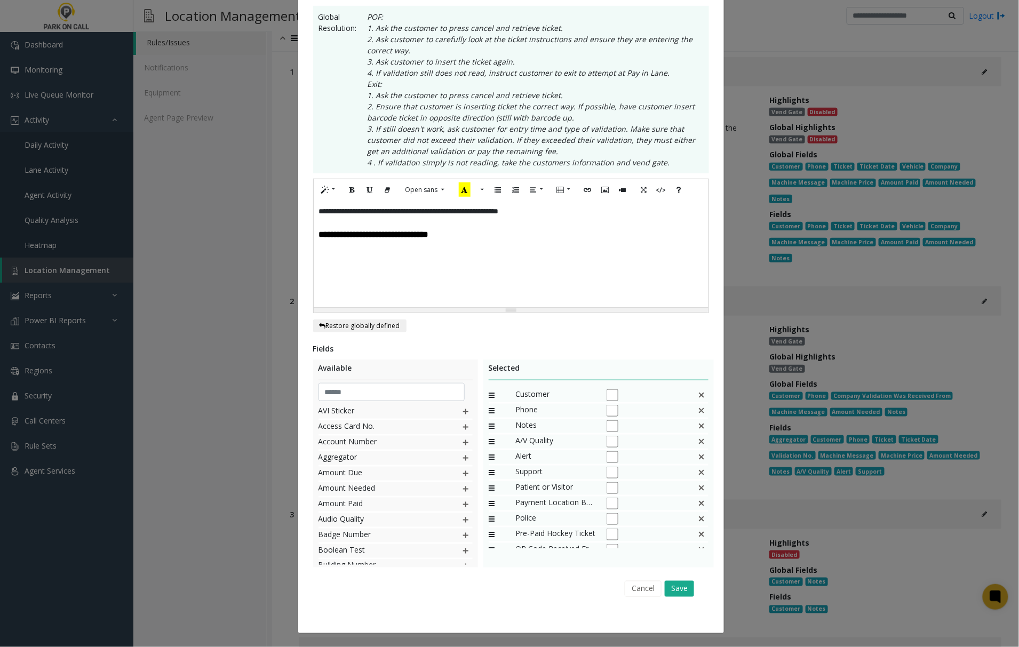
click at [697, 489] on img at bounding box center [701, 488] width 9 height 14
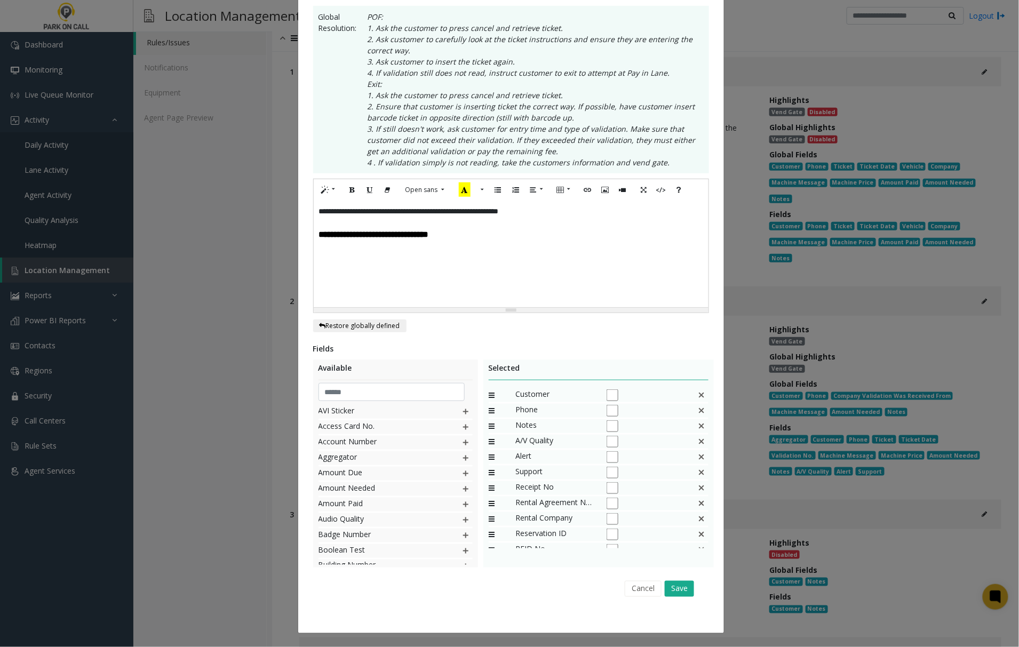
click at [697, 489] on img at bounding box center [701, 488] width 9 height 14
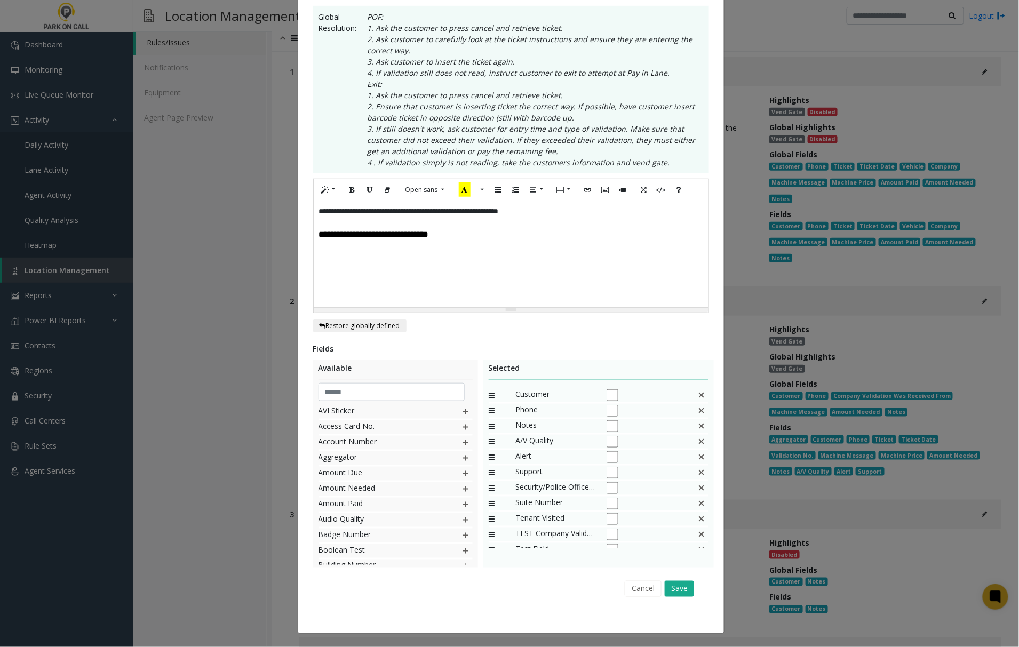
click at [697, 489] on img at bounding box center [701, 488] width 9 height 14
click at [686, 489] on div "TEST Company Validation Was Received From TEST" at bounding box center [599, 488] width 220 height 15
click at [697, 532] on img at bounding box center [701, 535] width 9 height 14
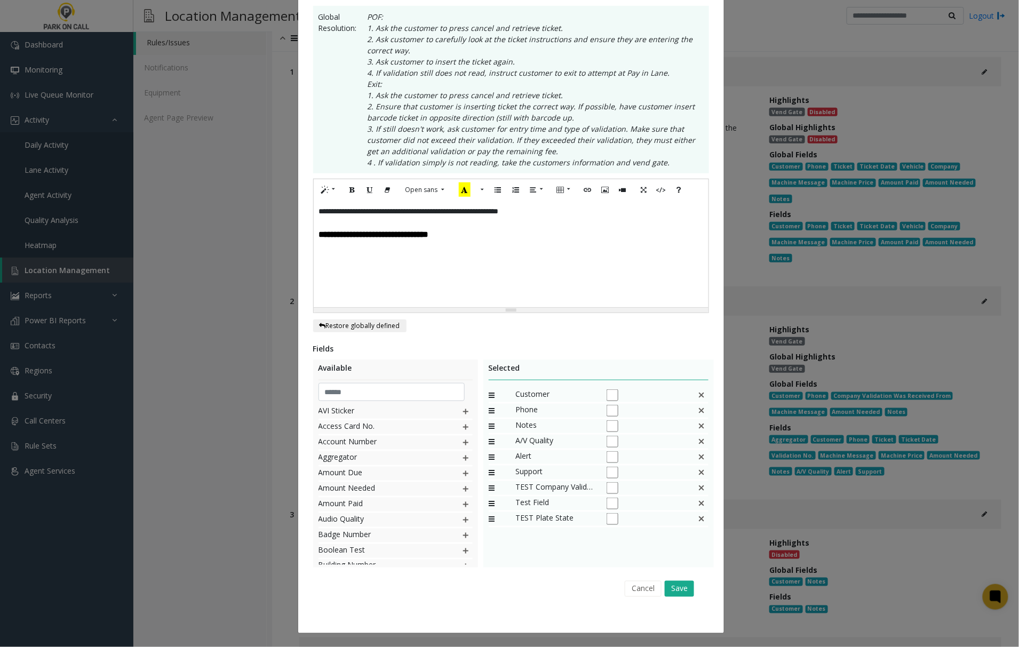
click at [697, 521] on img at bounding box center [701, 519] width 9 height 14
click at [697, 502] on img at bounding box center [701, 504] width 9 height 14
click at [697, 489] on img at bounding box center [701, 488] width 9 height 14
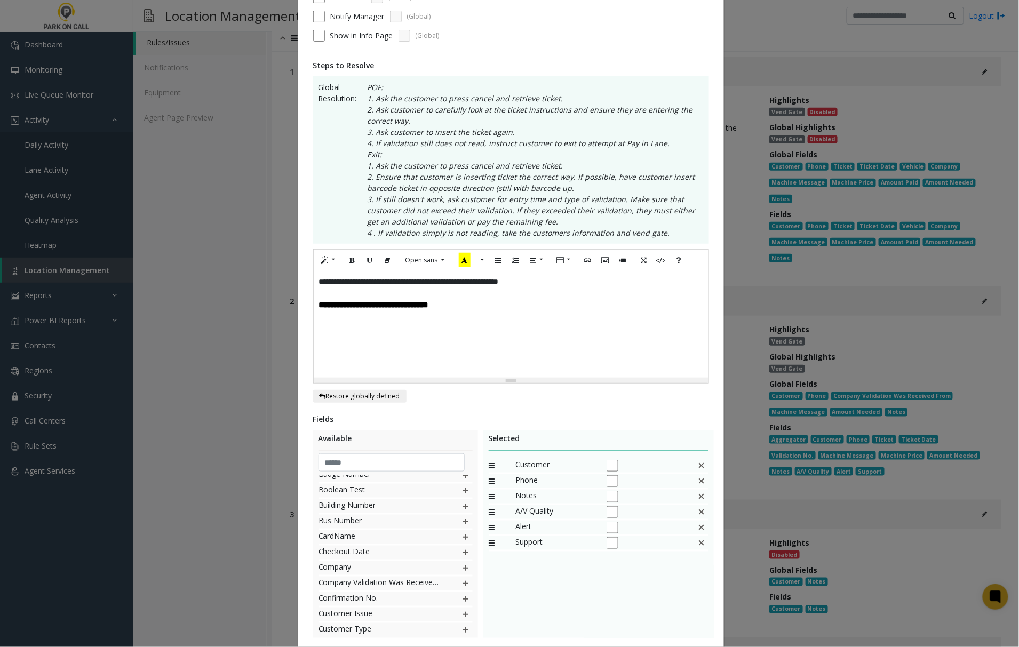
scroll to position [149, 0]
click at [462, 564] on img at bounding box center [466, 565] width 9 height 14
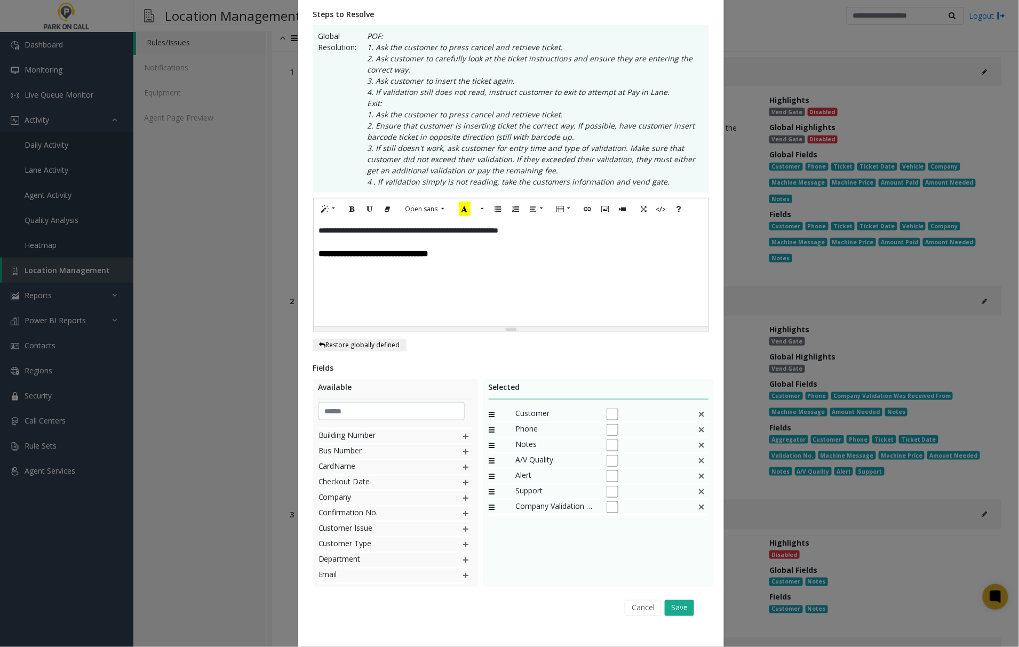
scroll to position [201, 0]
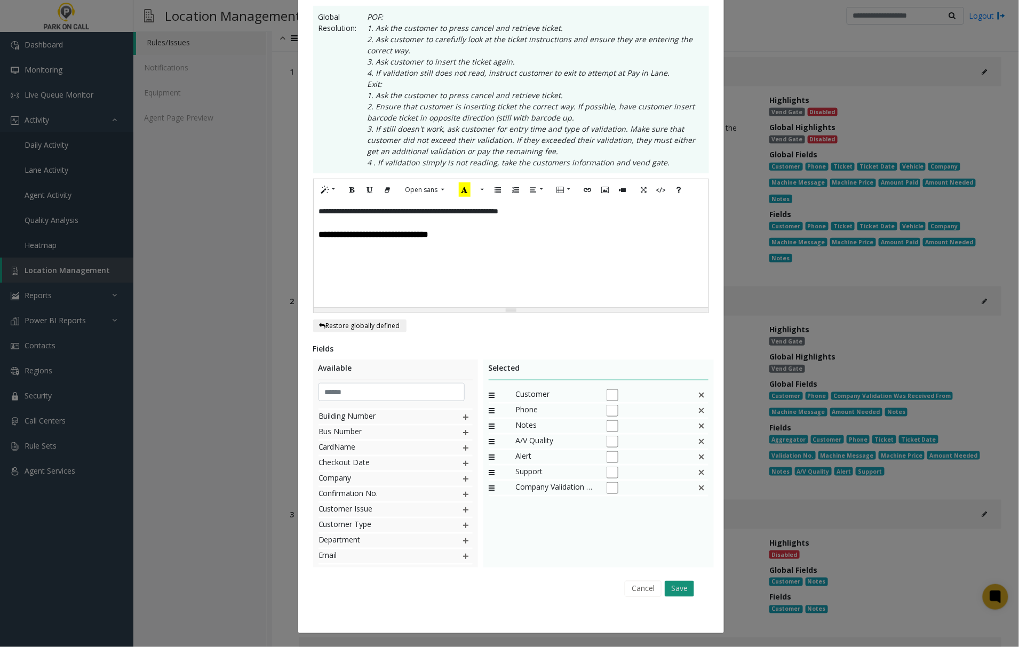
click at [674, 589] on button "Save" at bounding box center [679, 589] width 29 height 16
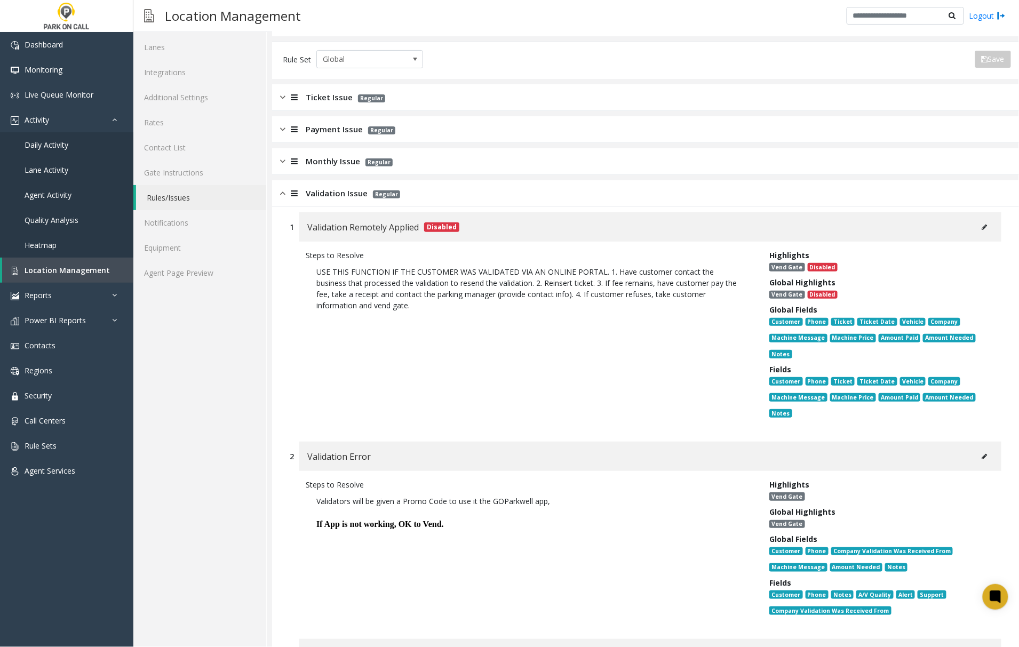
scroll to position [71, 0]
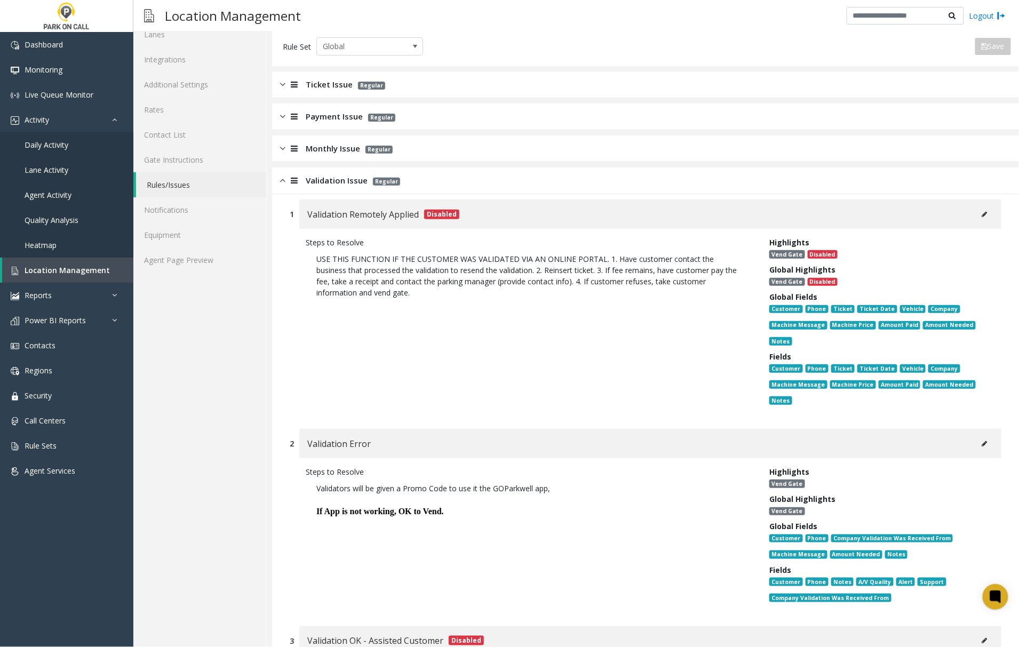
click at [282, 182] on img at bounding box center [282, 180] width 5 height 12
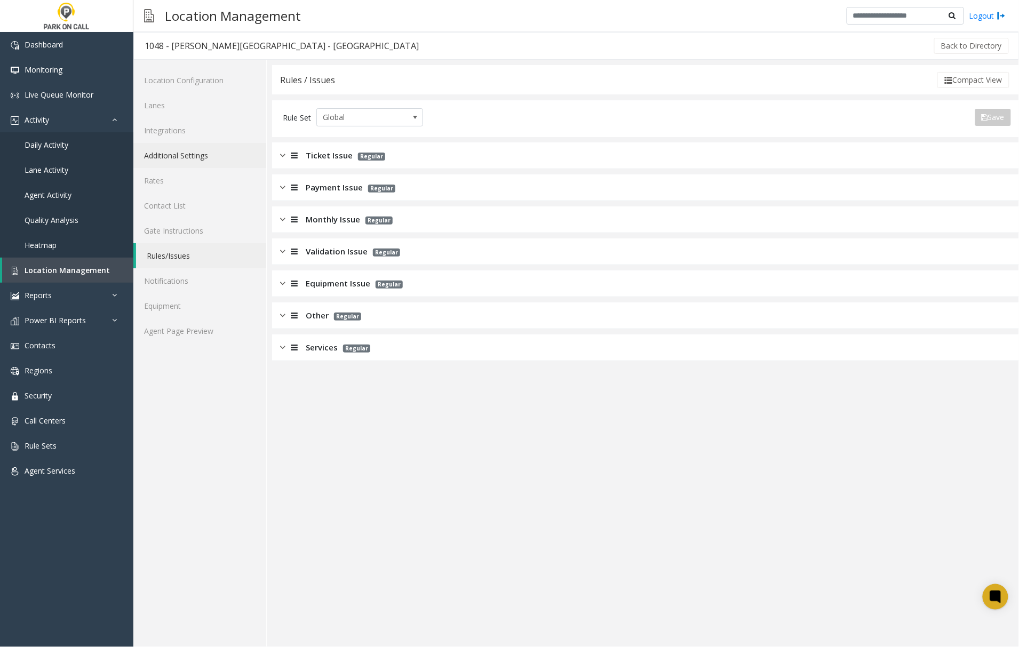
click at [173, 154] on link "Additional Settings" at bounding box center [199, 155] width 133 height 25
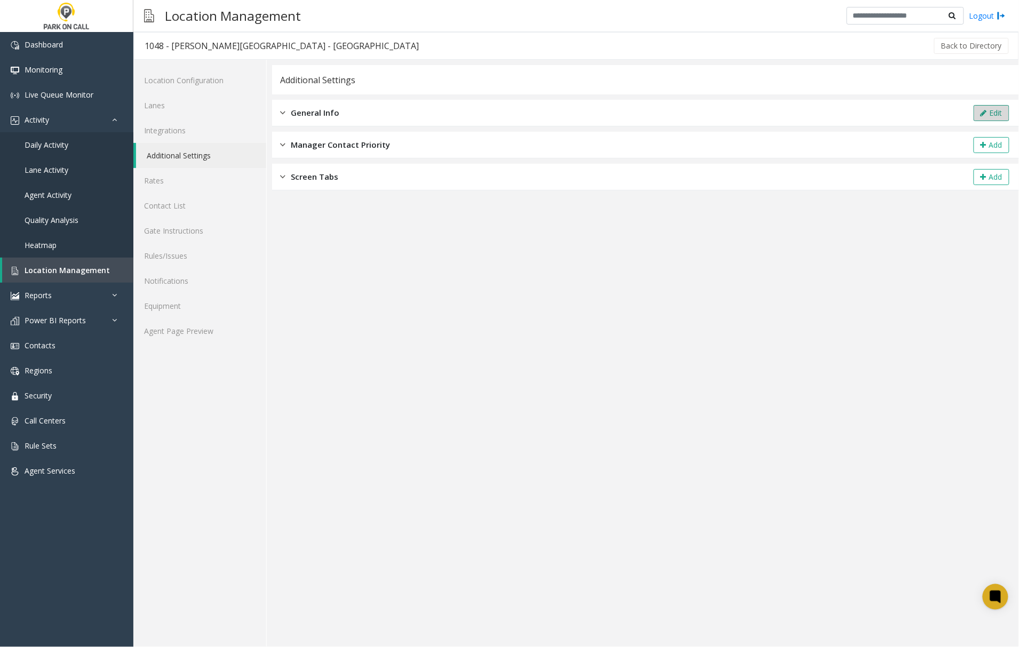
click at [987, 112] on button "Edit" at bounding box center [992, 113] width 36 height 16
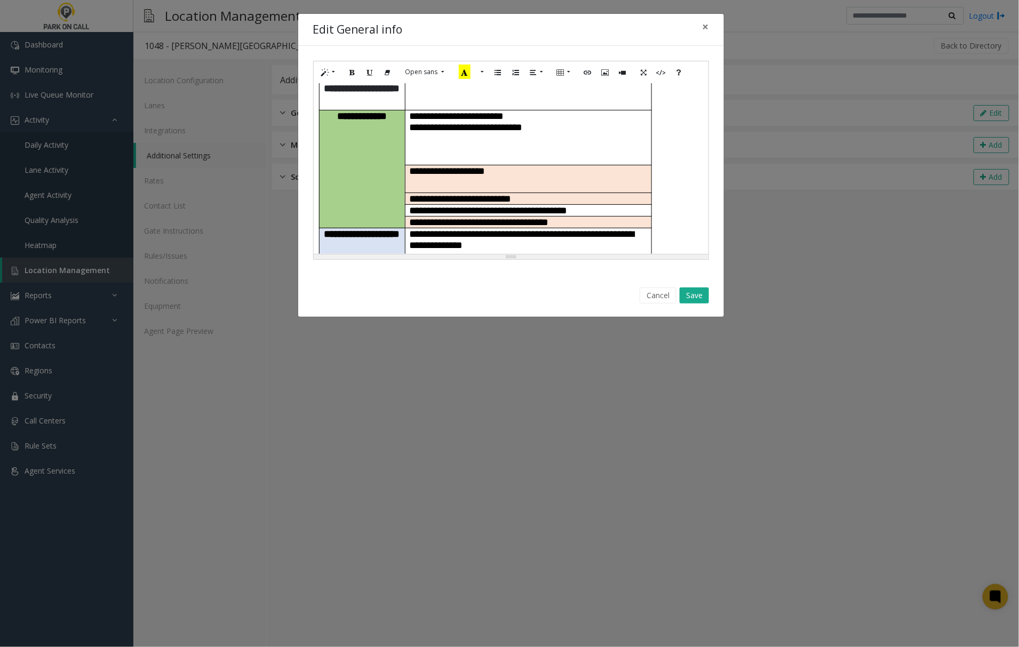
scroll to position [142, 0]
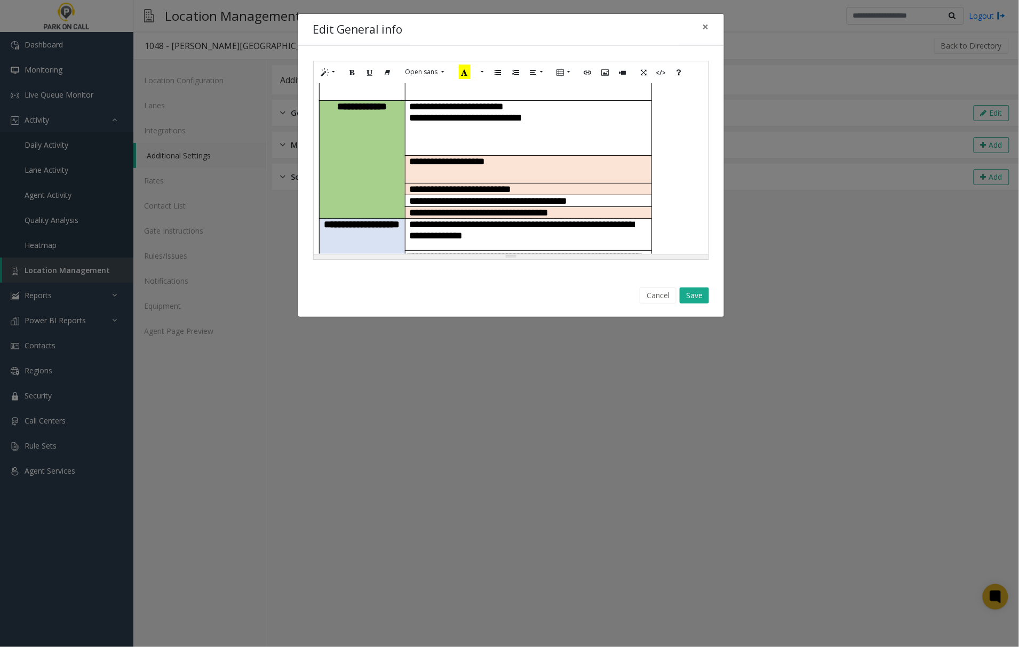
click at [479, 251] on p "**********" at bounding box center [528, 279] width 246 height 56
click at [589, 251] on p "**********" at bounding box center [528, 262] width 246 height 22
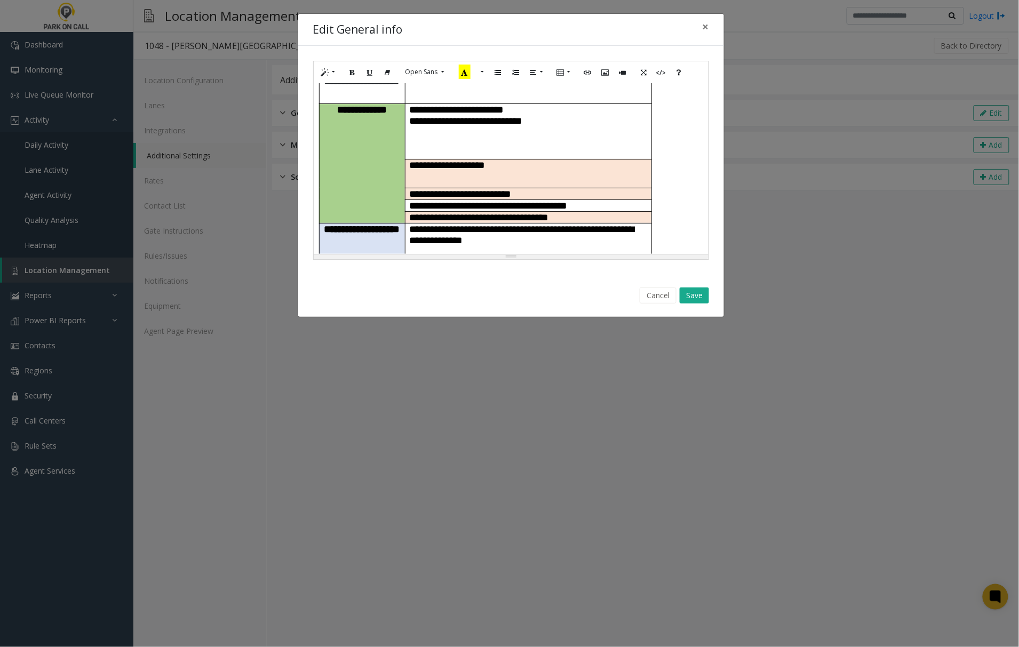
paste div
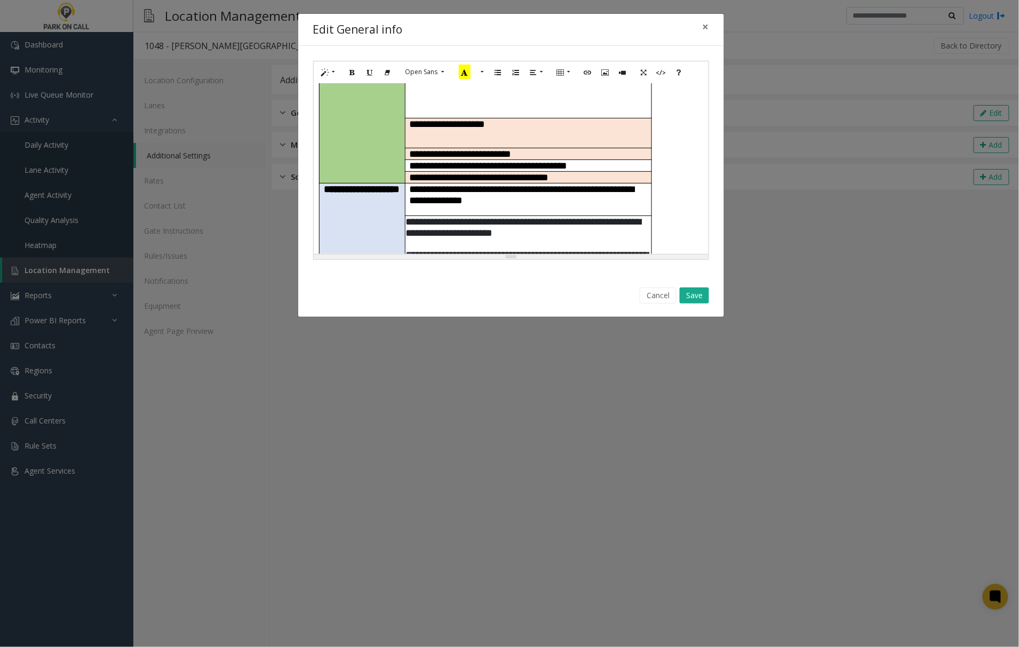
scroll to position [213, 0]
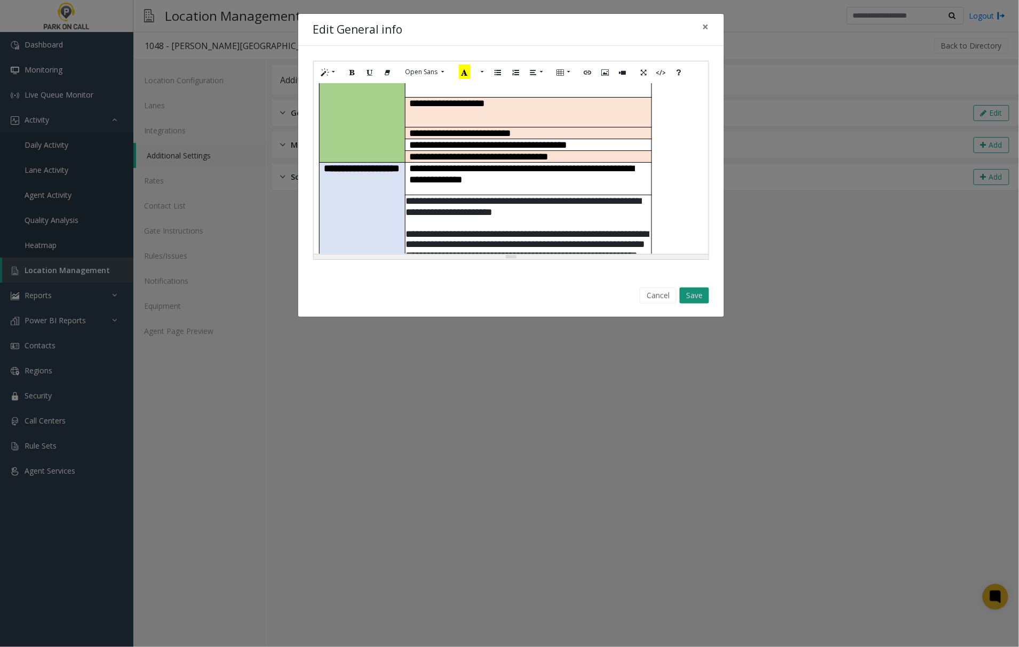
click at [690, 293] on button "Save" at bounding box center [694, 296] width 29 height 16
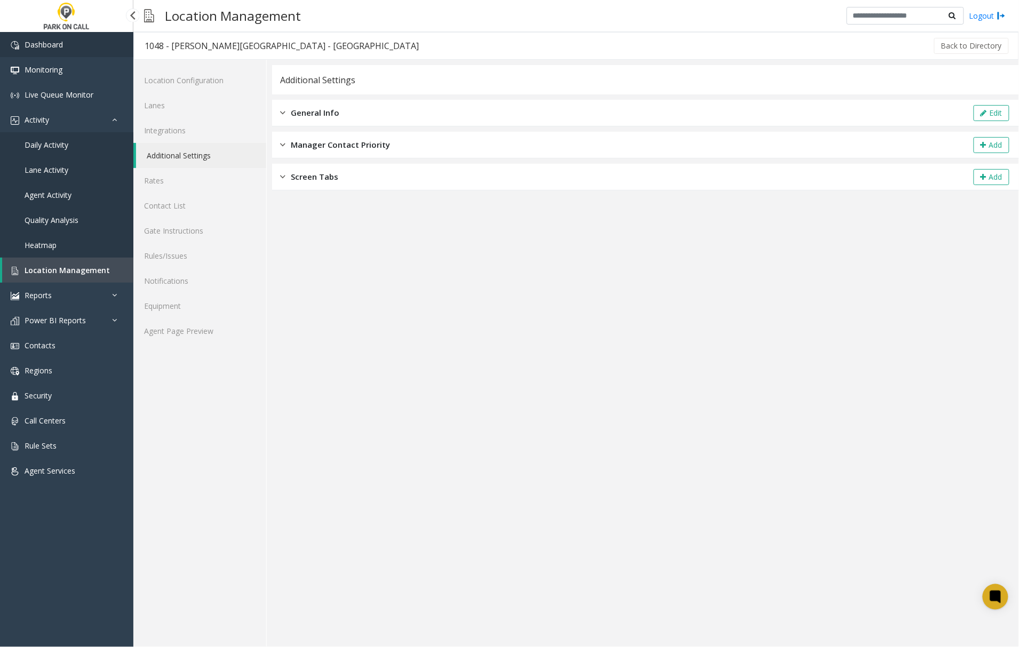
click at [50, 41] on span "Dashboard" at bounding box center [44, 44] width 38 height 10
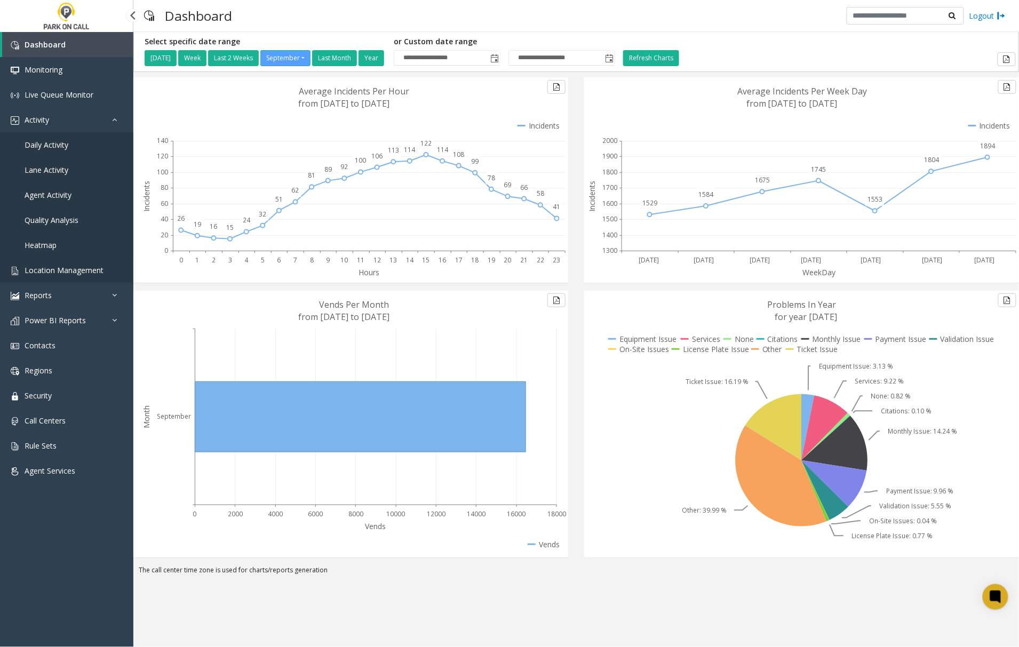
click at [47, 265] on span "Location Management" at bounding box center [64, 270] width 79 height 10
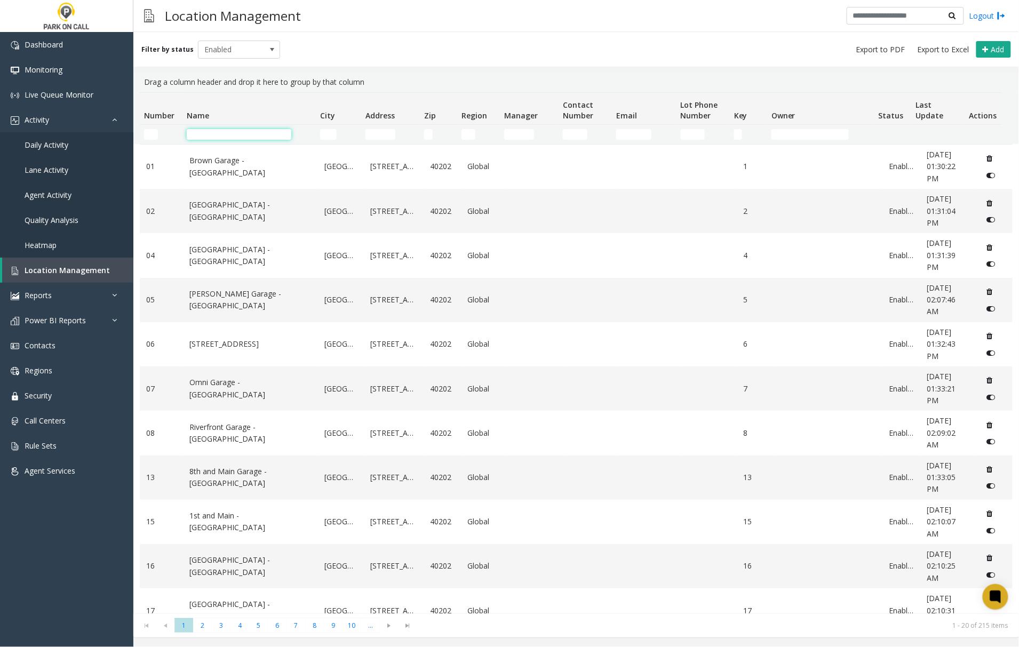
click at [210, 133] on input "Name Filter" at bounding box center [239, 134] width 105 height 11
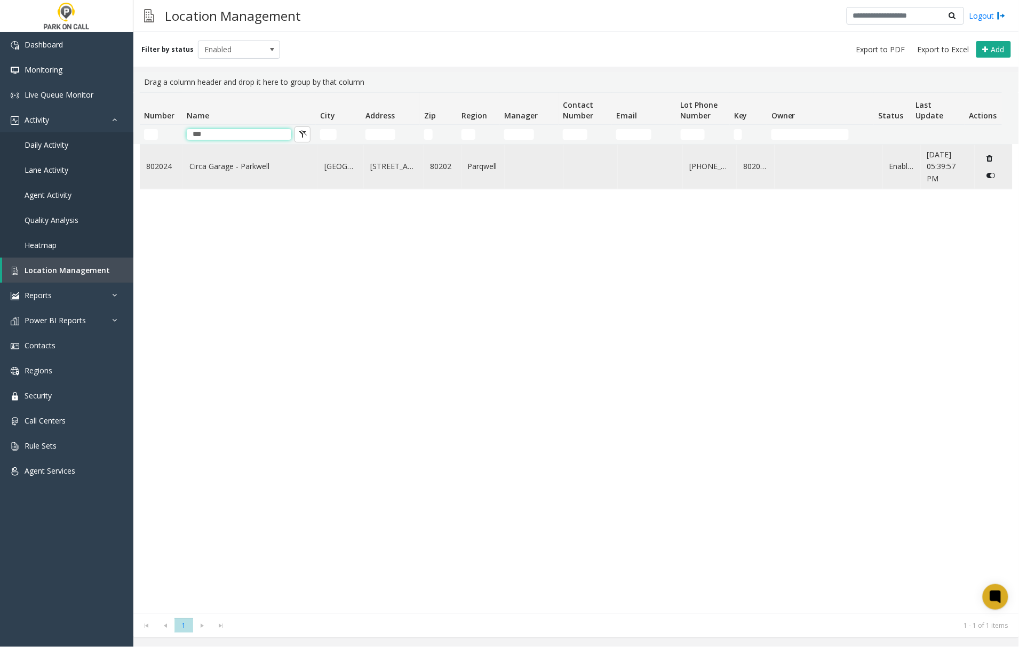
type input "***"
click at [234, 171] on link "Circa Garage - Parkwell" at bounding box center [250, 167] width 122 height 12
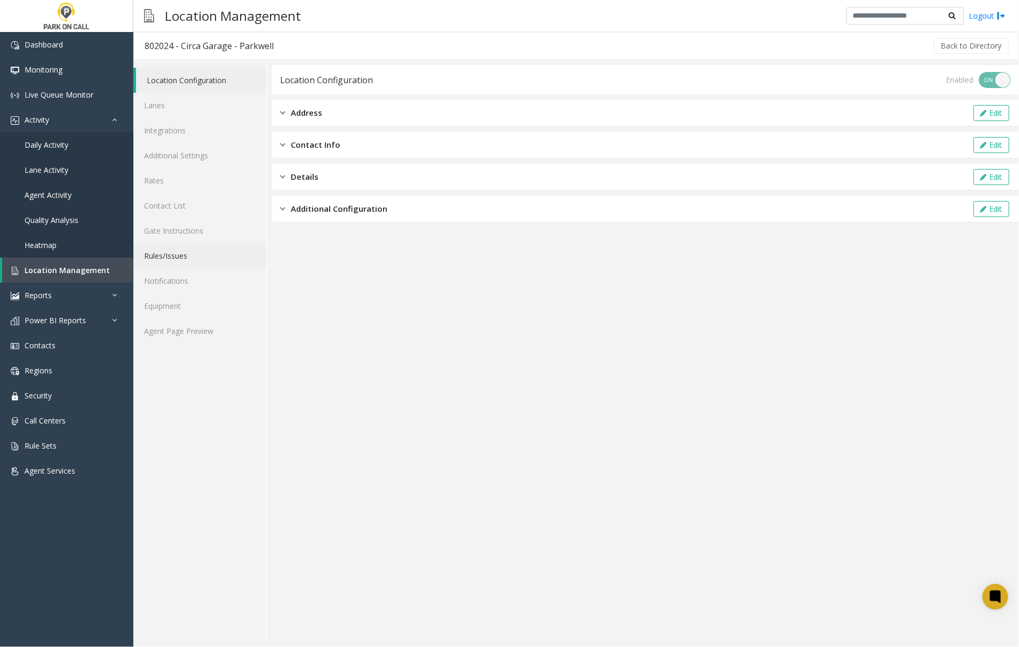
click at [161, 259] on link "Rules/Issues" at bounding box center [199, 255] width 133 height 25
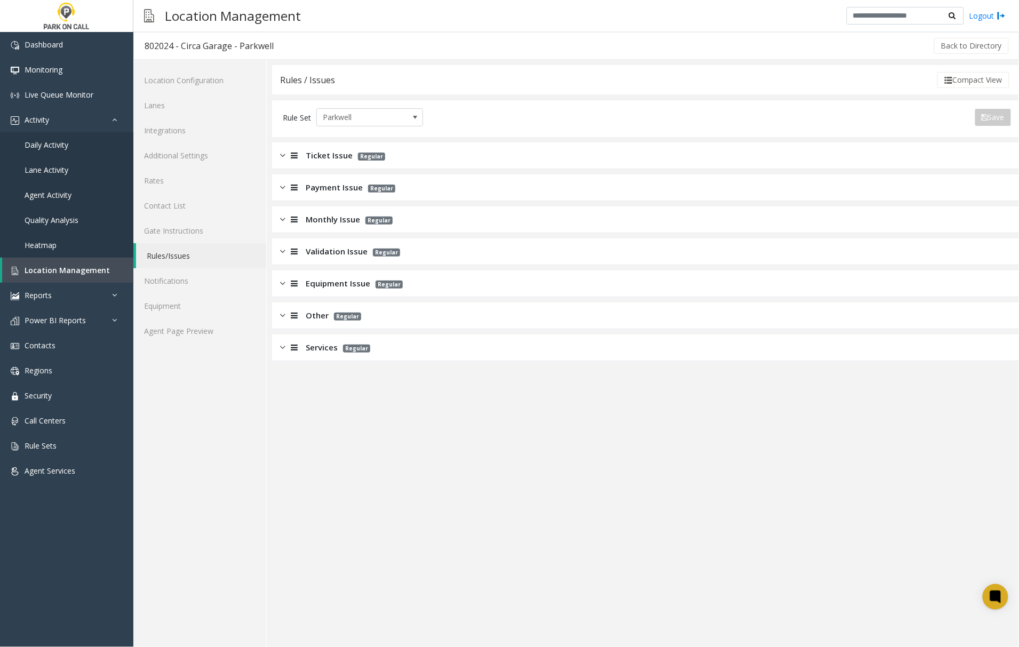
click at [284, 187] on img at bounding box center [282, 187] width 5 height 12
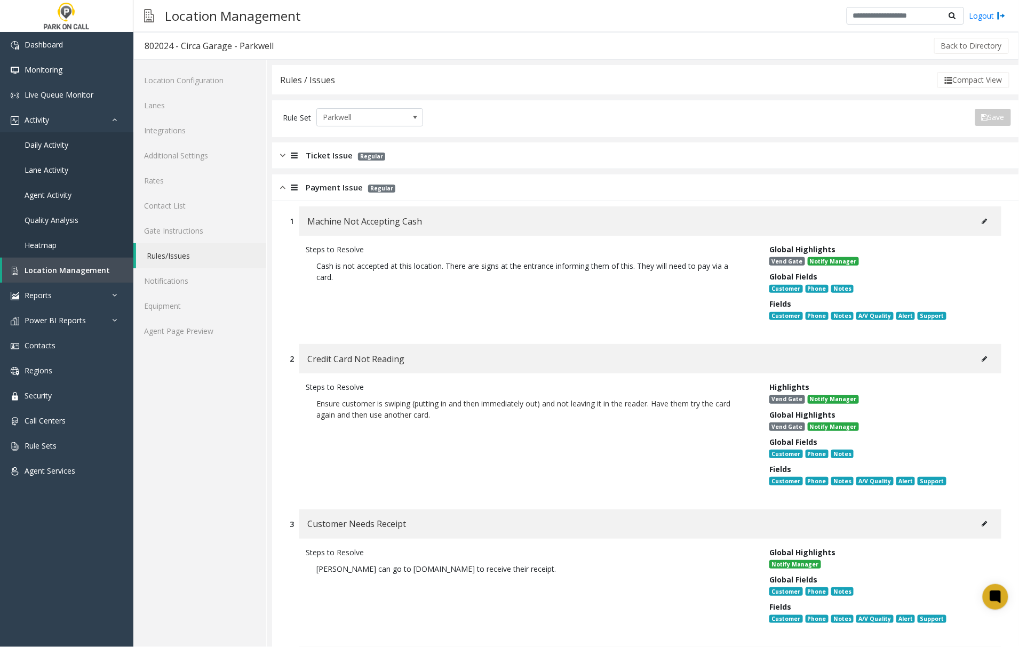
click at [982, 357] on icon at bounding box center [984, 359] width 5 height 6
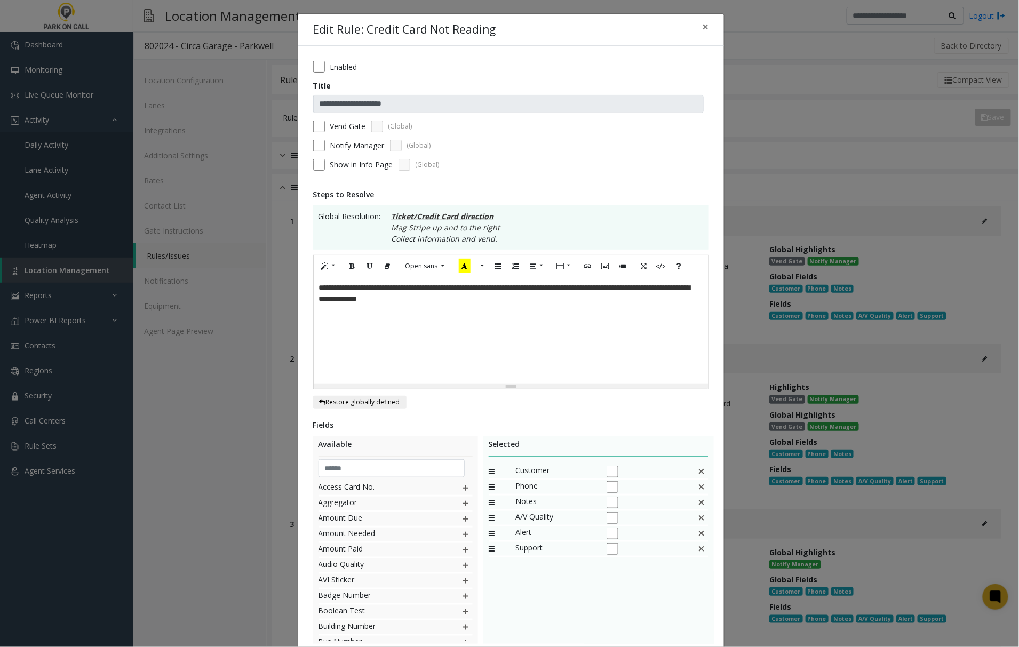
drag, startPoint x: 542, startPoint y: 291, endPoint x: 600, endPoint y: 308, distance: 60.1
click at [542, 291] on font "**********" at bounding box center [504, 293] width 371 height 19
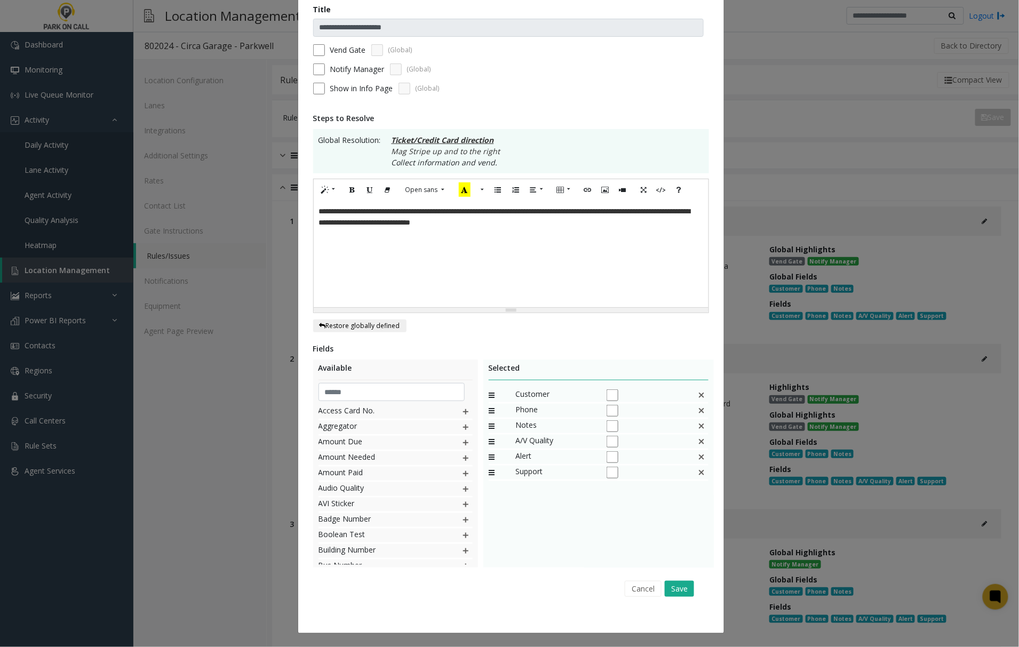
scroll to position [77, 0]
click at [675, 591] on button "Save" at bounding box center [679, 589] width 29 height 16
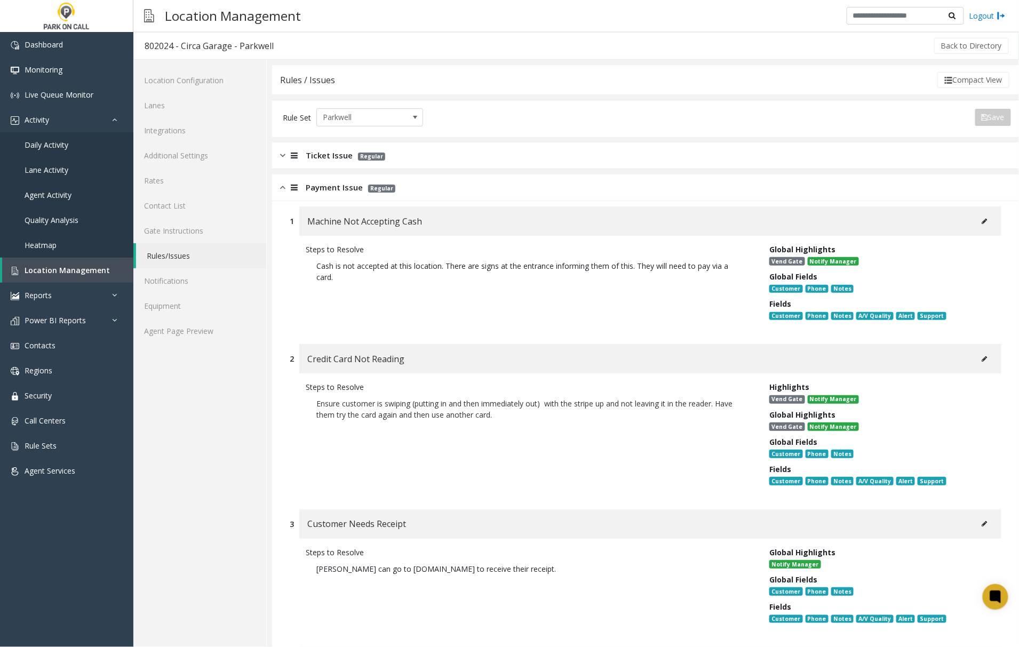
click at [284, 190] on img at bounding box center [282, 187] width 5 height 12
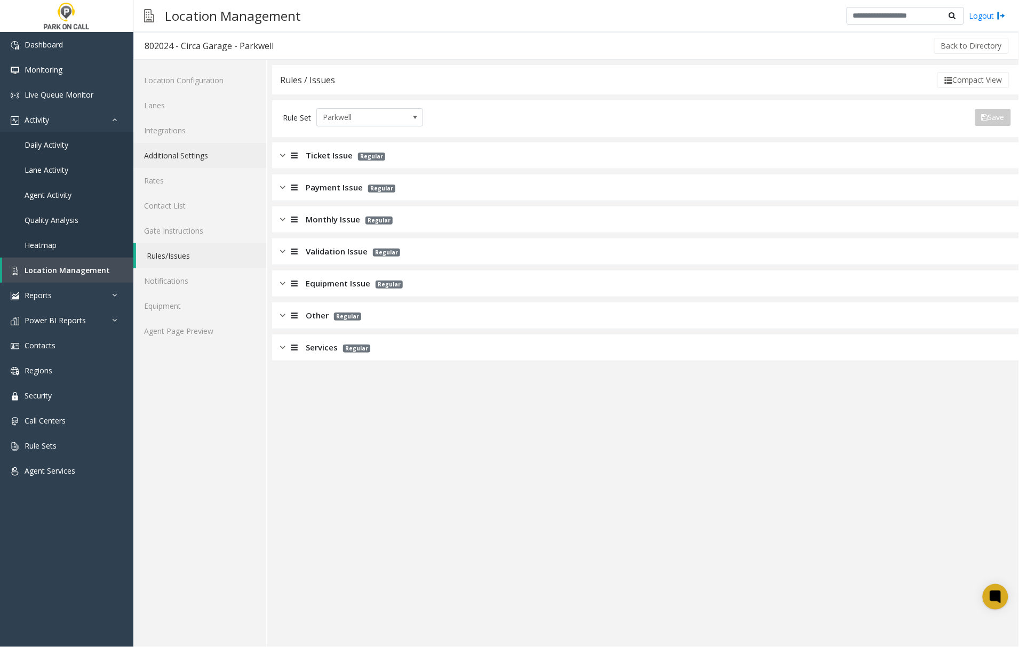
click at [182, 152] on link "Additional Settings" at bounding box center [199, 155] width 133 height 25
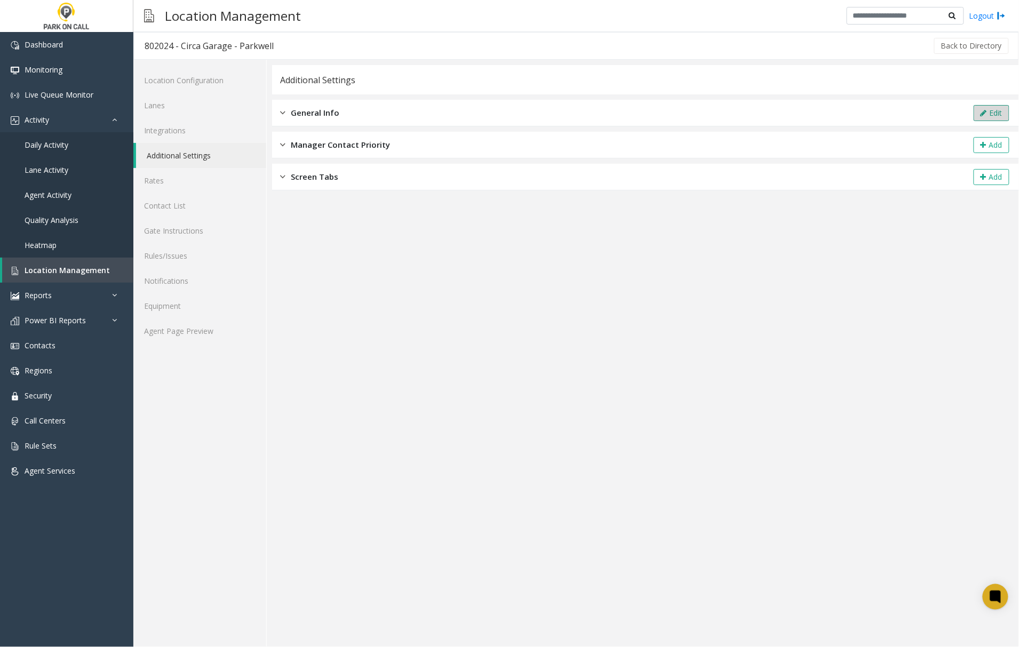
click at [986, 114] on icon at bounding box center [984, 112] width 6 height 7
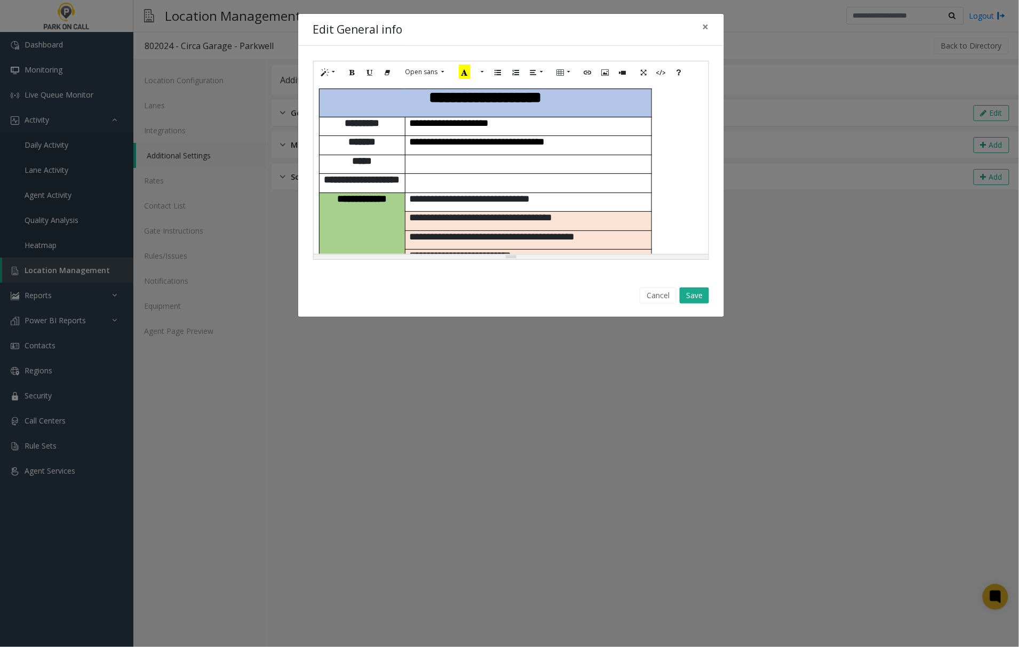
click at [560, 193] on p "**********" at bounding box center [528, 198] width 238 height 11
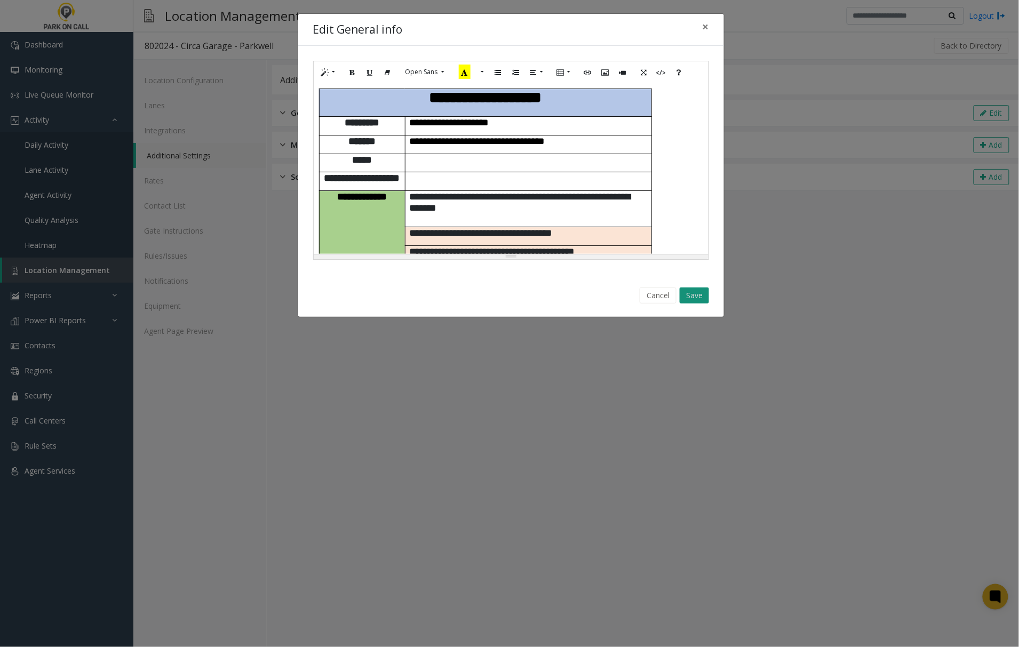
click at [694, 299] on button "Save" at bounding box center [694, 296] width 29 height 16
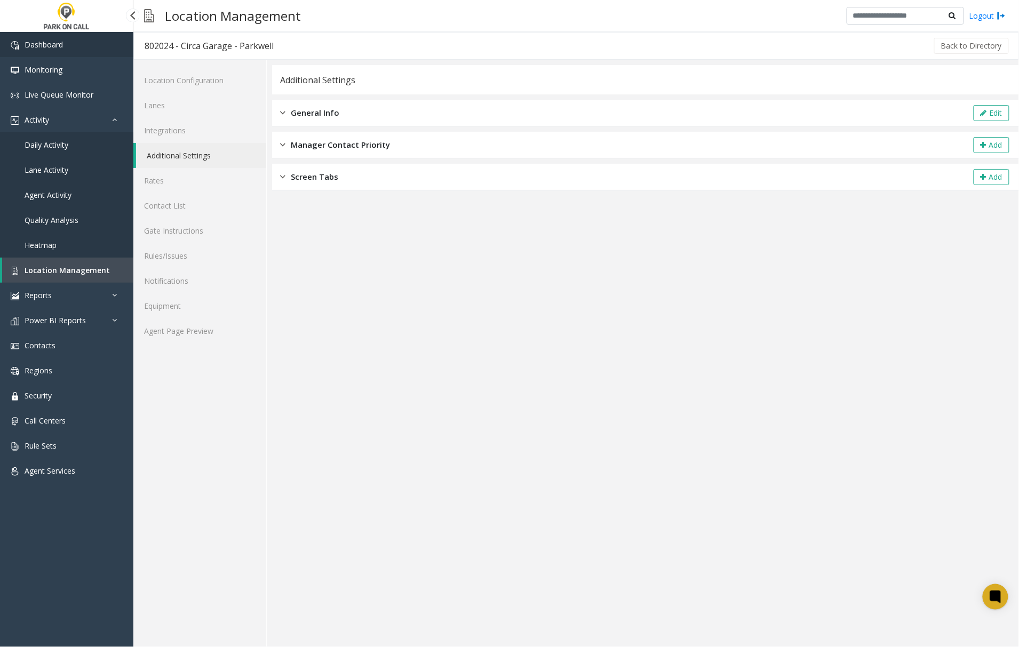
click at [79, 39] on link "Dashboard" at bounding box center [66, 44] width 133 height 25
